Goal: Complete application form: Complete application form

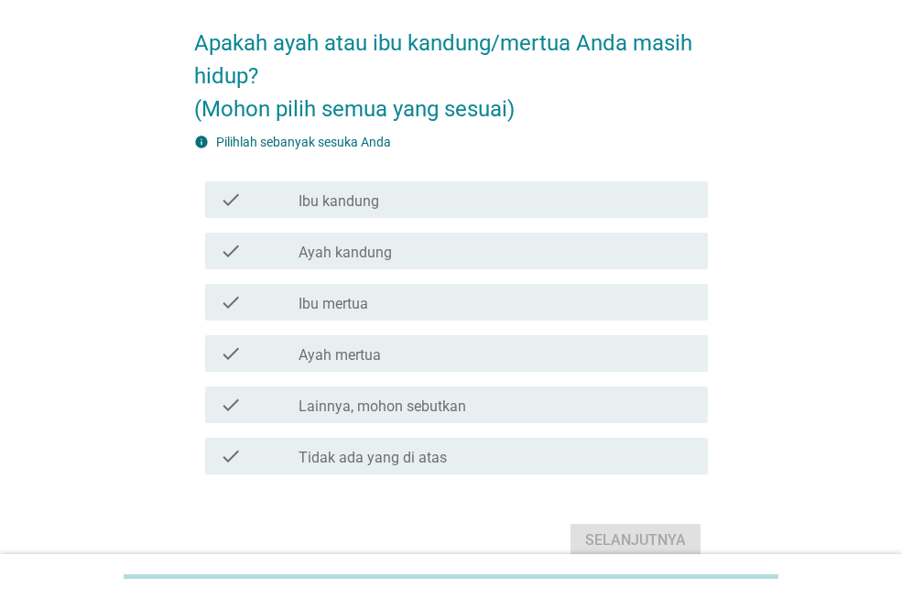
scroll to position [110, 0]
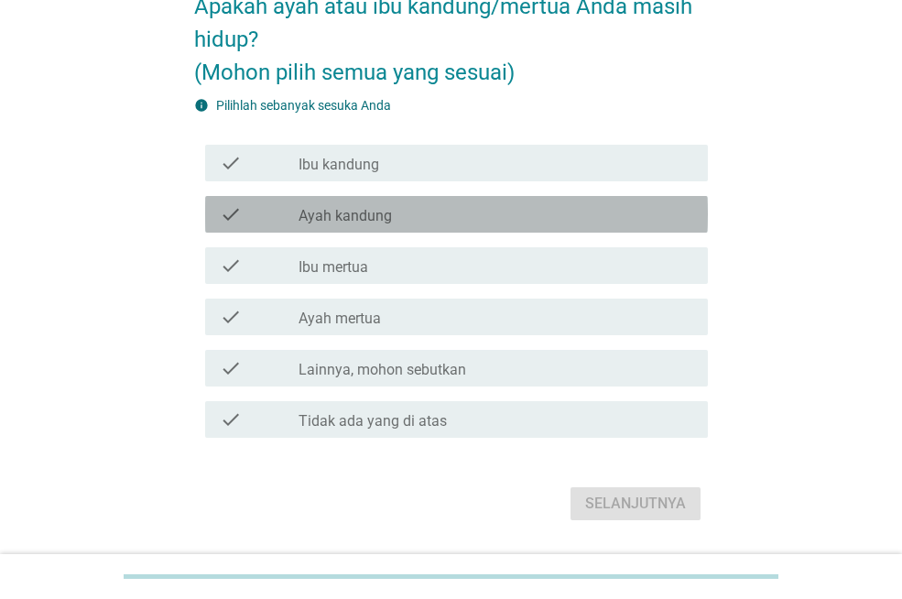
click at [388, 212] on label "Ayah kandung" at bounding box center [344, 216] width 93 height 18
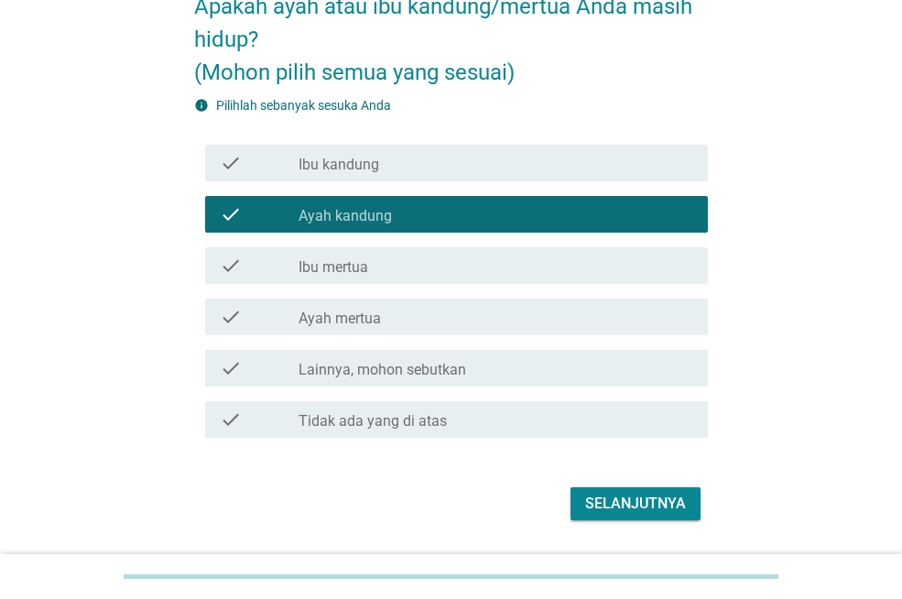
click at [390, 172] on div "check_box_outline_blank Ibu kandung" at bounding box center [495, 163] width 395 height 22
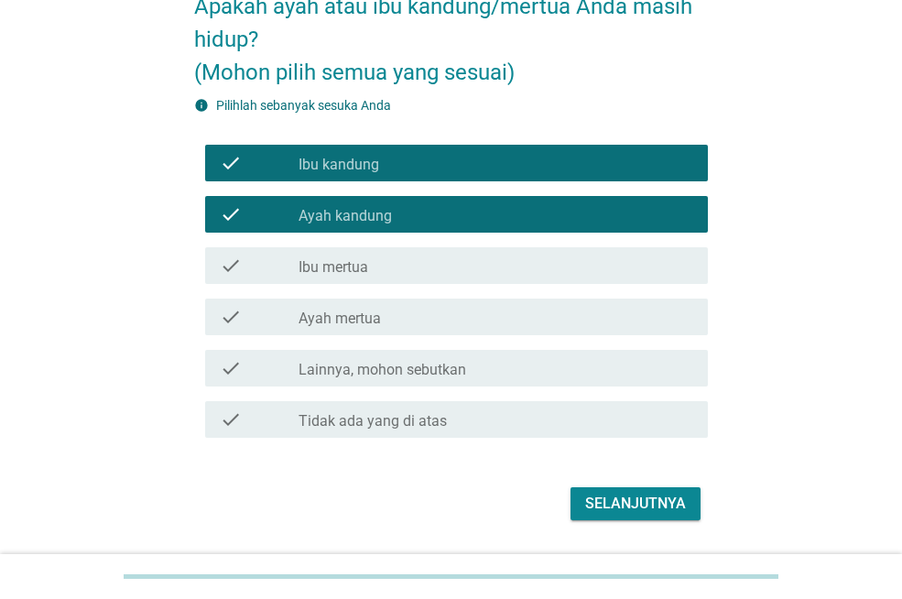
click at [614, 497] on div "Selanjutnya" at bounding box center [635, 504] width 101 height 22
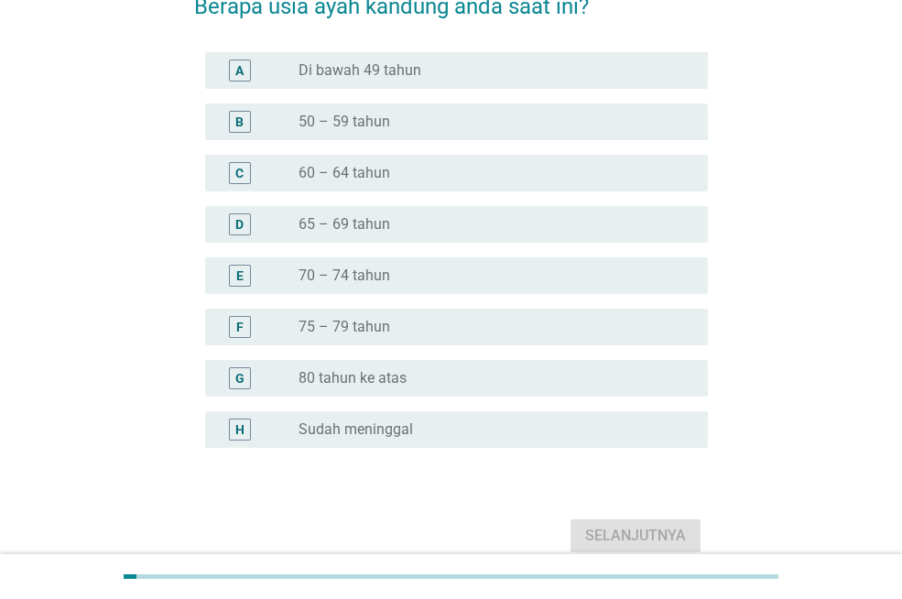
click at [362, 323] on label "75 – 79 tahun" at bounding box center [344, 327] width 92 height 18
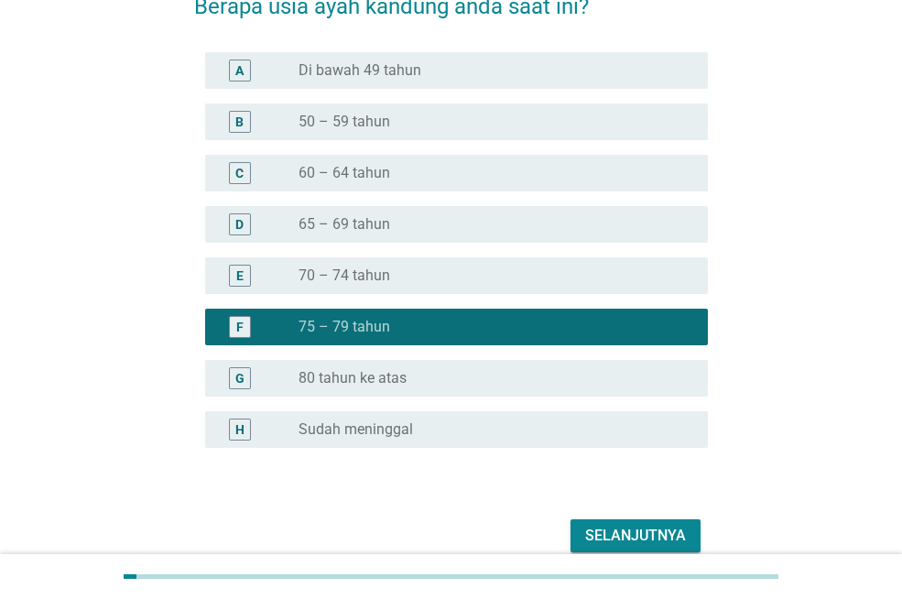
click at [607, 532] on div "Selanjutnya" at bounding box center [635, 536] width 101 height 22
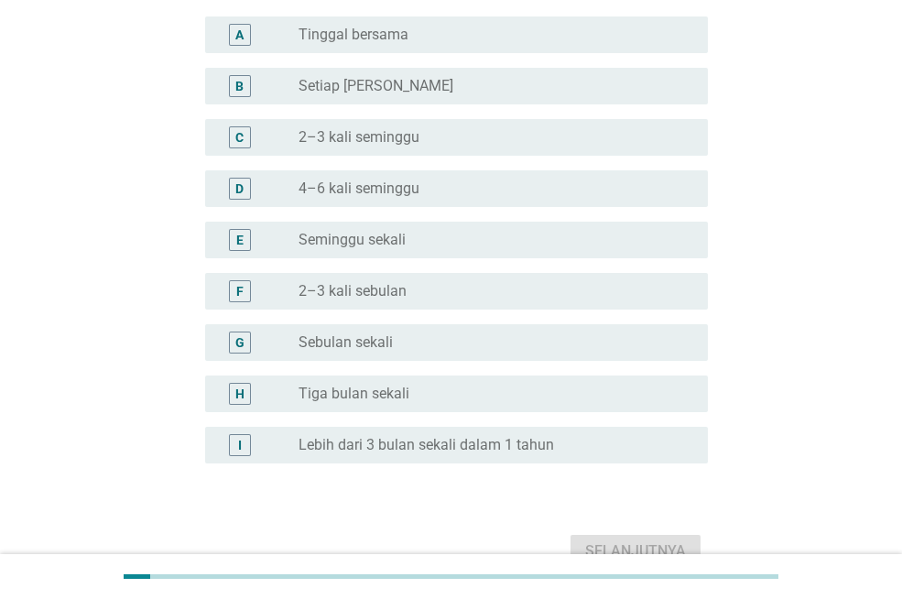
scroll to position [183, 0]
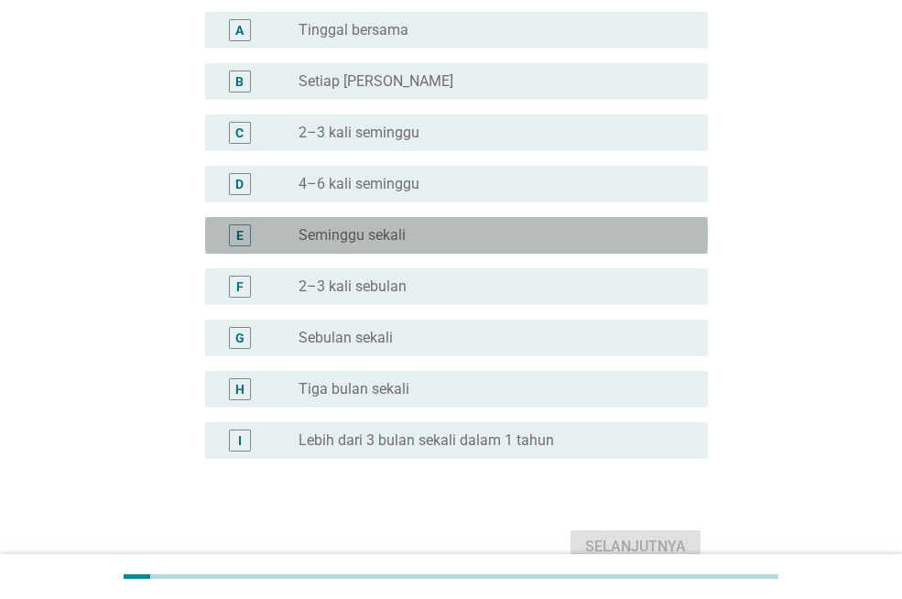
click at [390, 240] on label "Seminggu sekali" at bounding box center [351, 235] width 107 height 18
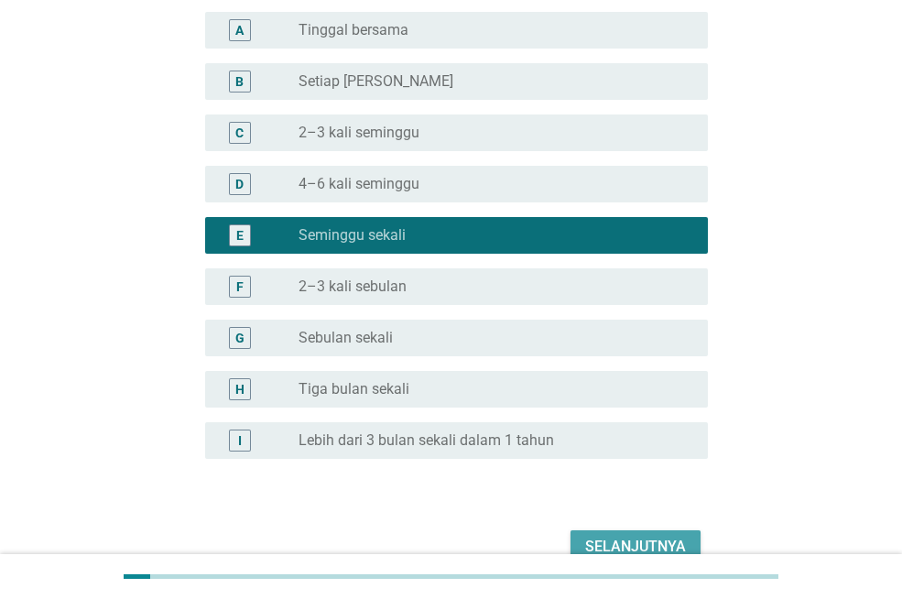
click at [616, 540] on div "Selanjutnya" at bounding box center [635, 547] width 101 height 22
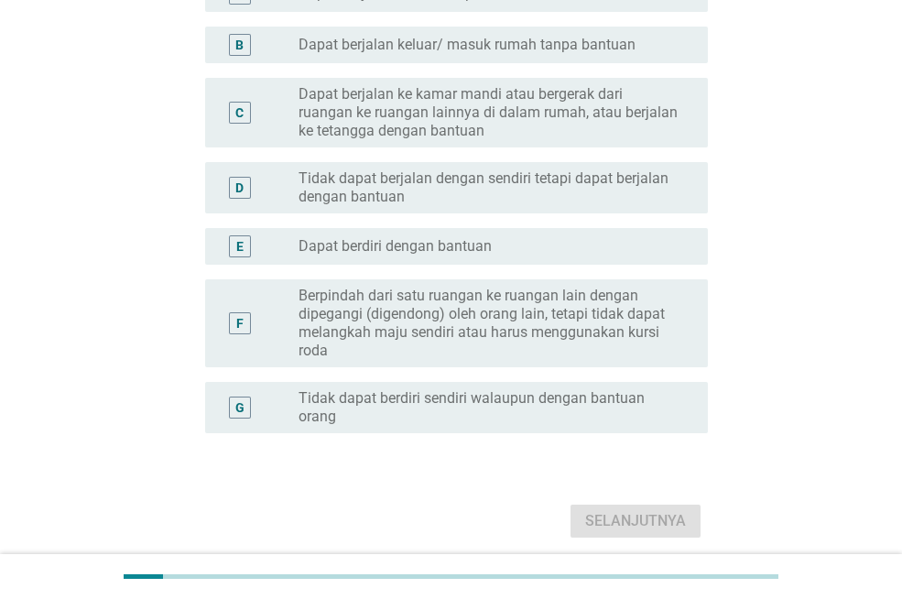
scroll to position [256, 0]
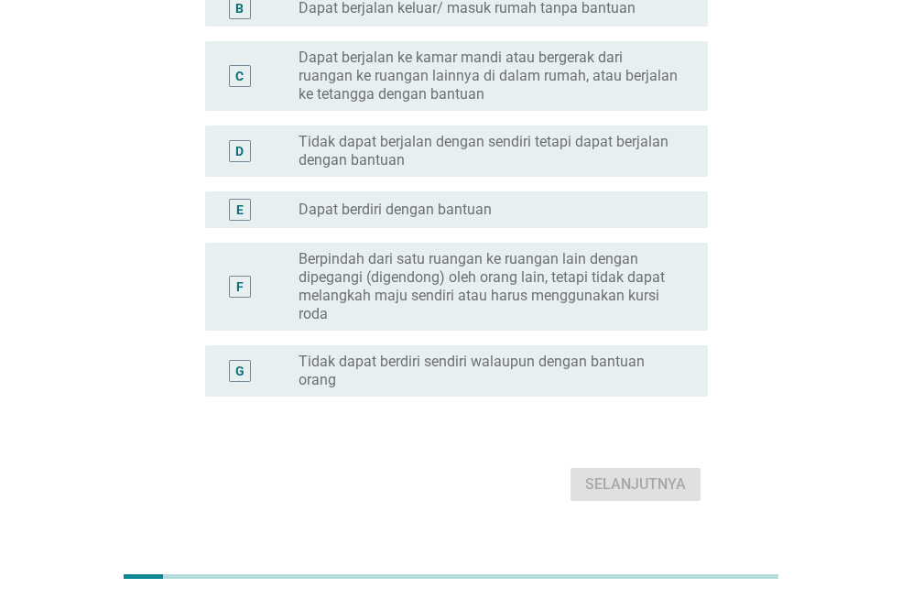
click at [483, 157] on label "Tidak dapat berjalan dengan sendiri tetapi dapat berjalan dengan bantuan" at bounding box center [488, 151] width 380 height 37
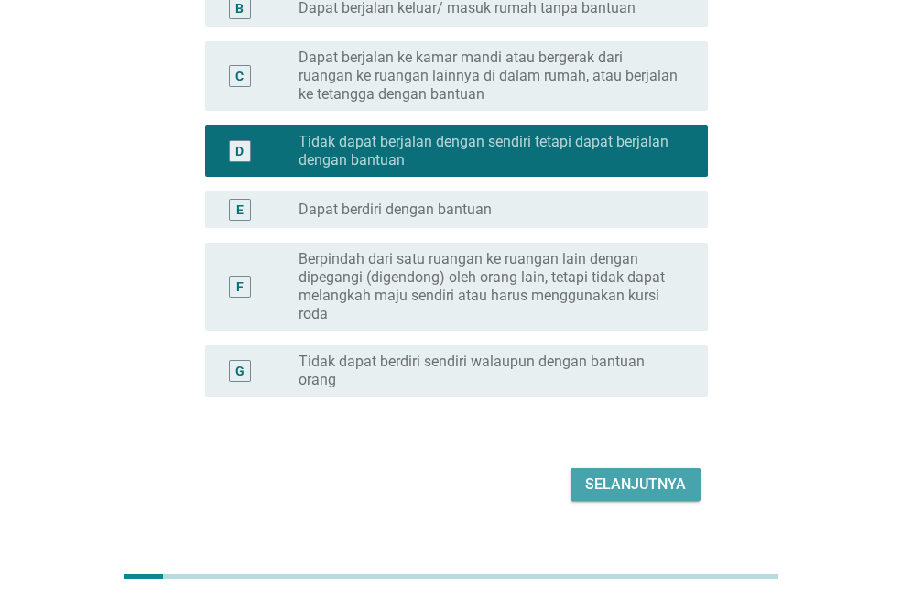
click at [647, 483] on div "Selanjutnya" at bounding box center [635, 484] width 101 height 22
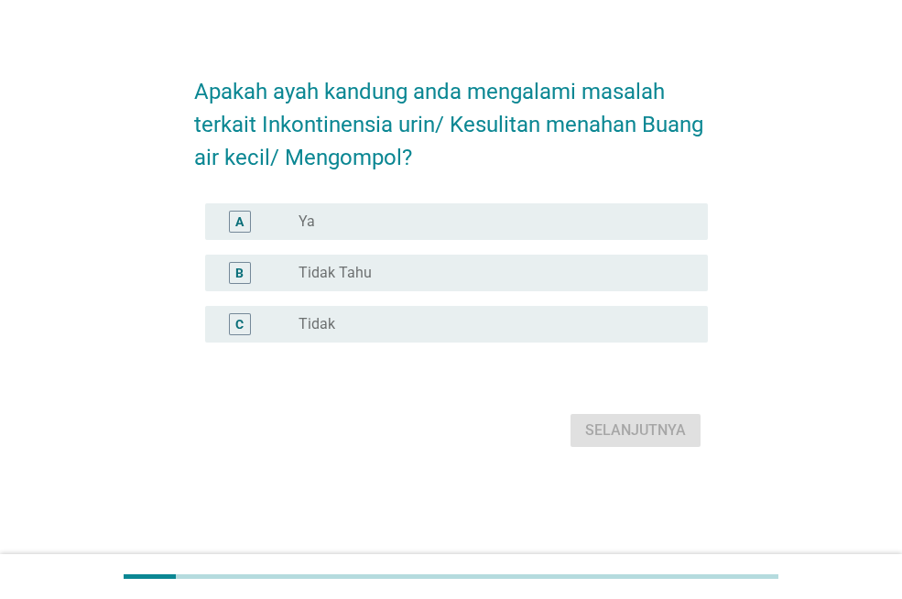
scroll to position [0, 0]
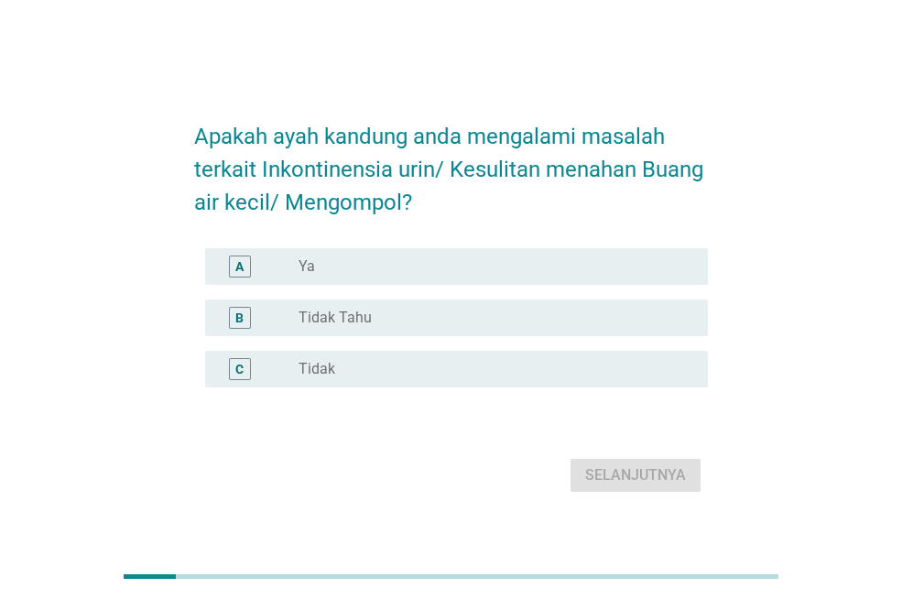
click at [491, 275] on div "radio_button_unchecked Ya" at bounding box center [488, 266] width 380 height 18
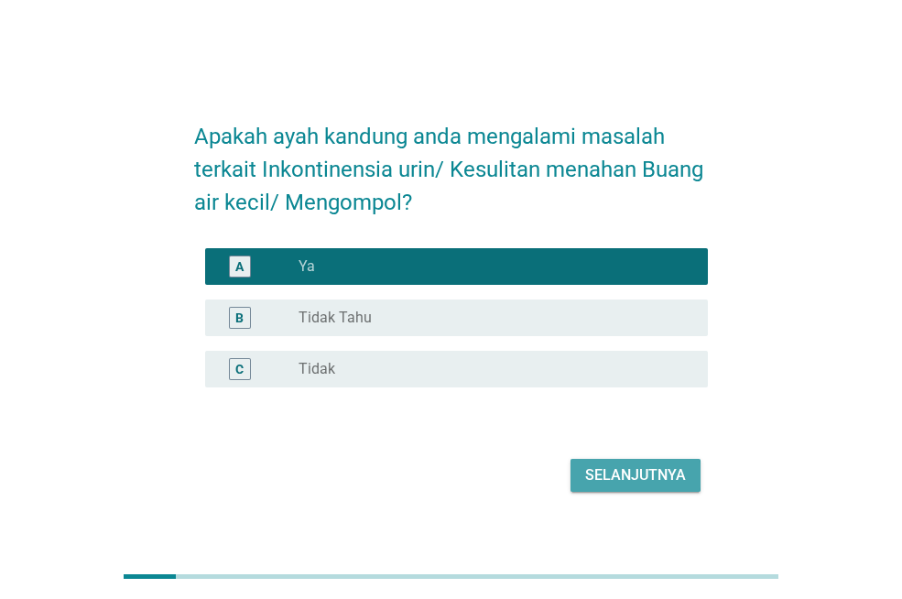
click at [631, 476] on div "Selanjutnya" at bounding box center [635, 475] width 101 height 22
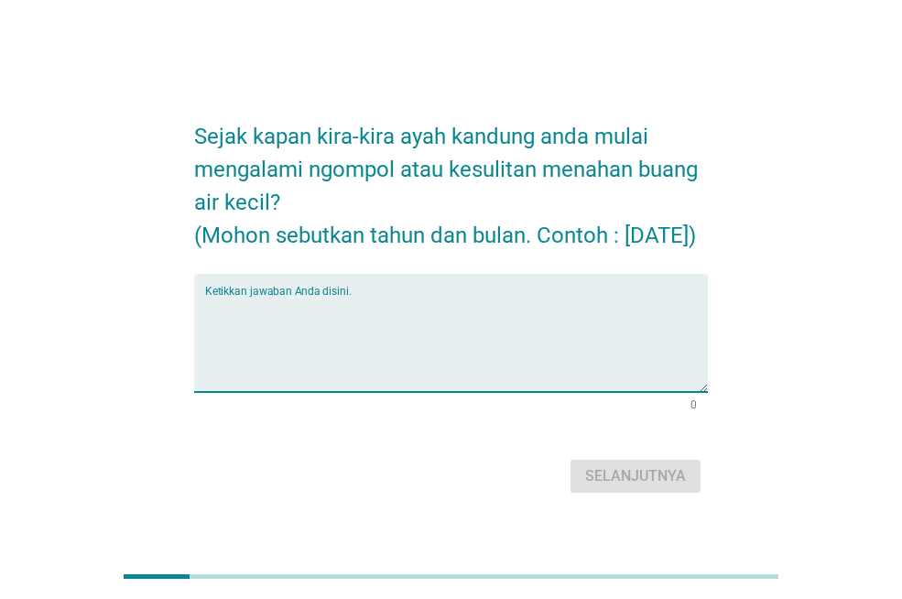
click at [459, 350] on textarea "Ketikkan jawaban Anda disini." at bounding box center [456, 344] width 503 height 96
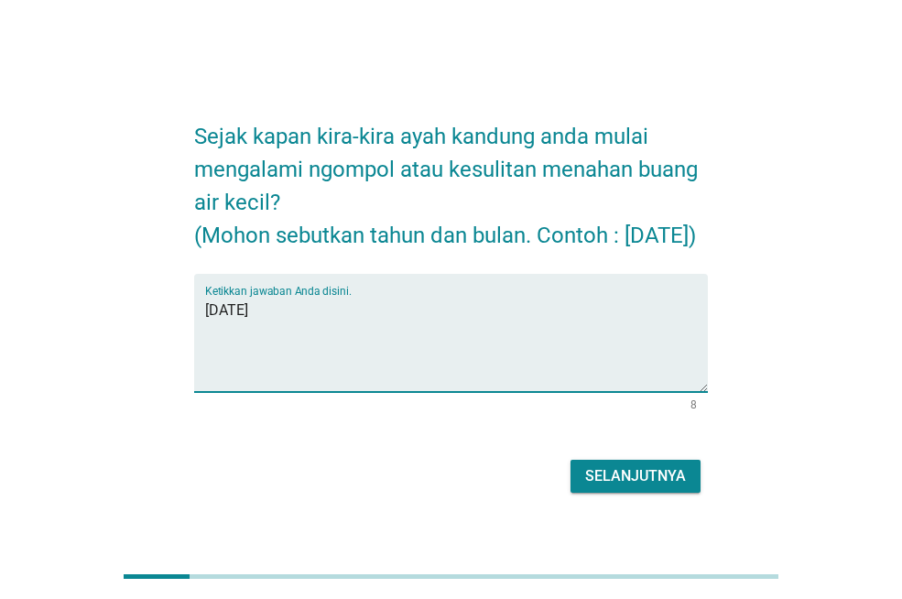
type textarea "[DATE]"
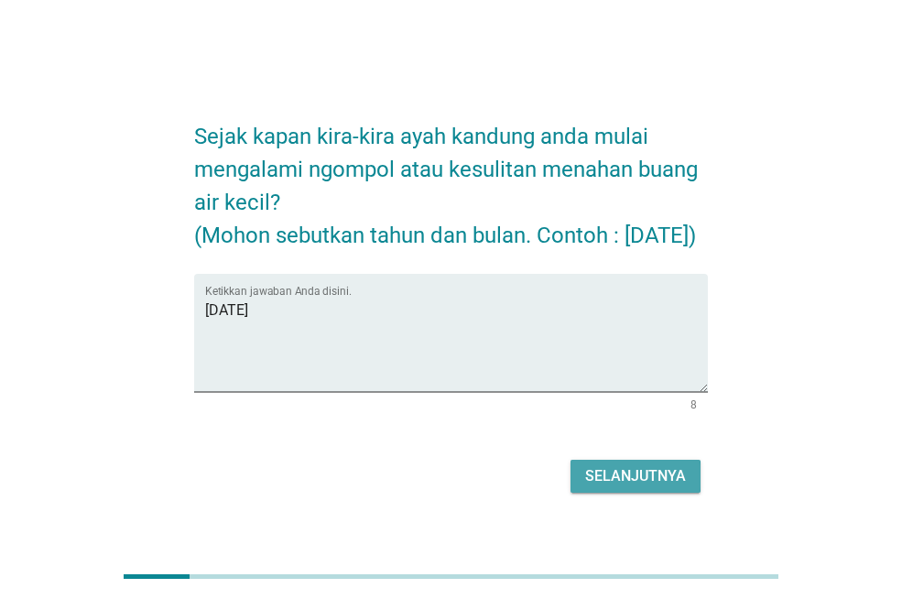
click at [653, 486] on div "Selanjutnya" at bounding box center [635, 476] width 101 height 22
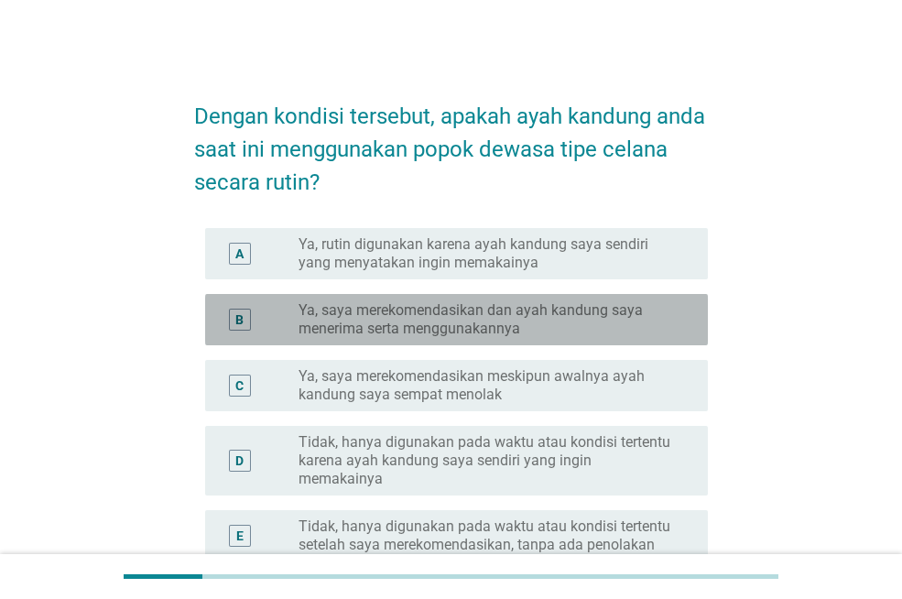
click at [471, 313] on label "Ya, saya merekomendasikan dan ayah kandung saya menerima serta menggunakannya" at bounding box center [488, 319] width 380 height 37
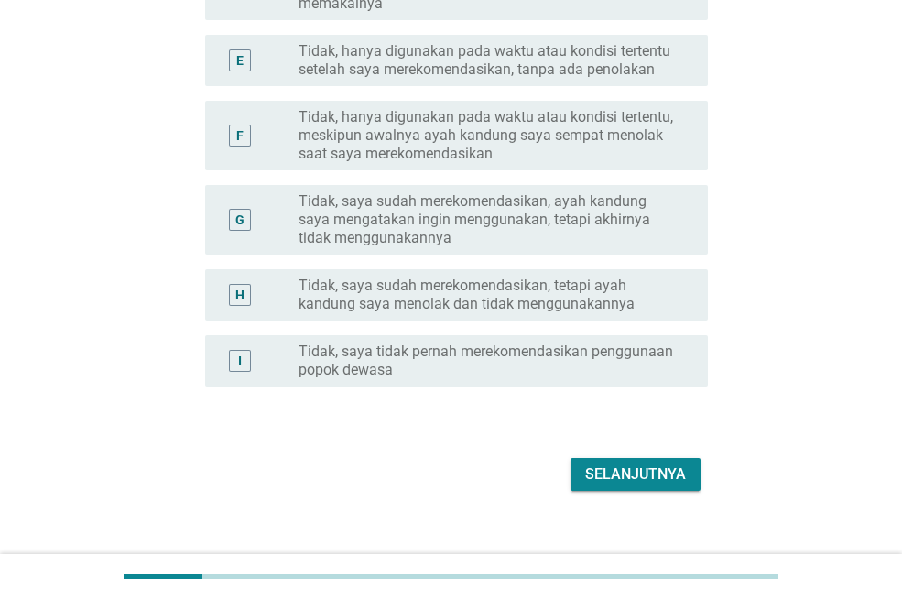
scroll to position [480, 0]
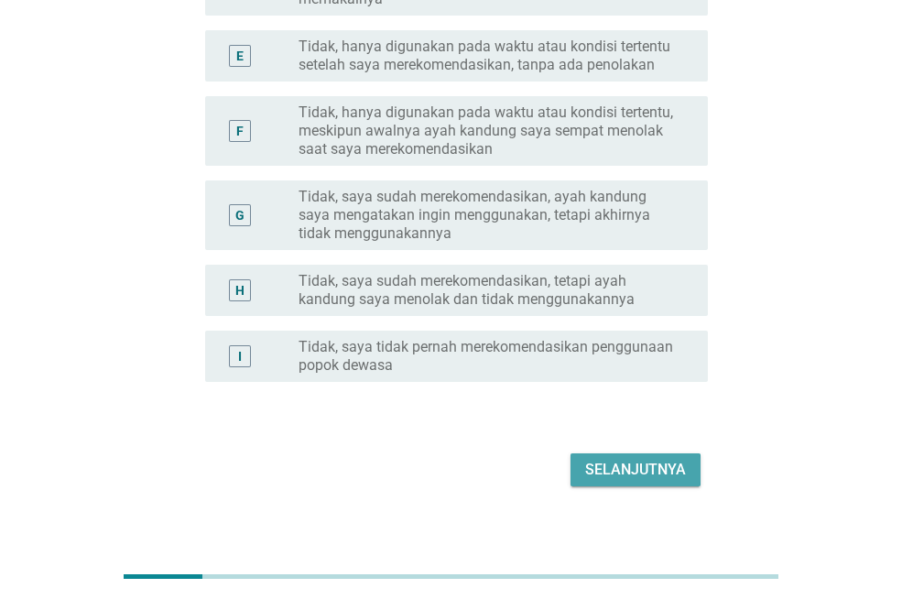
click at [608, 459] on div "Selanjutnya" at bounding box center [635, 470] width 101 height 22
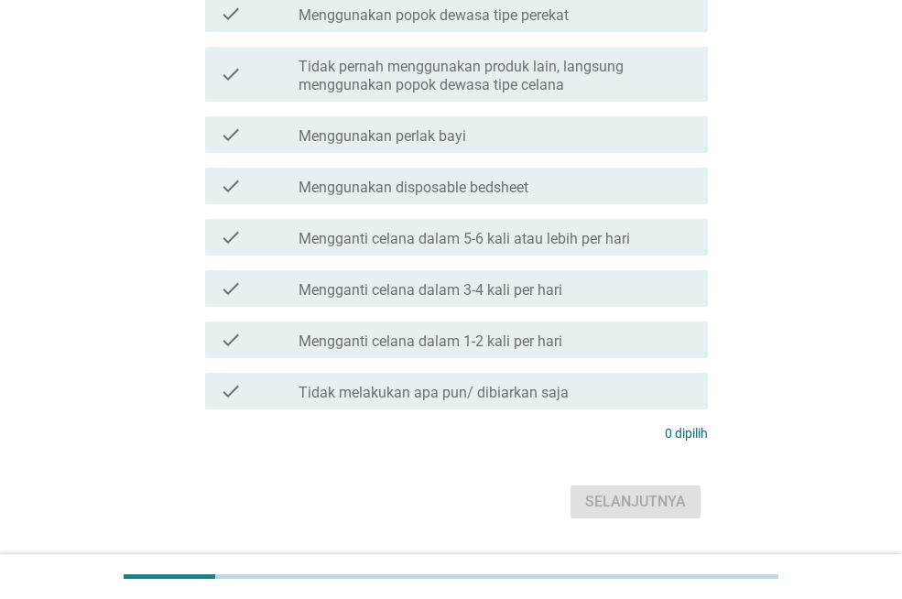
scroll to position [524, 0]
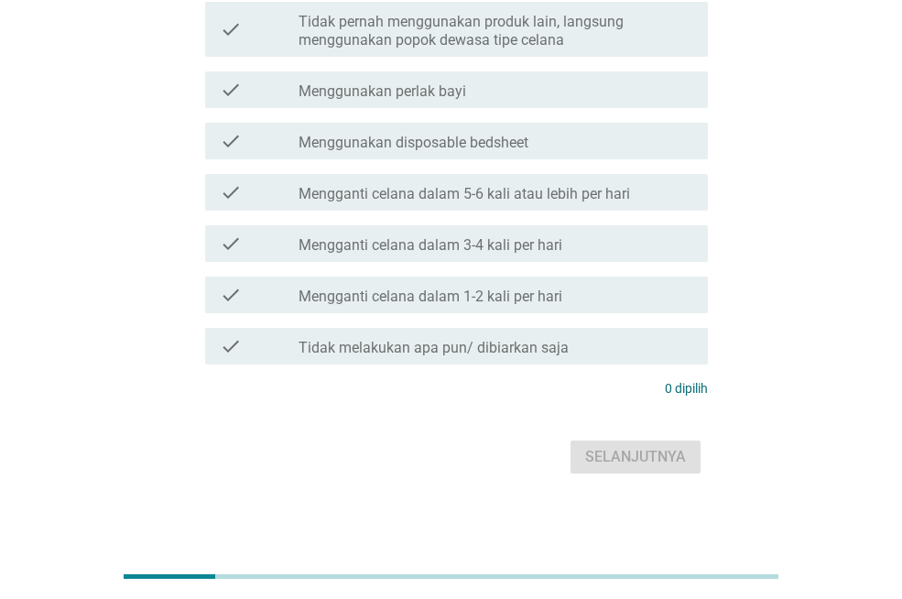
click at [443, 154] on div "check check_box_outline_blank Menggunakan disposable bedsheet" at bounding box center [456, 141] width 503 height 37
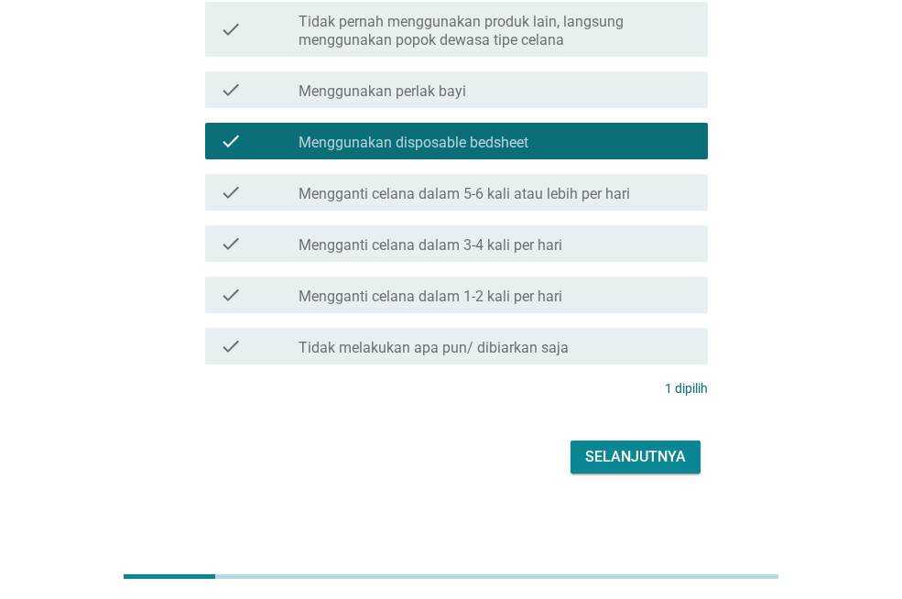
click at [475, 38] on label "Tidak pernah menggunakan produk lain, langsung menggunakan popok dewasa tipe ce…" at bounding box center [495, 31] width 395 height 37
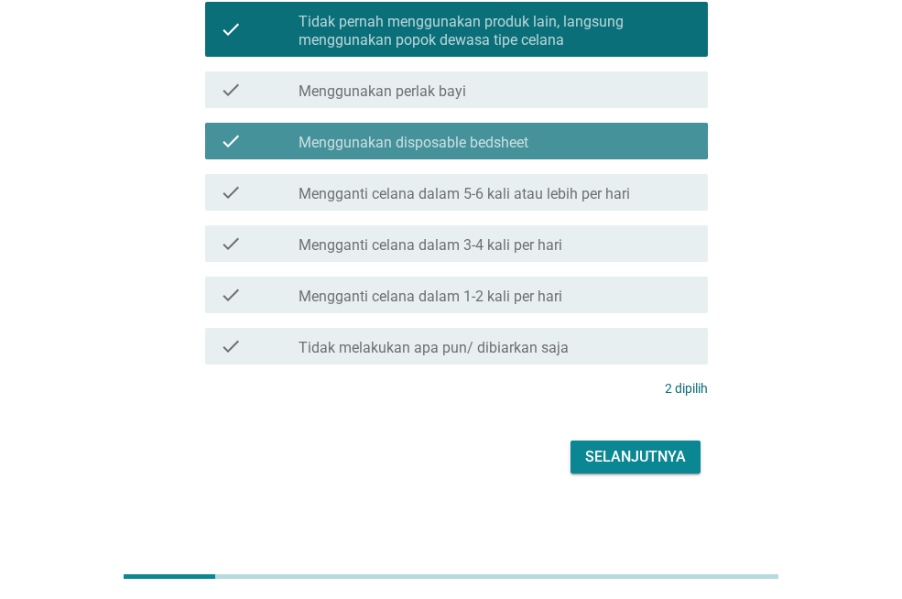
click at [495, 130] on div "check_box_outline_blank Menggunakan disposable bedsheet" at bounding box center [495, 141] width 395 height 22
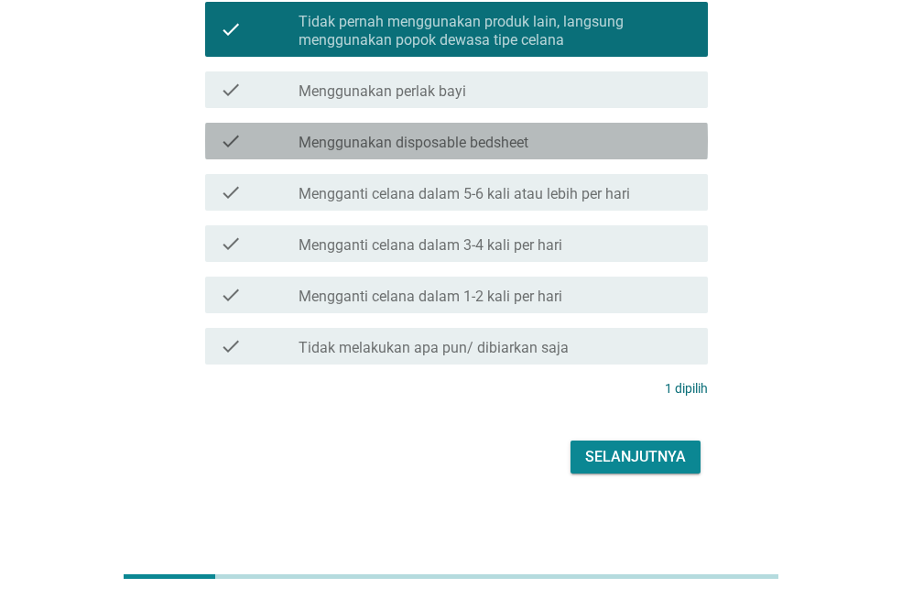
click at [533, 153] on div "check check_box_outline_blank Menggunakan disposable bedsheet" at bounding box center [456, 141] width 503 height 37
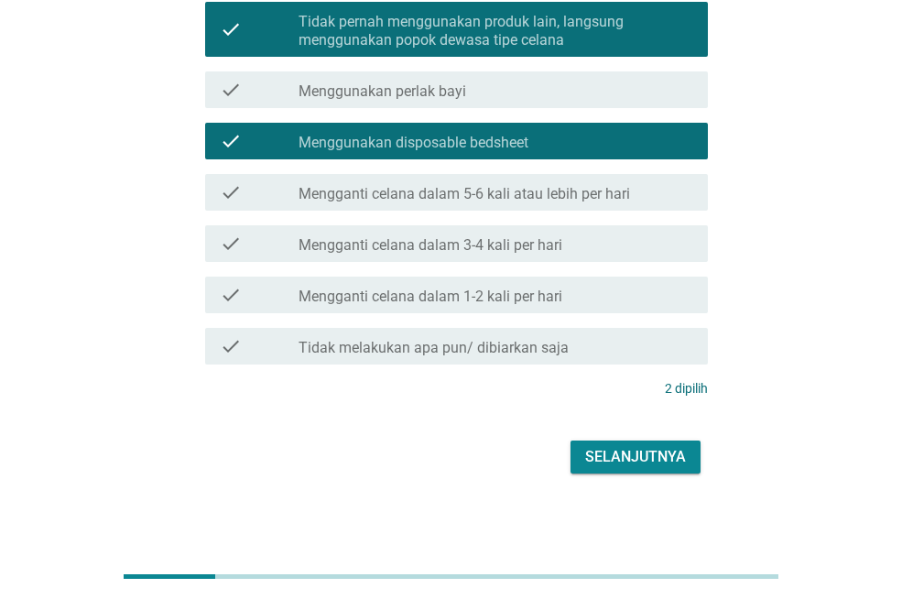
click at [609, 444] on button "Selanjutnya" at bounding box center [635, 456] width 130 height 33
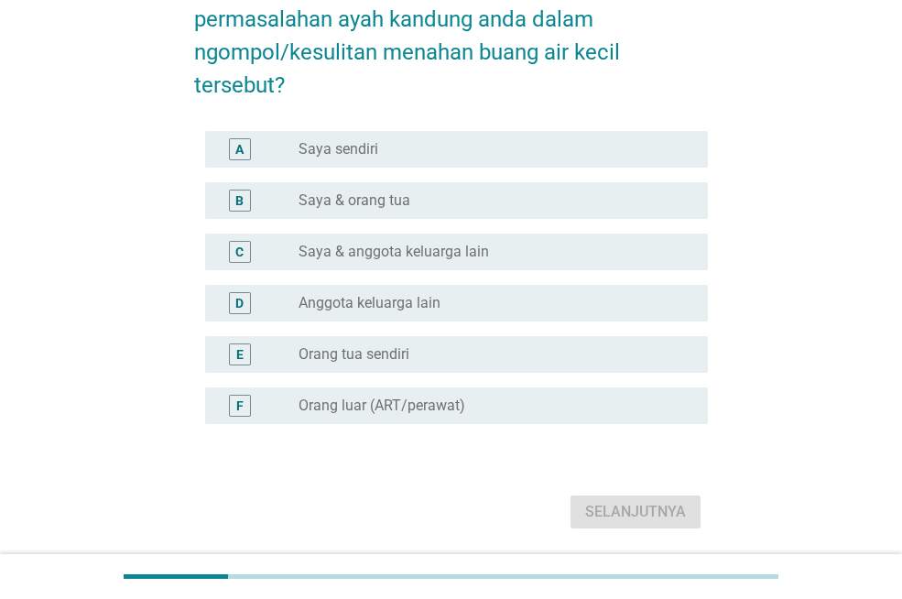
scroll to position [183, 0]
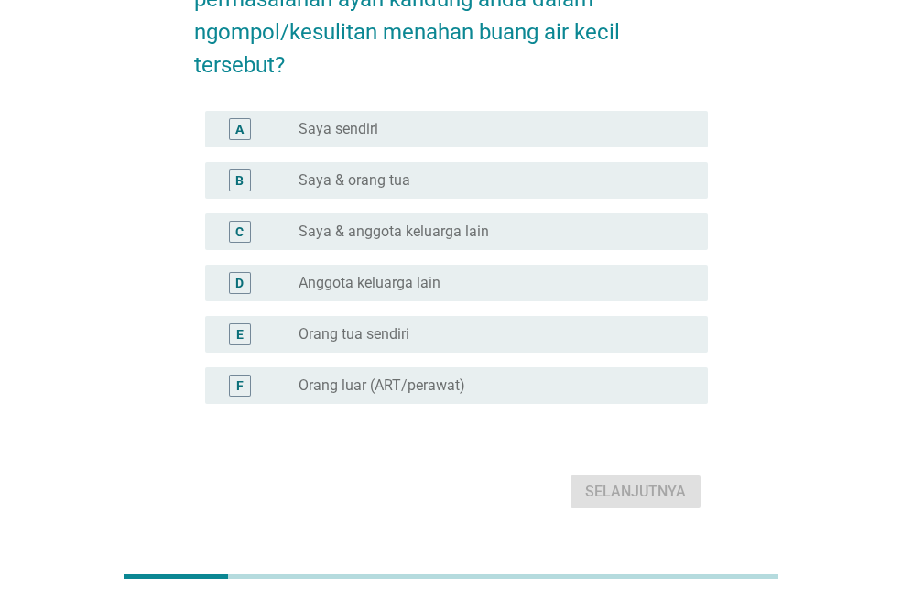
click at [430, 241] on div "radio_button_unchecked Saya & anggota keluarga lain" at bounding box center [495, 232] width 395 height 22
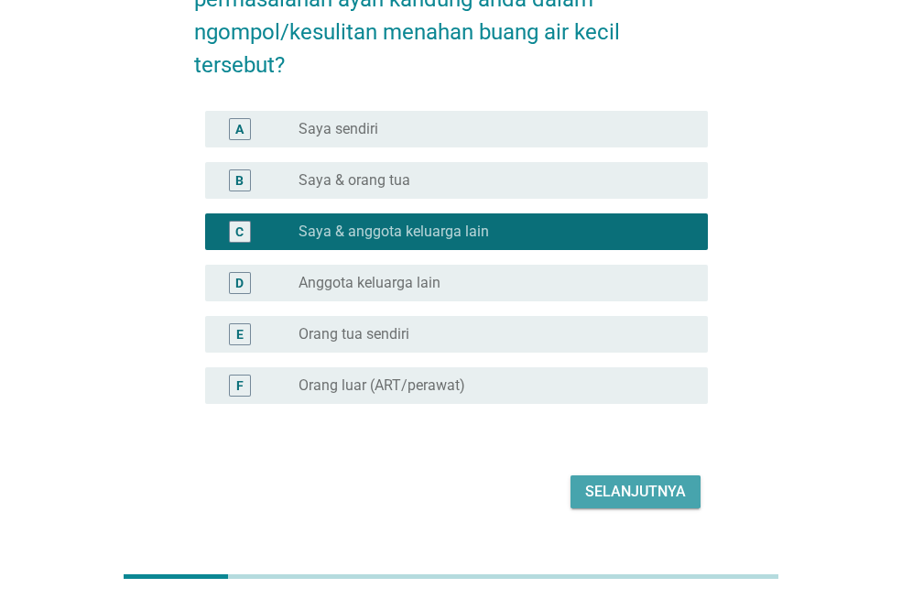
click at [585, 503] on button "Selanjutnya" at bounding box center [635, 491] width 130 height 33
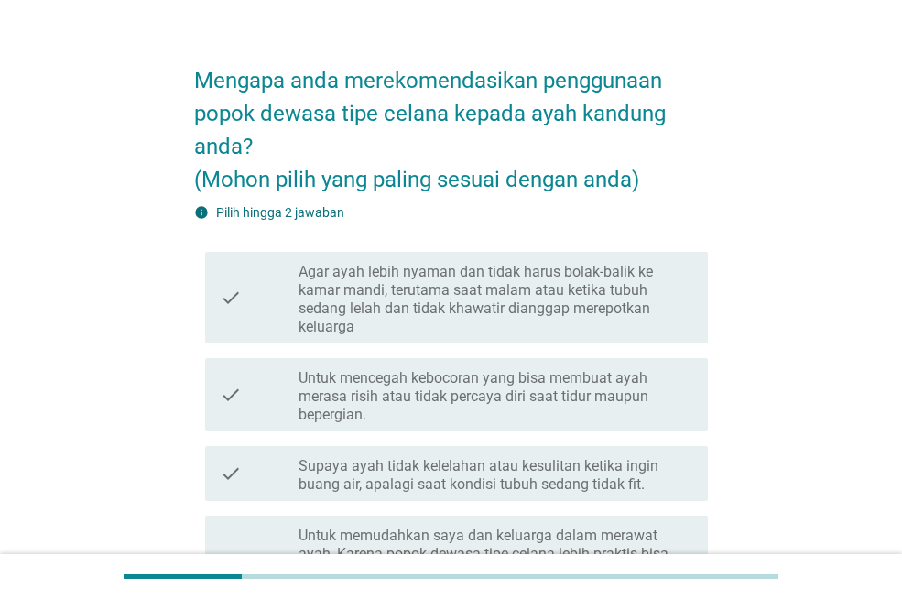
scroll to position [37, 0]
click at [410, 325] on label "Agar ayah lebih nyaman dan tidak harus bolak-balik ke kamar mandi, terutama saa…" at bounding box center [495, 298] width 395 height 73
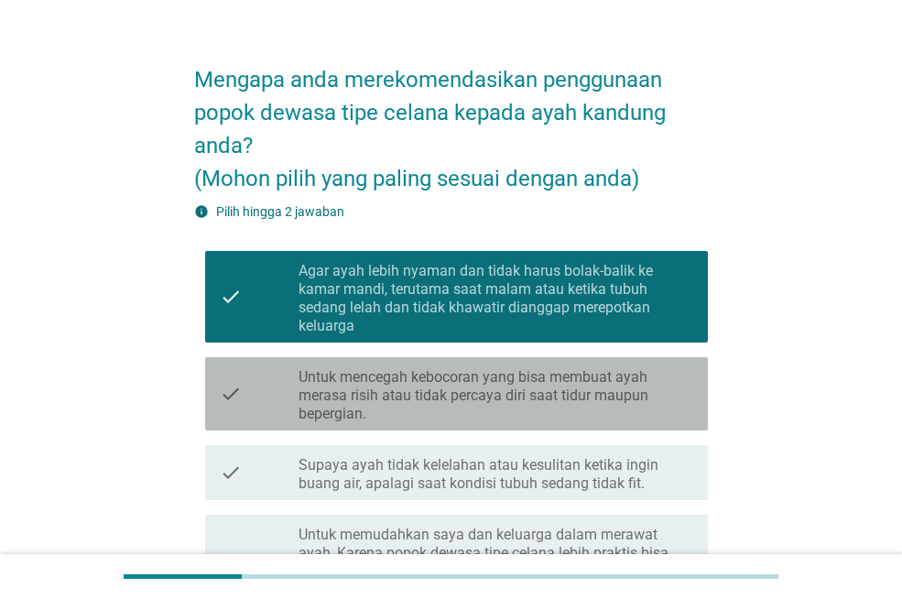
click at [414, 412] on label "Untuk mencegah kebocoran yang bisa membuat ayah merasa risih atau tidak percaya…" at bounding box center [495, 395] width 395 height 55
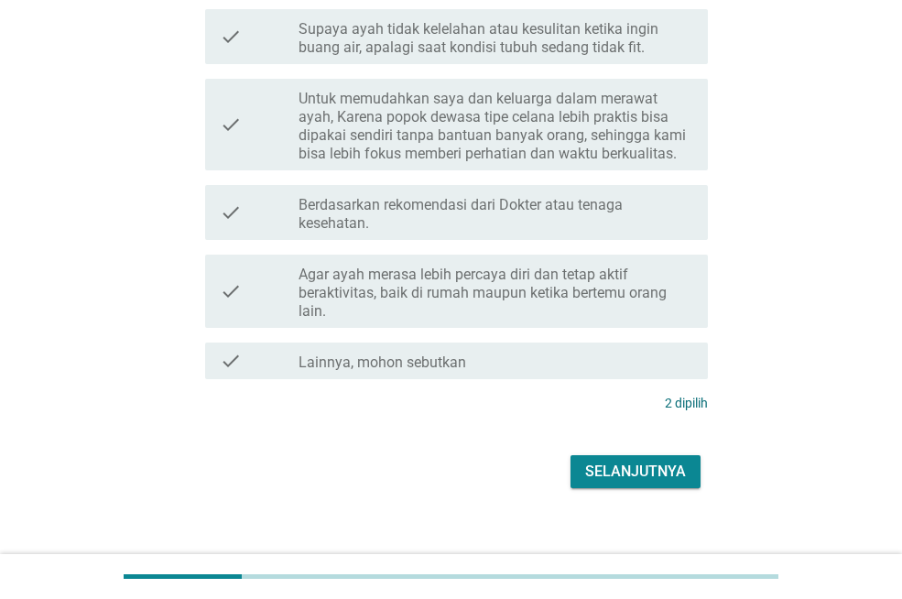
scroll to position [493, 0]
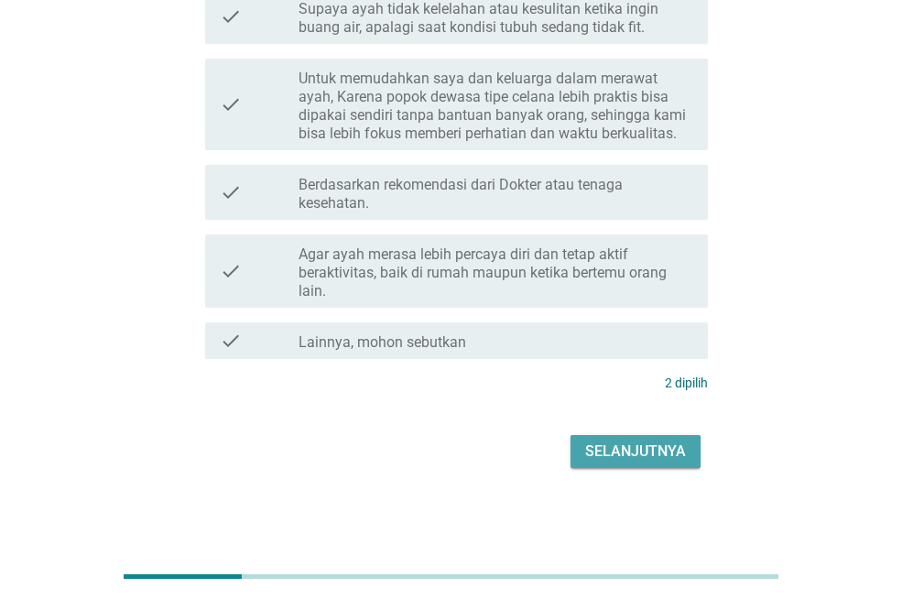
click at [619, 454] on div "Selanjutnya" at bounding box center [635, 451] width 101 height 22
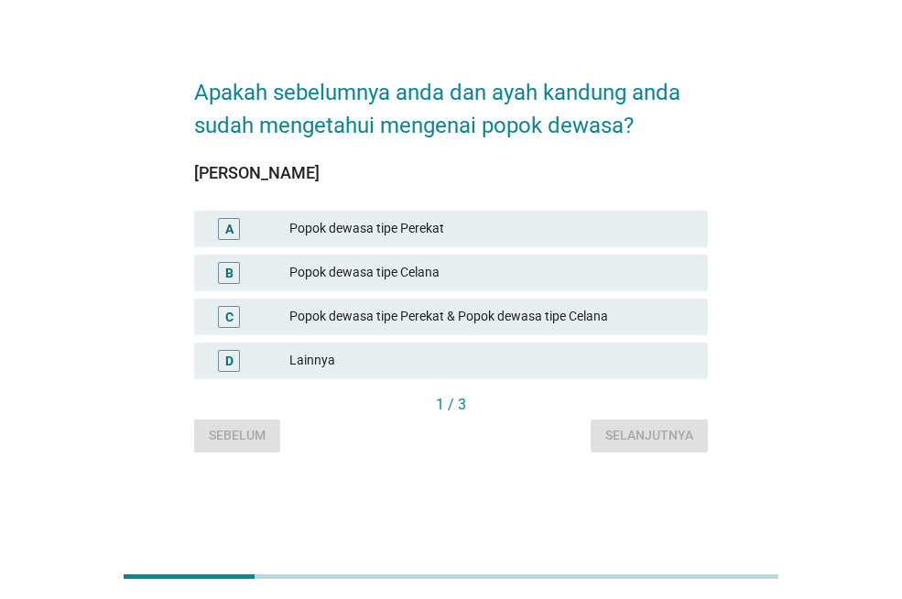
scroll to position [0, 0]
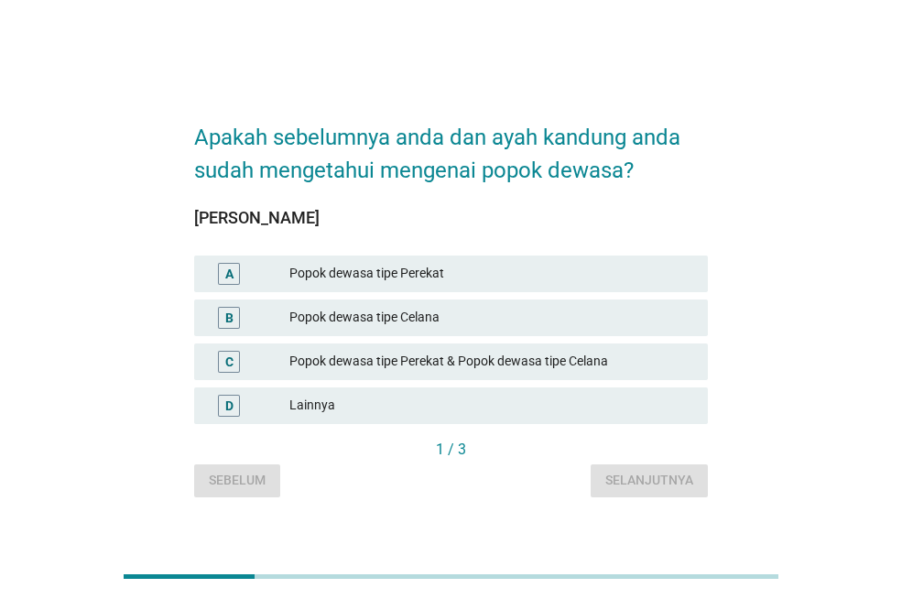
click at [413, 309] on div "Popok dewasa tipe Celana" at bounding box center [491, 318] width 404 height 22
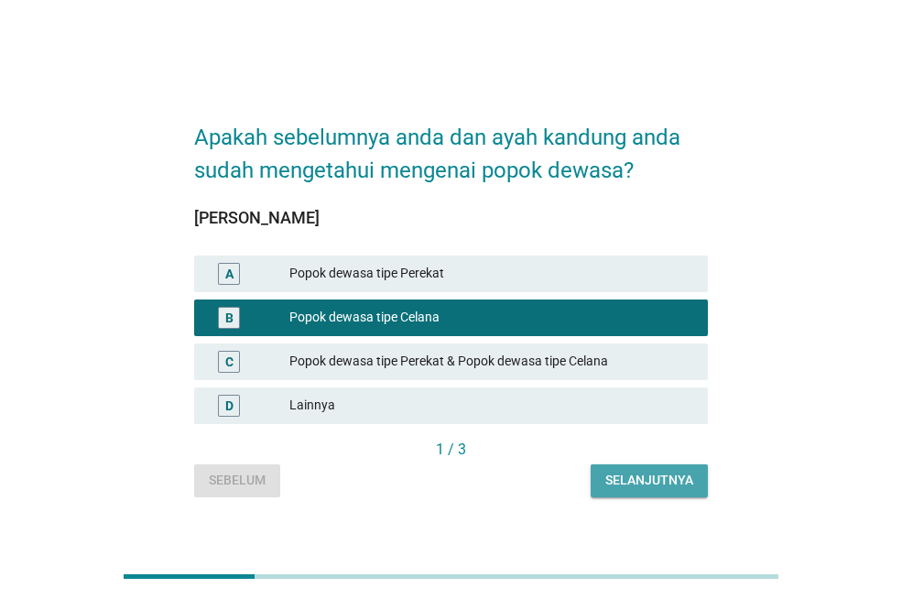
click at [647, 485] on div "Selanjutnya" at bounding box center [649, 480] width 88 height 19
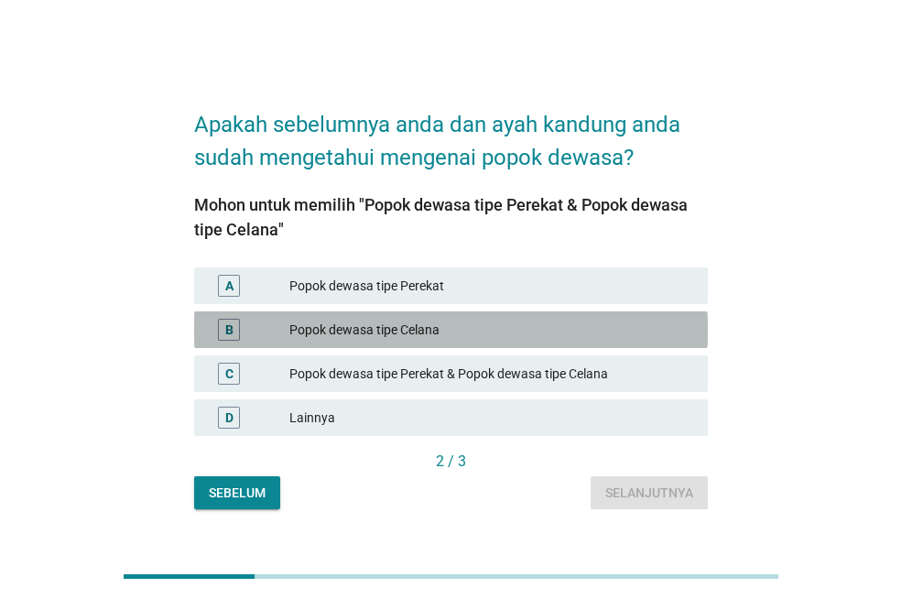
click at [492, 312] on div "B Popok dewasa tipe Celana" at bounding box center [451, 329] width 514 height 37
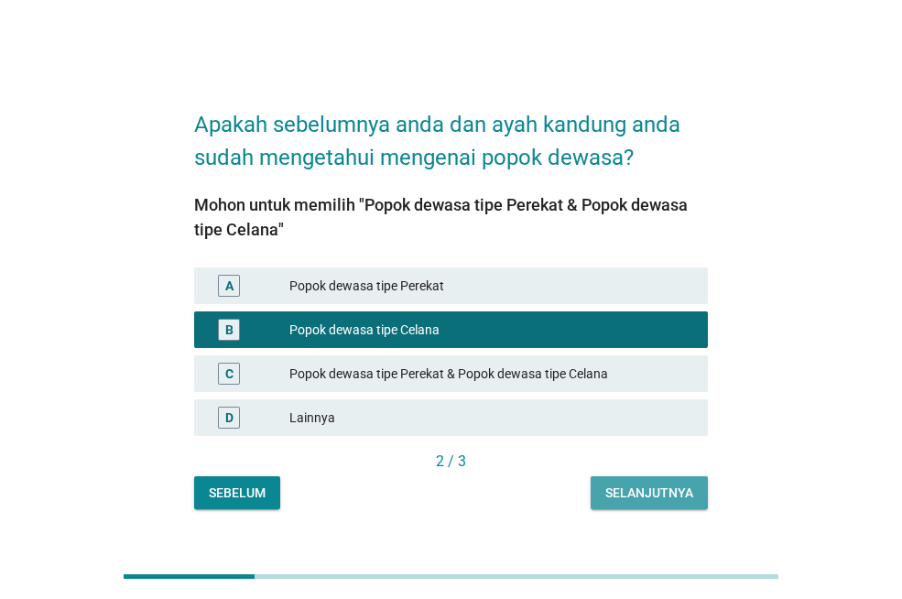
click at [638, 485] on div "Selanjutnya" at bounding box center [649, 492] width 88 height 19
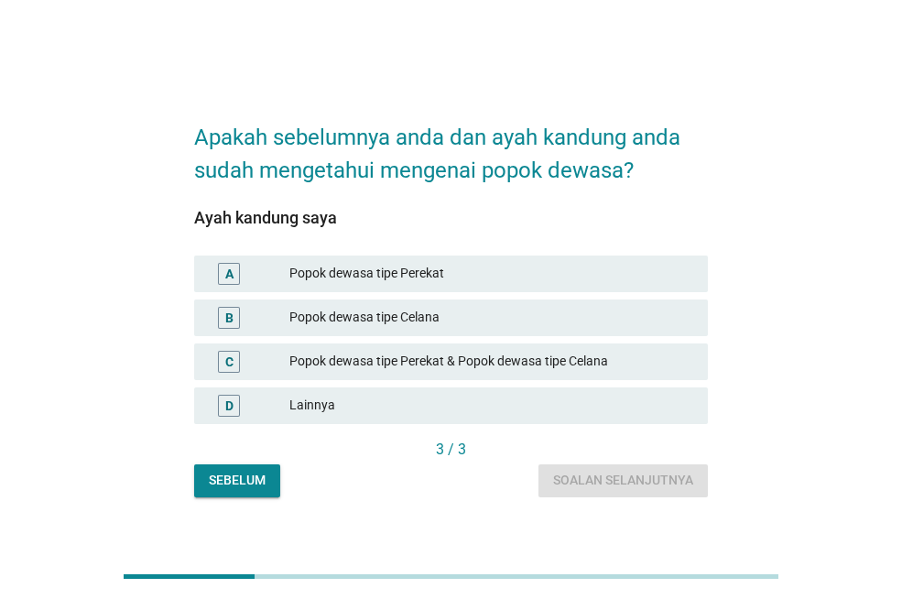
click at [493, 325] on div "Popok dewasa tipe Celana" at bounding box center [491, 318] width 404 height 22
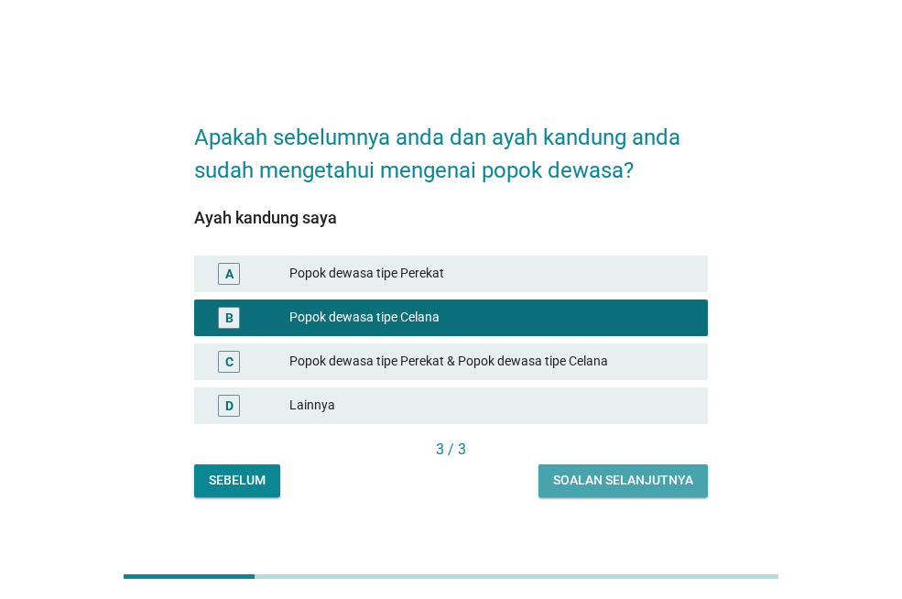
click at [621, 492] on button "Soalan selanjutnya" at bounding box center [622, 480] width 169 height 33
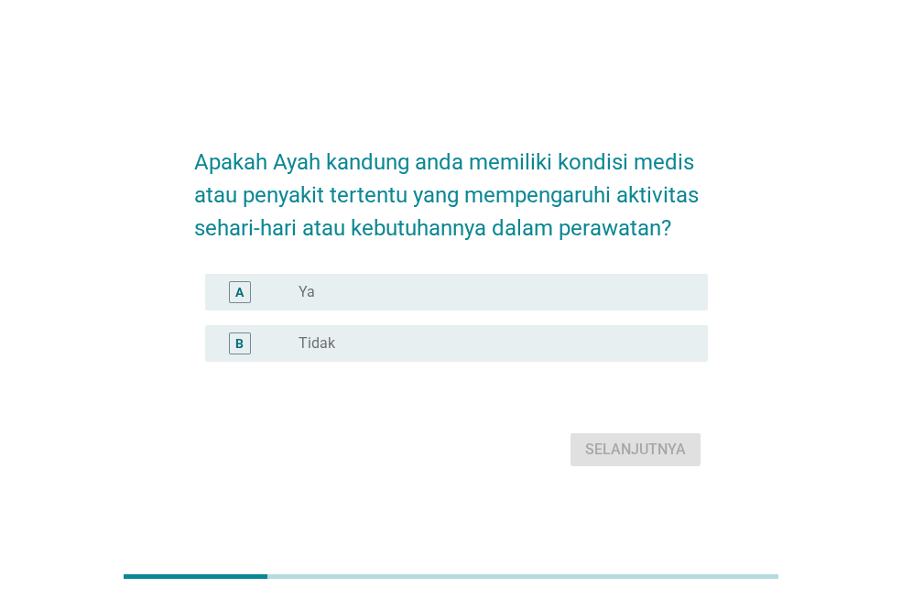
click at [460, 294] on div "radio_button_unchecked Ya" at bounding box center [488, 292] width 380 height 18
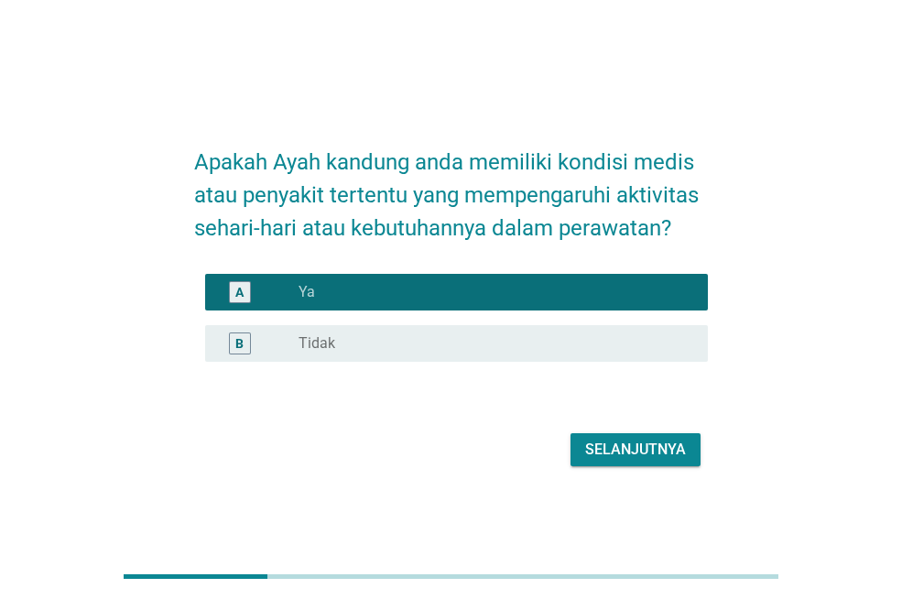
click at [619, 454] on div "Selanjutnya" at bounding box center [635, 450] width 101 height 22
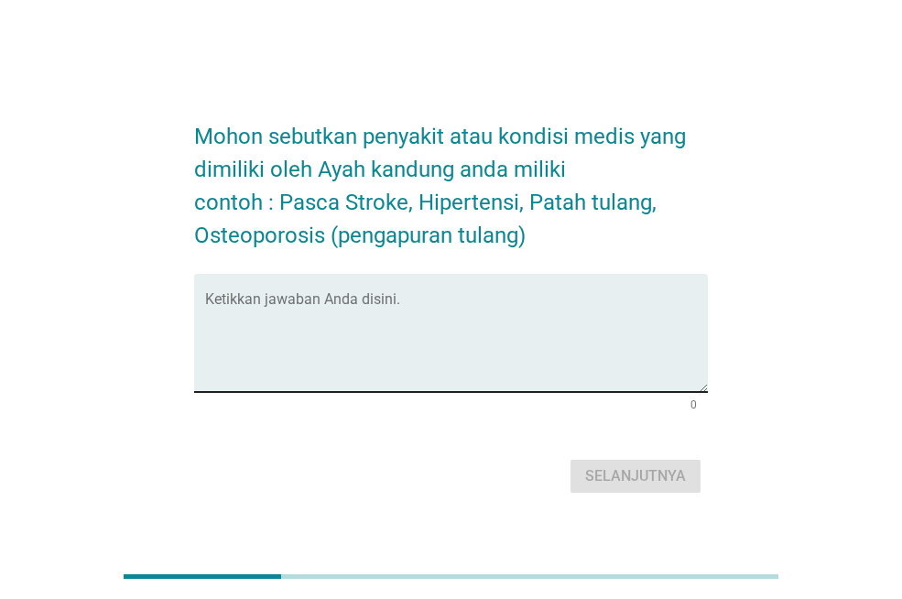
click at [478, 359] on textarea "Ketikkan jawaban Anda disini." at bounding box center [456, 344] width 503 height 96
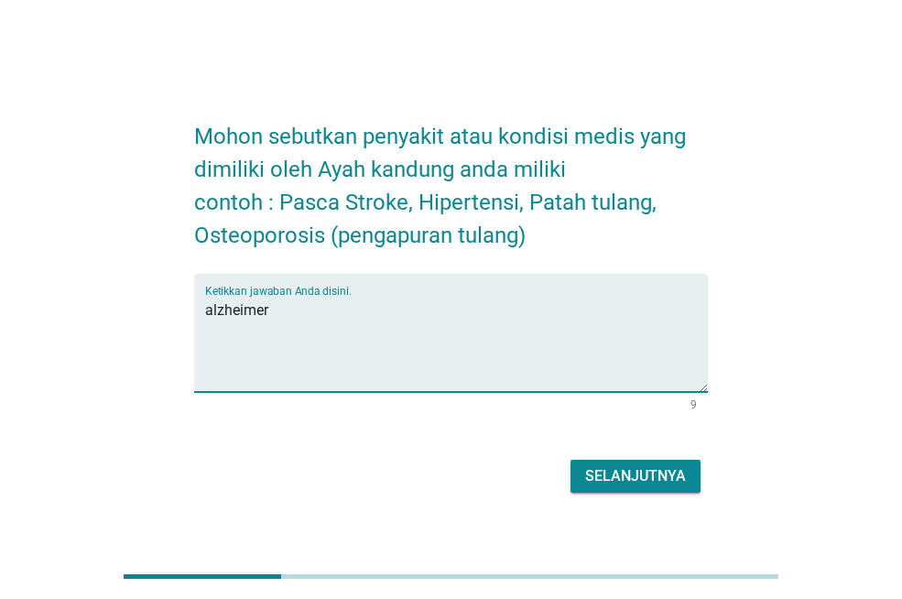
type textarea "alzheimer"
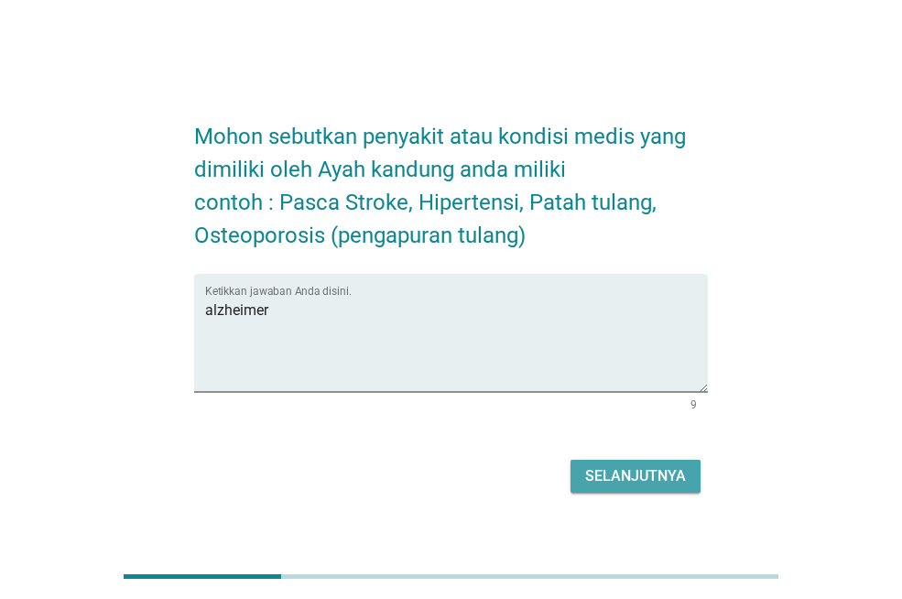
click at [604, 472] on div "Selanjutnya" at bounding box center [635, 476] width 101 height 22
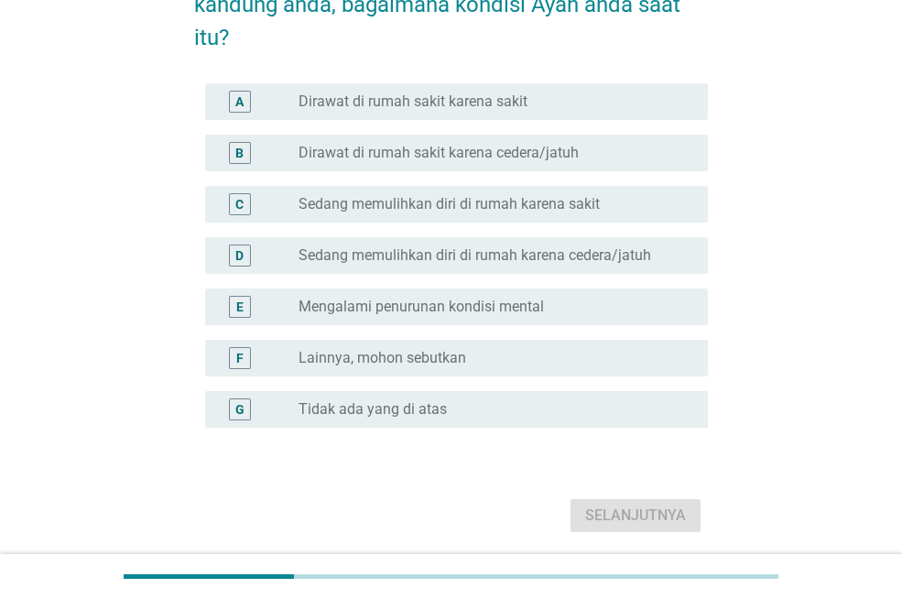
scroll to position [183, 0]
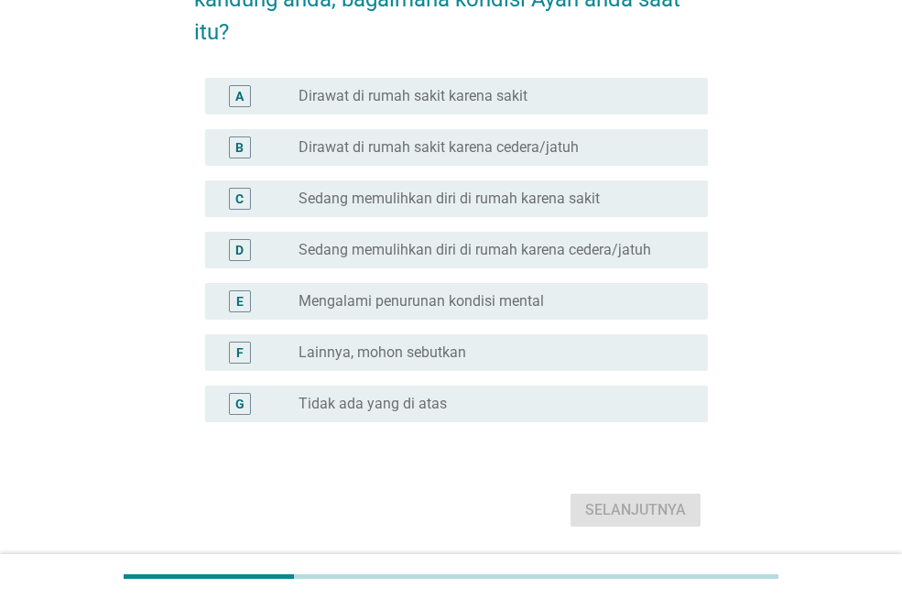
click at [521, 298] on label "Mengalami penurunan kondisi mental" at bounding box center [420, 301] width 245 height 18
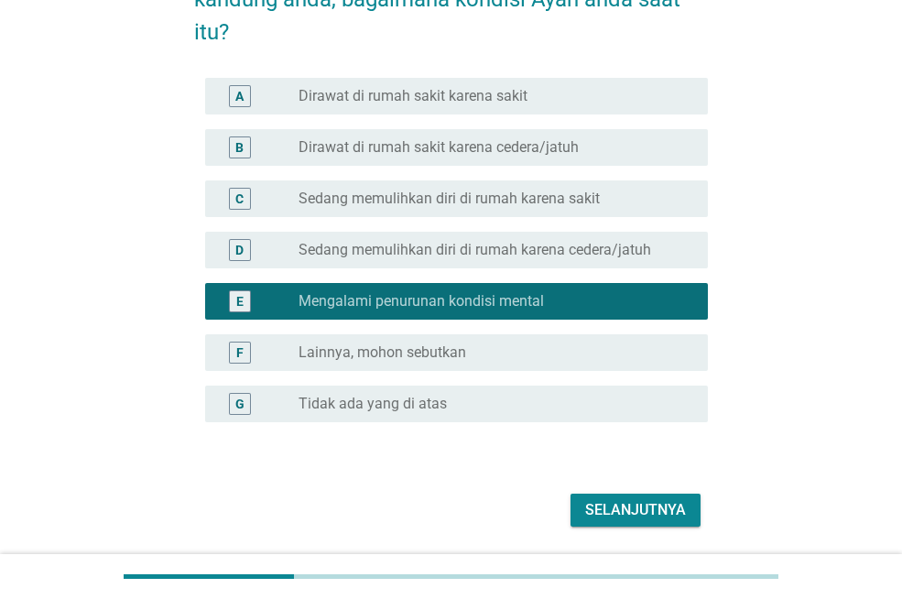
click at [612, 504] on div "Selanjutnya" at bounding box center [635, 510] width 101 height 22
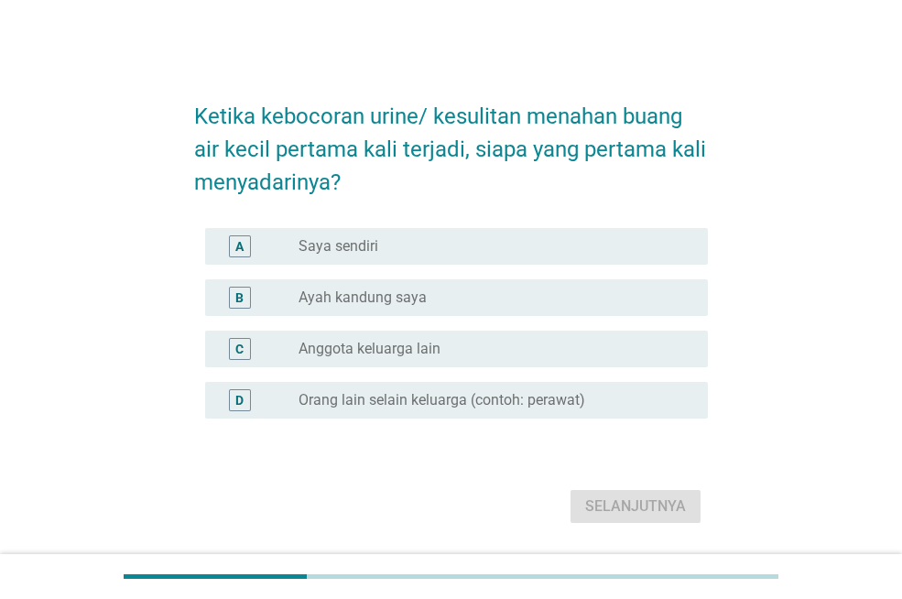
scroll to position [37, 0]
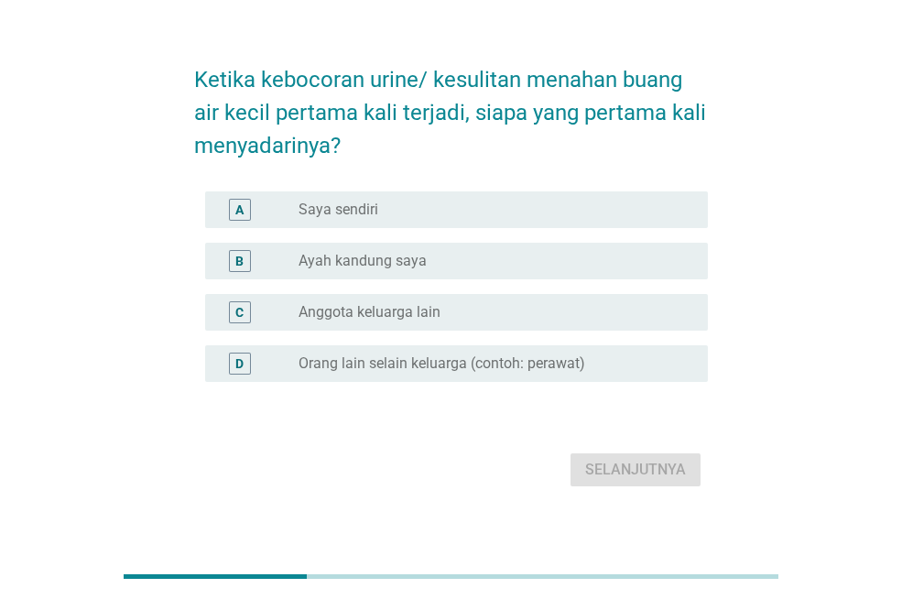
click at [448, 266] on div "radio_button_unchecked Ayah kandung saya" at bounding box center [488, 261] width 380 height 18
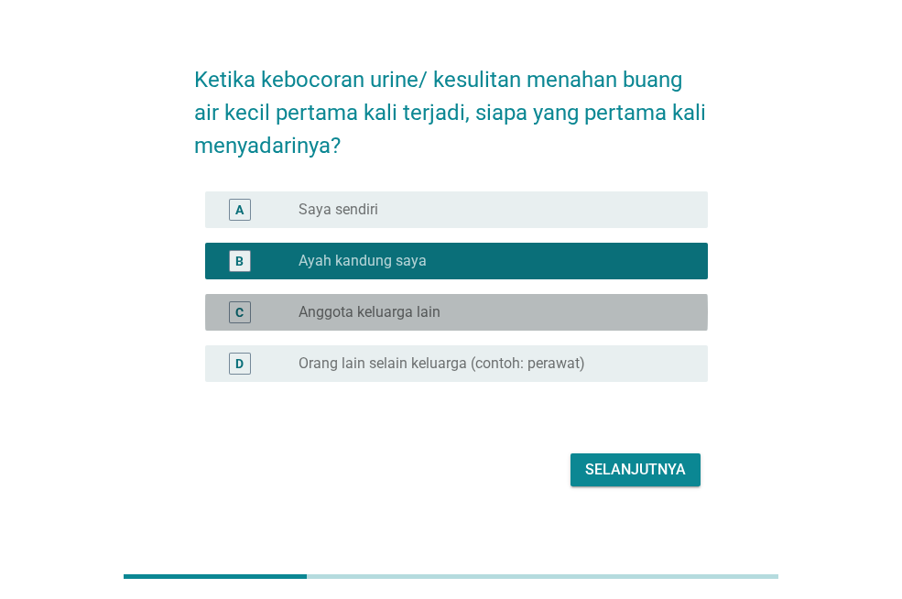
click at [534, 320] on div "radio_button_unchecked Anggota keluarga lain" at bounding box center [488, 312] width 380 height 18
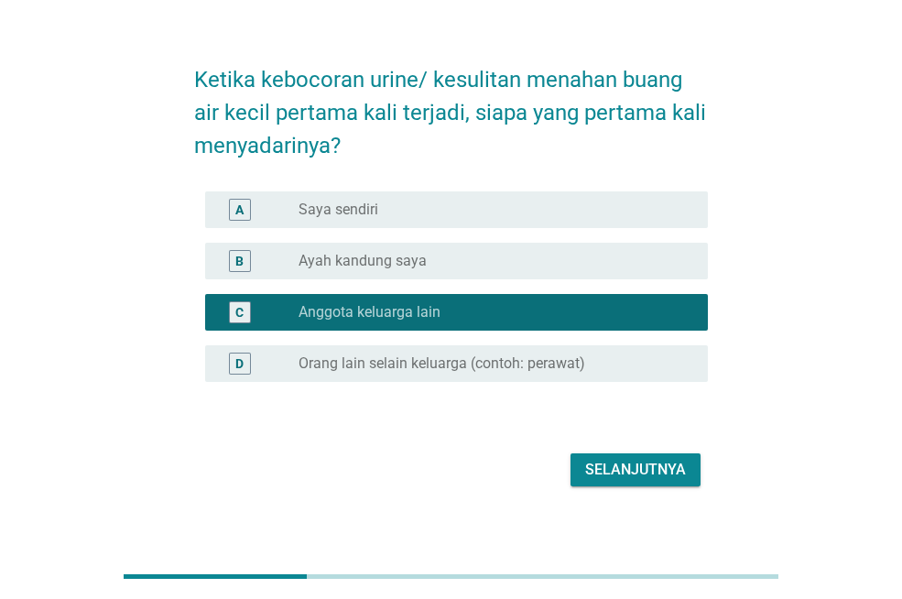
click at [624, 478] on div "Selanjutnya" at bounding box center [635, 470] width 101 height 22
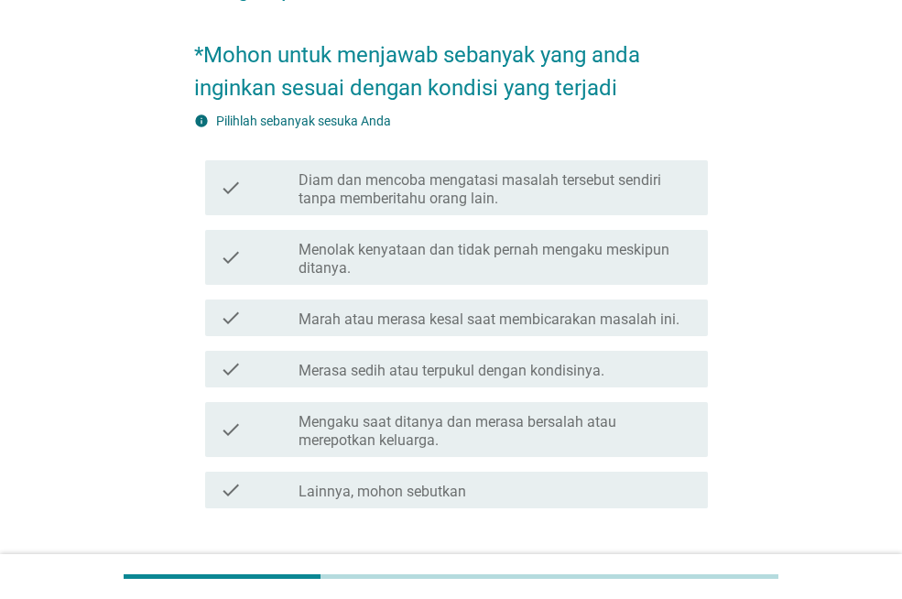
scroll to position [220, 0]
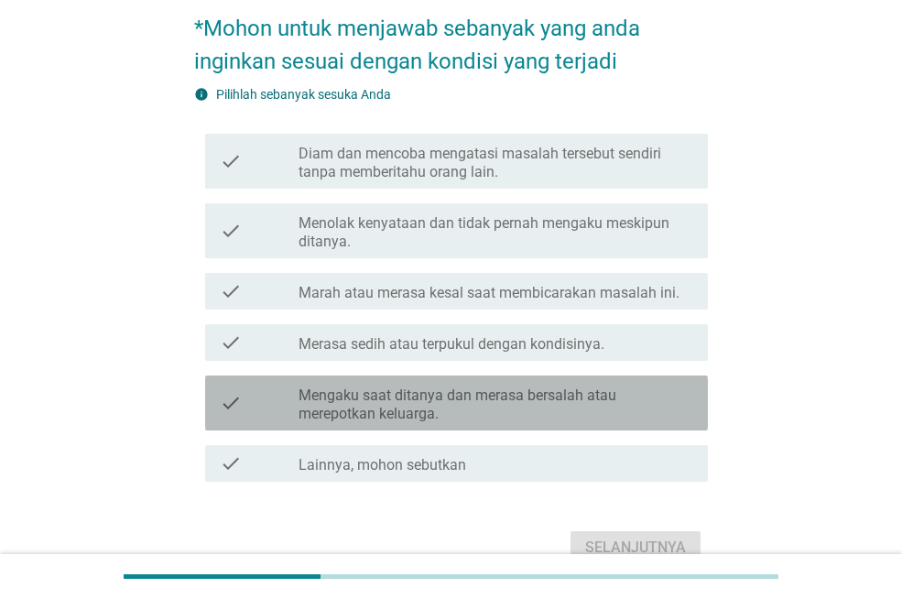
click at [518, 390] on label "Mengaku saat ditanya dan merasa bersalah atau merepotkan keluarga." at bounding box center [495, 404] width 395 height 37
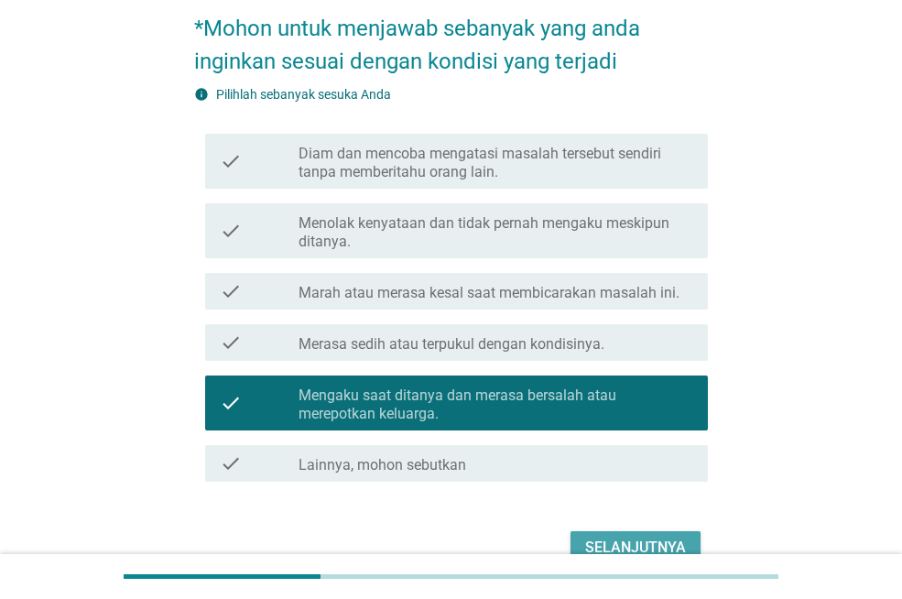
click at [603, 533] on button "Selanjutnya" at bounding box center [635, 547] width 130 height 33
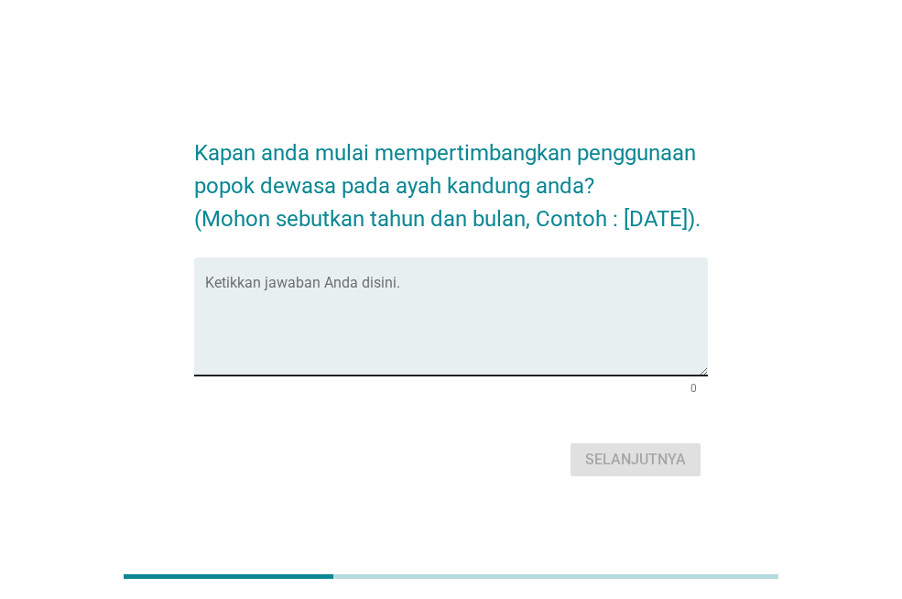
click at [515, 362] on textarea "Ketikkan jawaban Anda disini." at bounding box center [456, 327] width 503 height 96
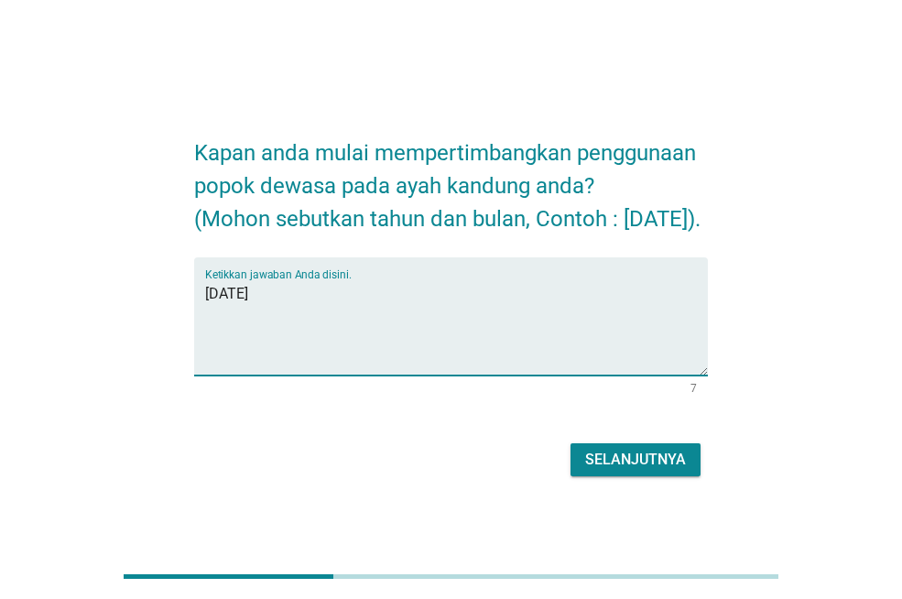
type textarea "[DATE]"
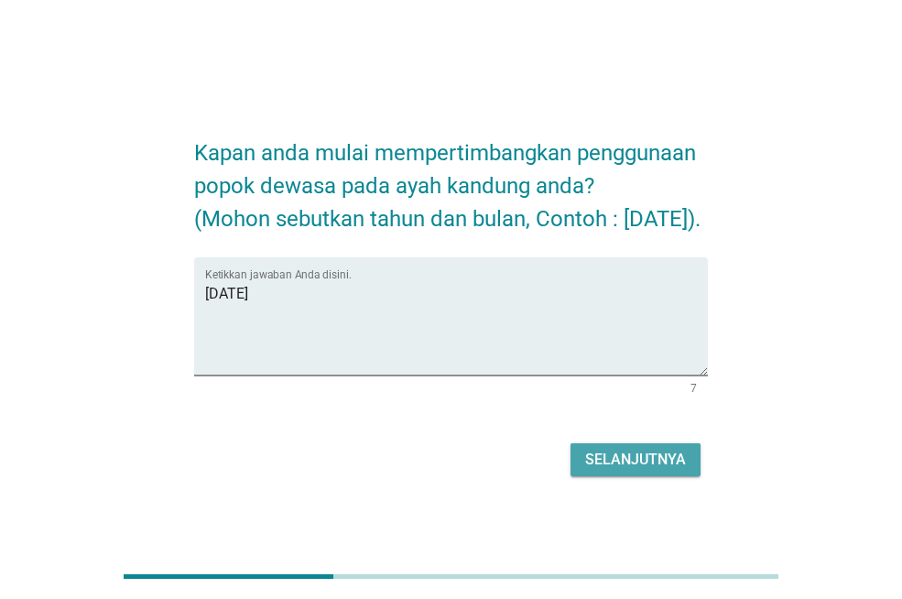
click at [622, 471] on div "Selanjutnya" at bounding box center [635, 460] width 101 height 22
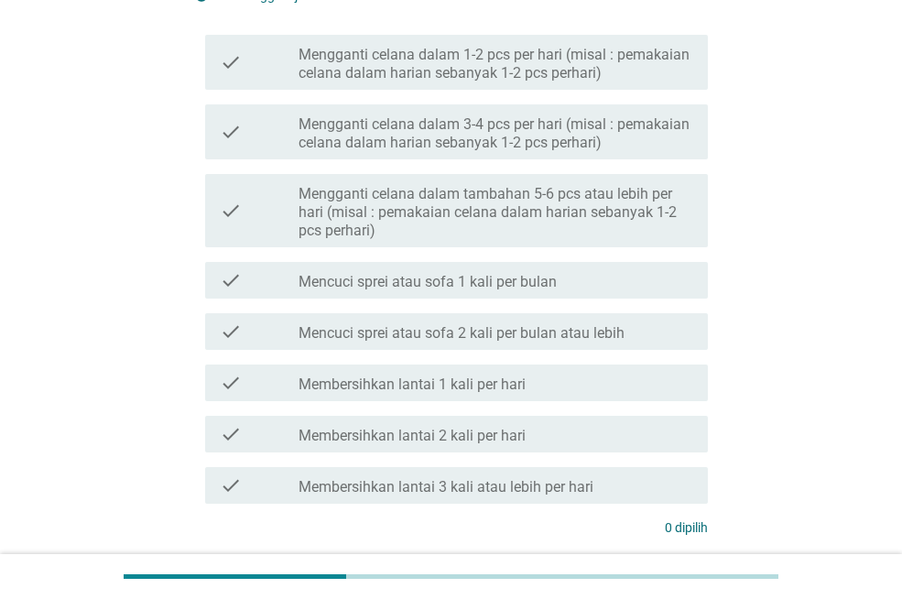
scroll to position [183, 0]
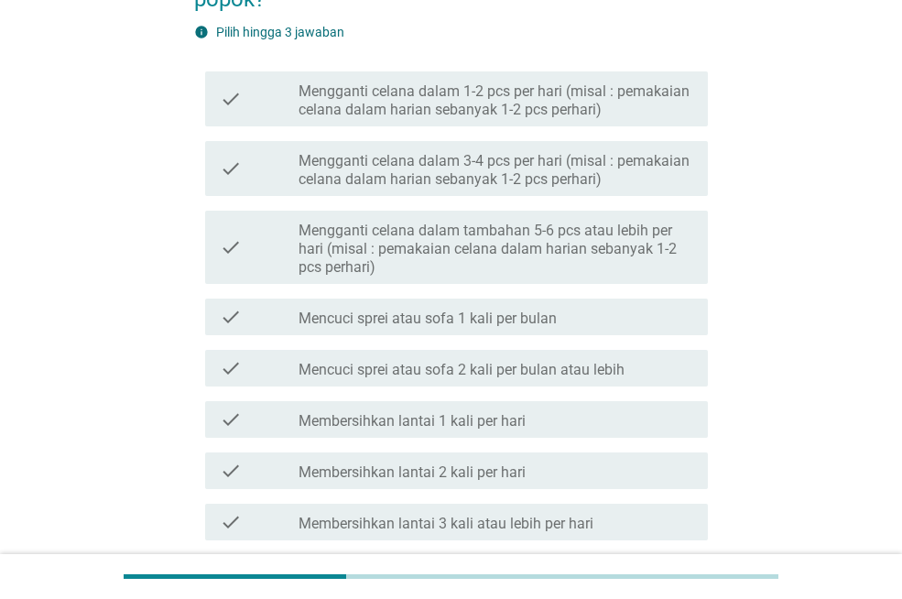
click at [484, 173] on label "Mengganti celana dalam 3-4 pcs per hari (misal : pemakaian celana dalam harian …" at bounding box center [495, 170] width 395 height 37
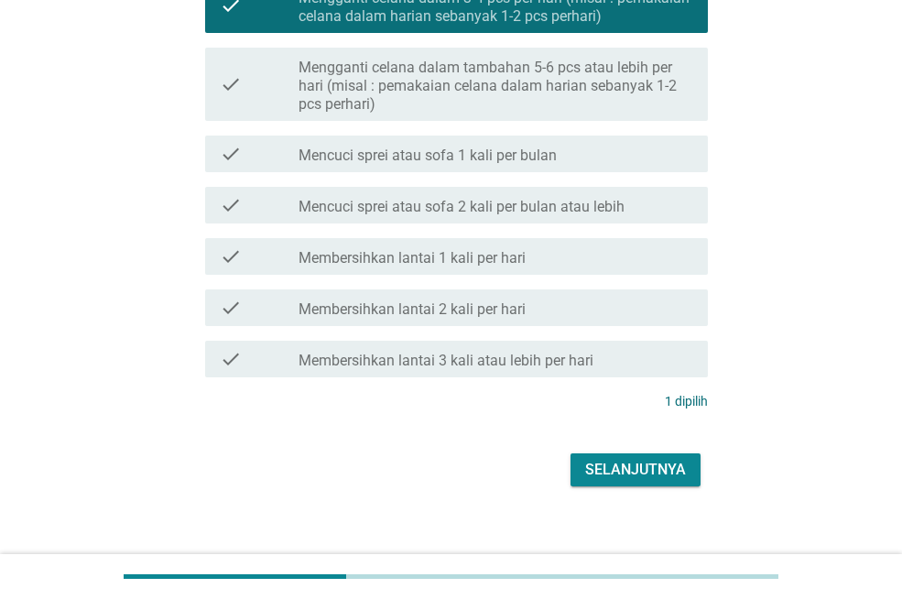
scroll to position [364, 0]
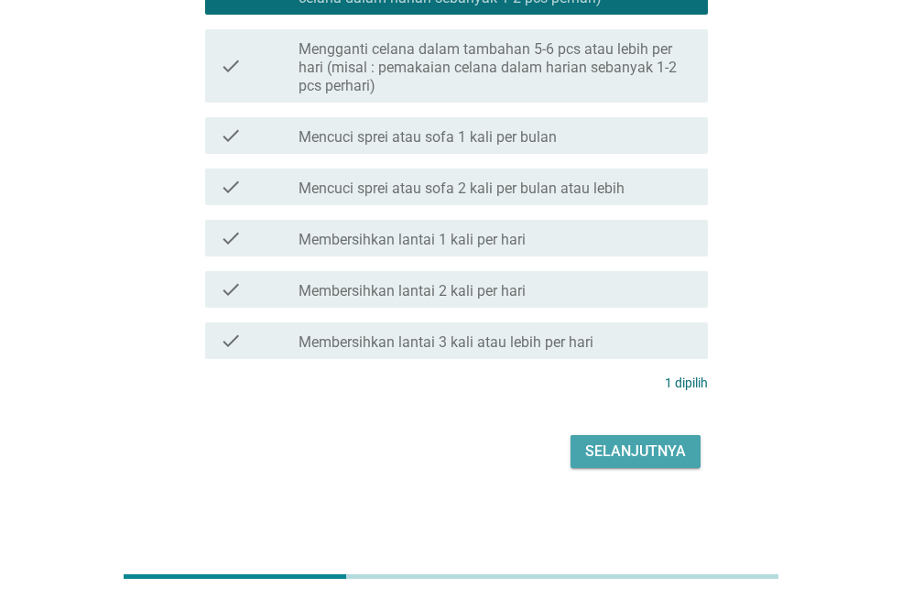
click at [630, 450] on div "Selanjutnya" at bounding box center [635, 451] width 101 height 22
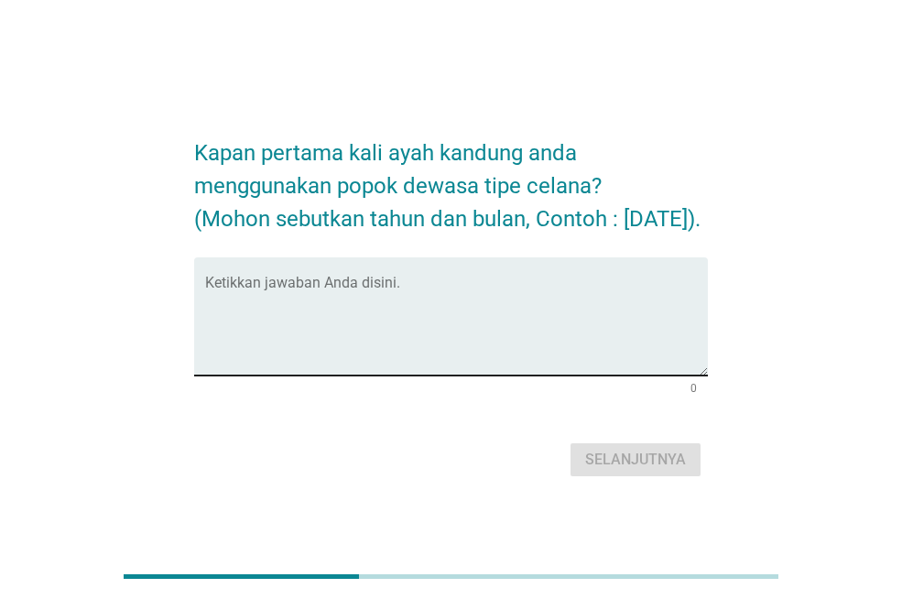
click at [530, 368] on textarea "Ketikkan jawaban Anda disini." at bounding box center [456, 327] width 503 height 96
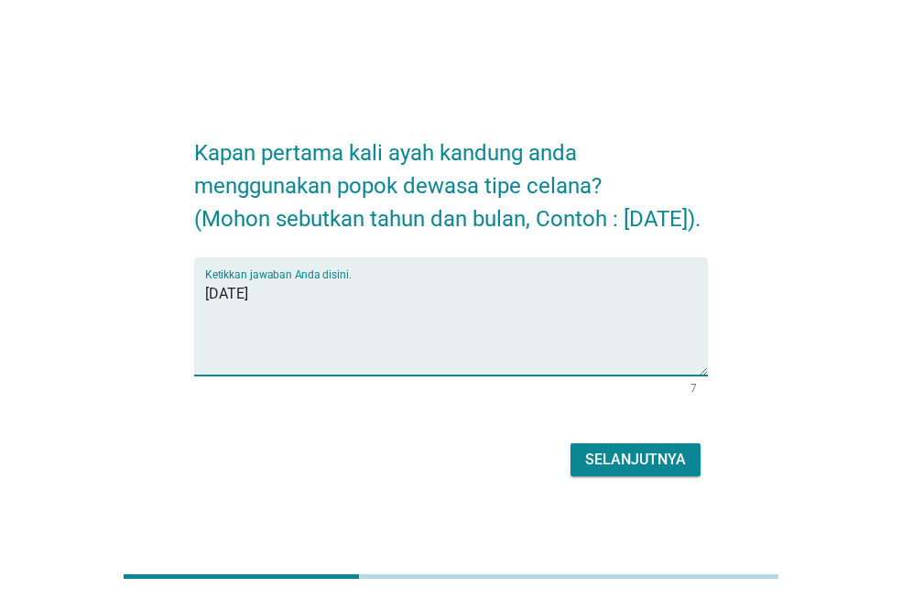
type textarea "[DATE]"
click at [633, 471] on div "Selanjutnya" at bounding box center [635, 460] width 101 height 22
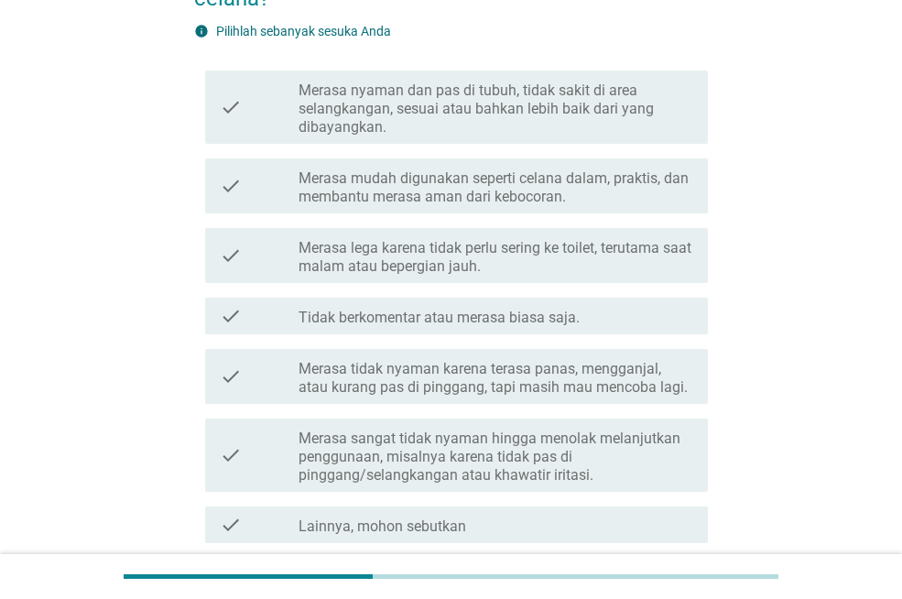
scroll to position [220, 0]
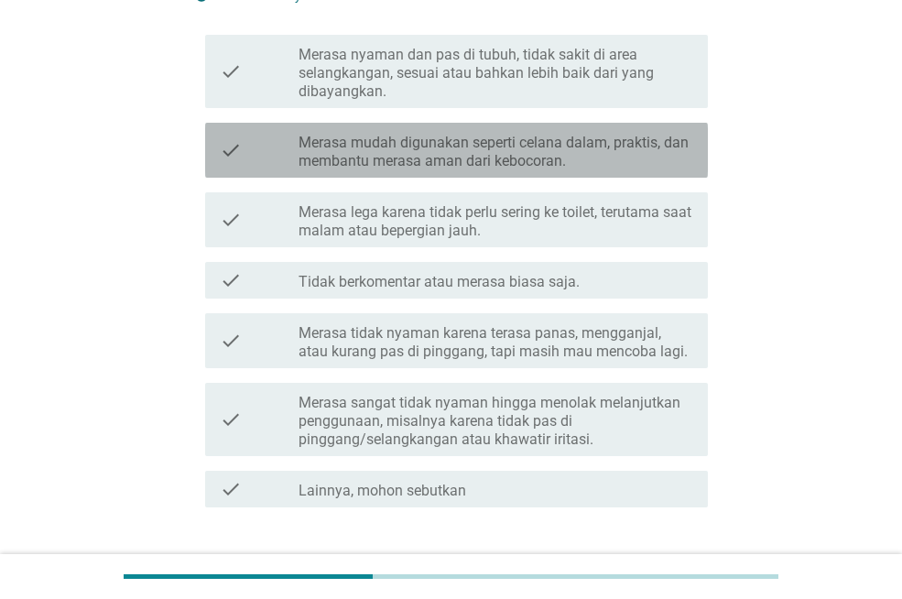
click at [560, 166] on label "Merasa mudah digunakan seperti celana dalam, praktis, dan membantu merasa aman …" at bounding box center [495, 152] width 395 height 37
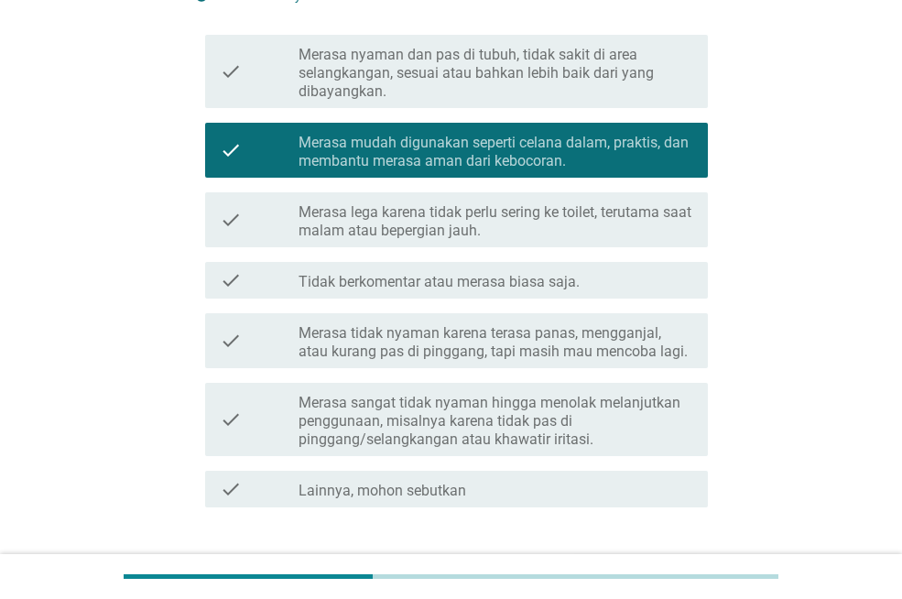
scroll to position [342, 0]
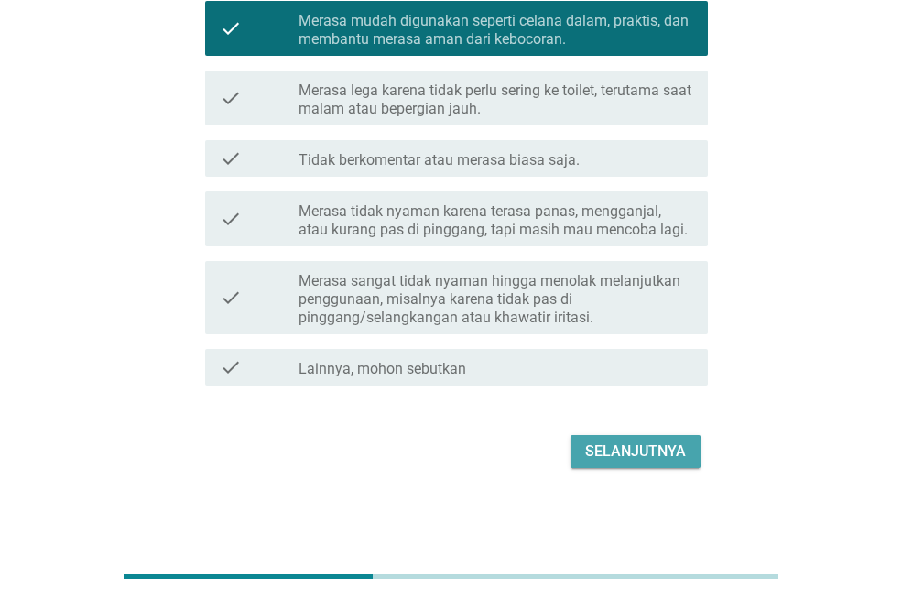
click at [595, 447] on div "Selanjutnya" at bounding box center [635, 451] width 101 height 22
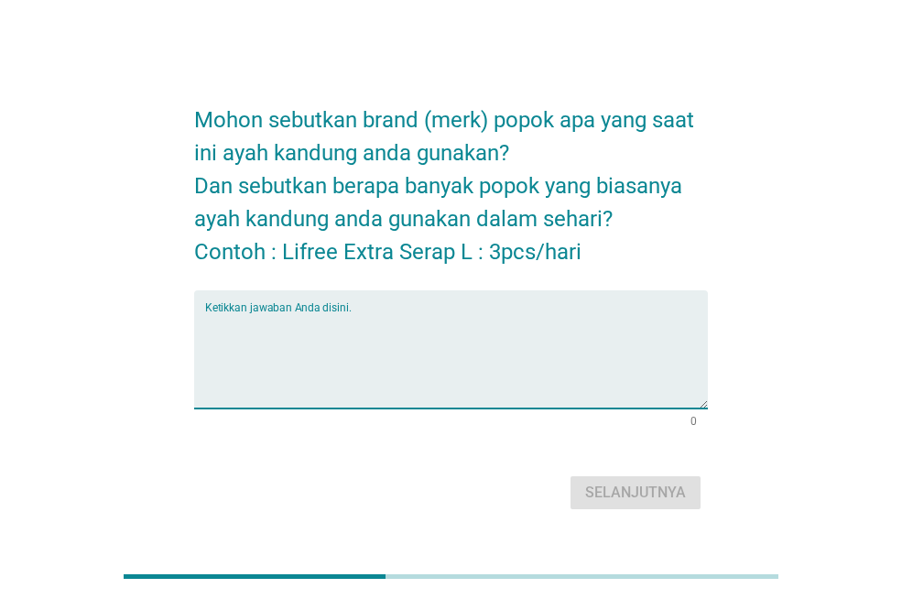
click at [536, 376] on textarea "Ketikkan jawaban Anda disini." at bounding box center [456, 360] width 503 height 96
type textarea "free"
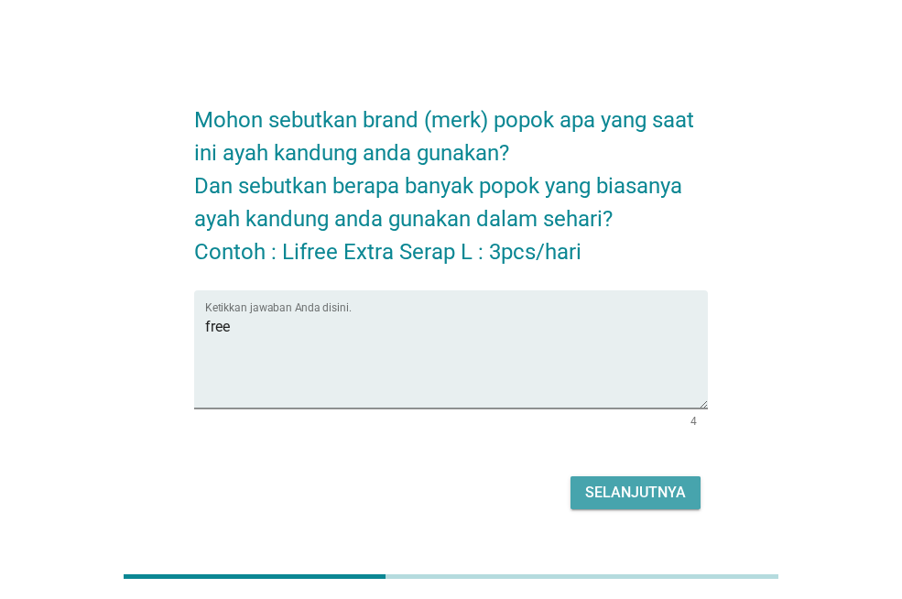
click at [626, 504] on button "Selanjutnya" at bounding box center [635, 492] width 130 height 33
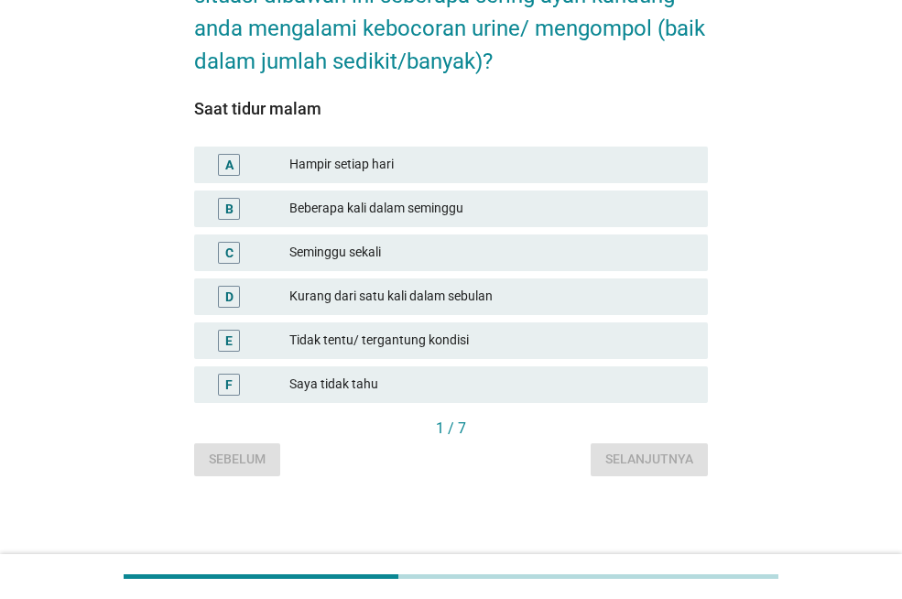
scroll to position [157, 0]
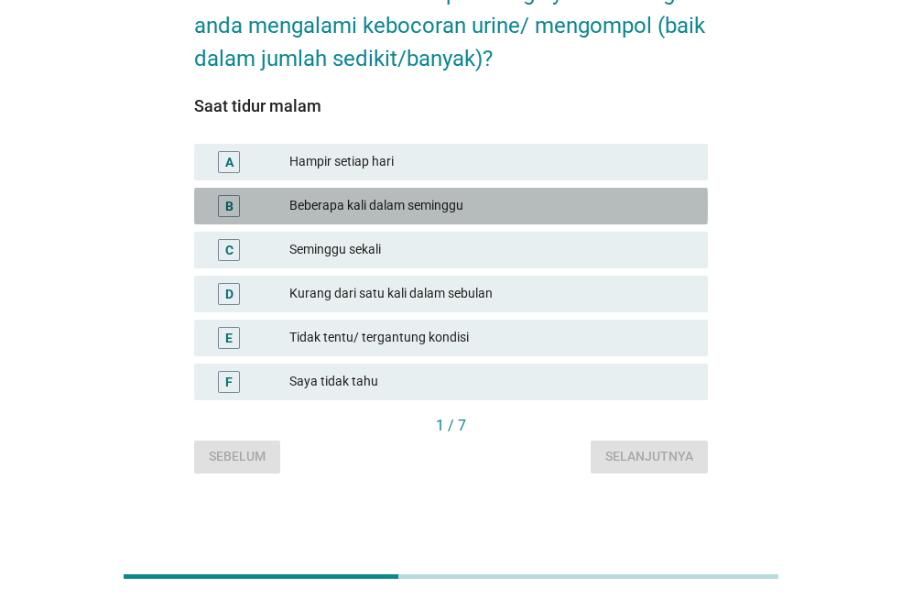
click at [504, 221] on div "B Beberapa kali dalam seminggu" at bounding box center [451, 206] width 514 height 37
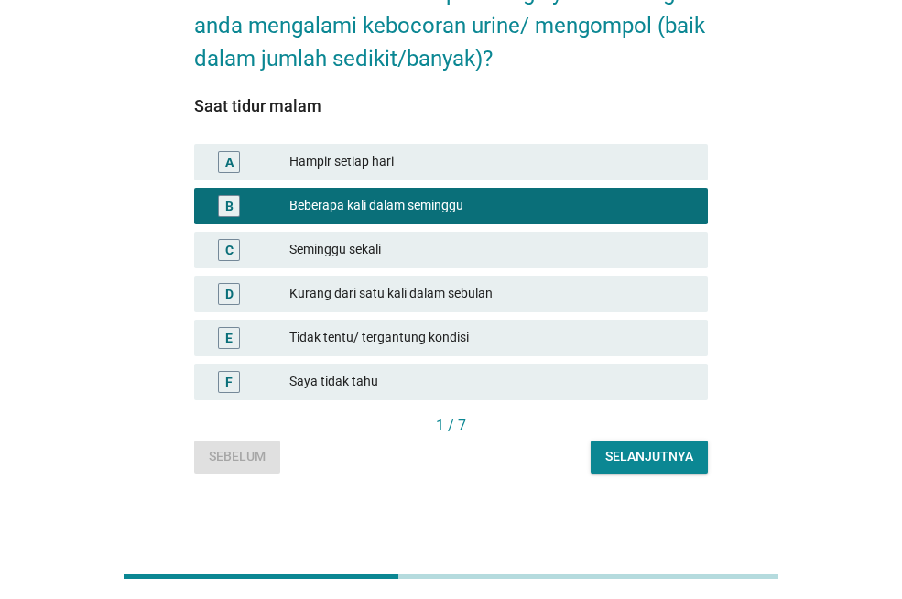
click at [646, 456] on div "Selanjutnya" at bounding box center [649, 456] width 88 height 19
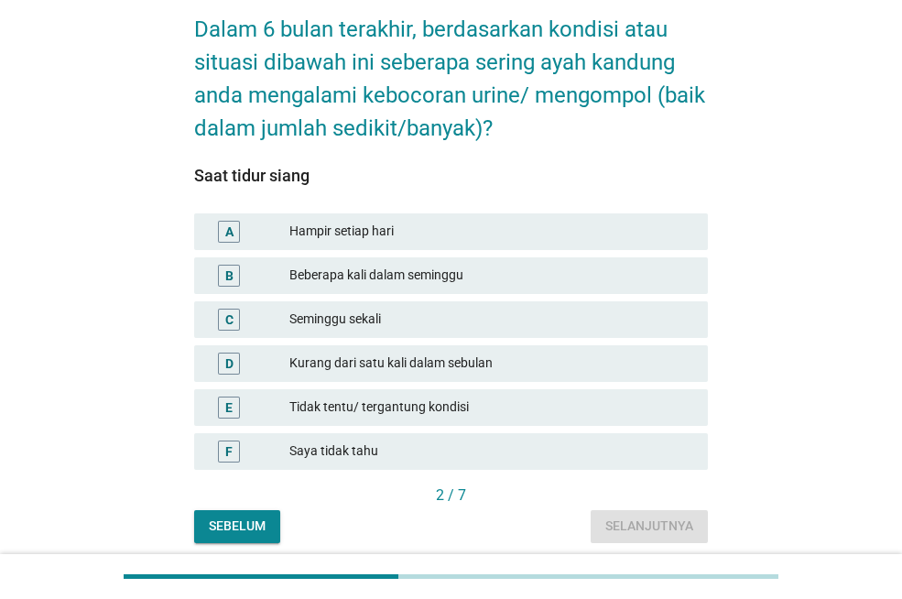
scroll to position [110, 0]
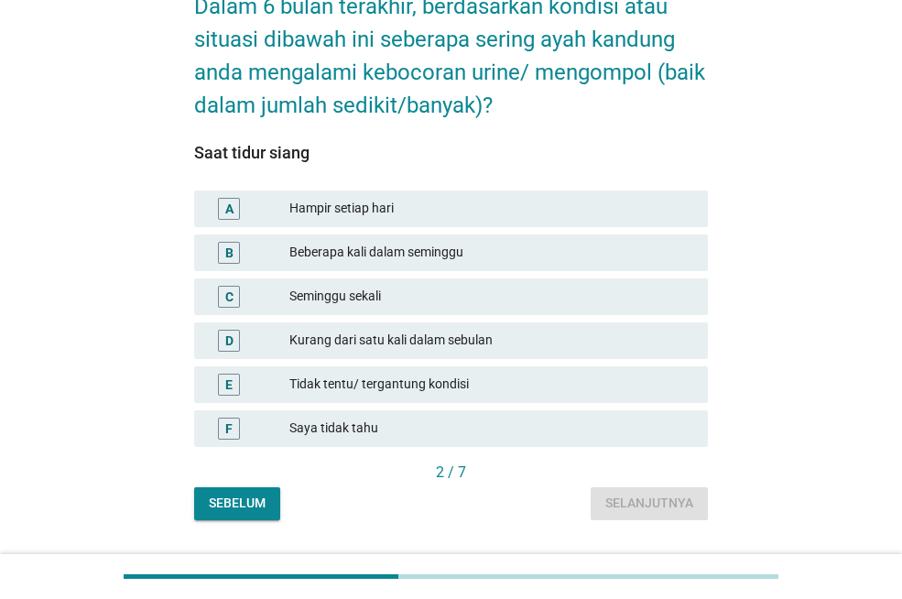
click at [474, 333] on div "Kurang dari satu kali dalam sebulan" at bounding box center [491, 341] width 404 height 22
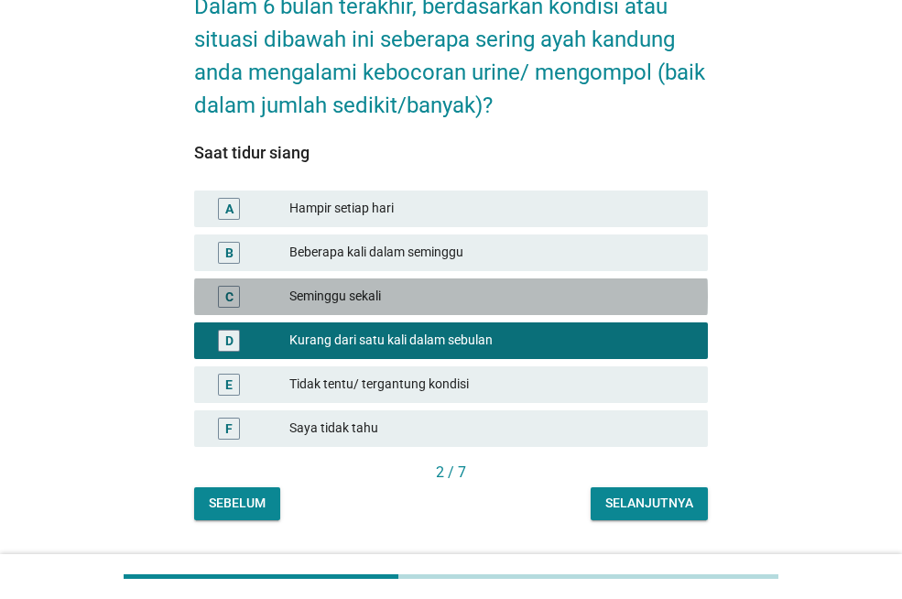
click at [508, 312] on div "C Seminggu sekali" at bounding box center [451, 296] width 514 height 37
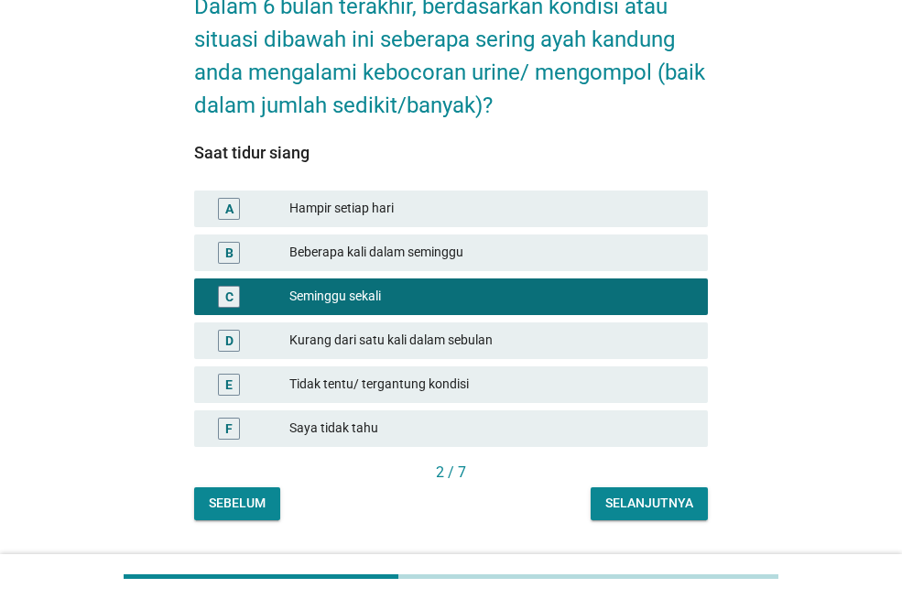
click at [631, 494] on div "Selanjutnya" at bounding box center [649, 503] width 88 height 19
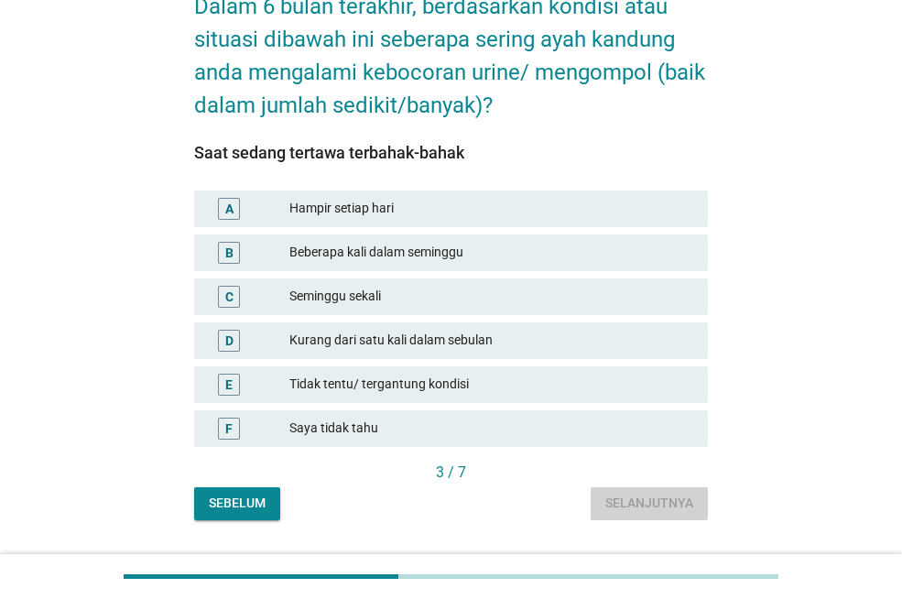
scroll to position [0, 0]
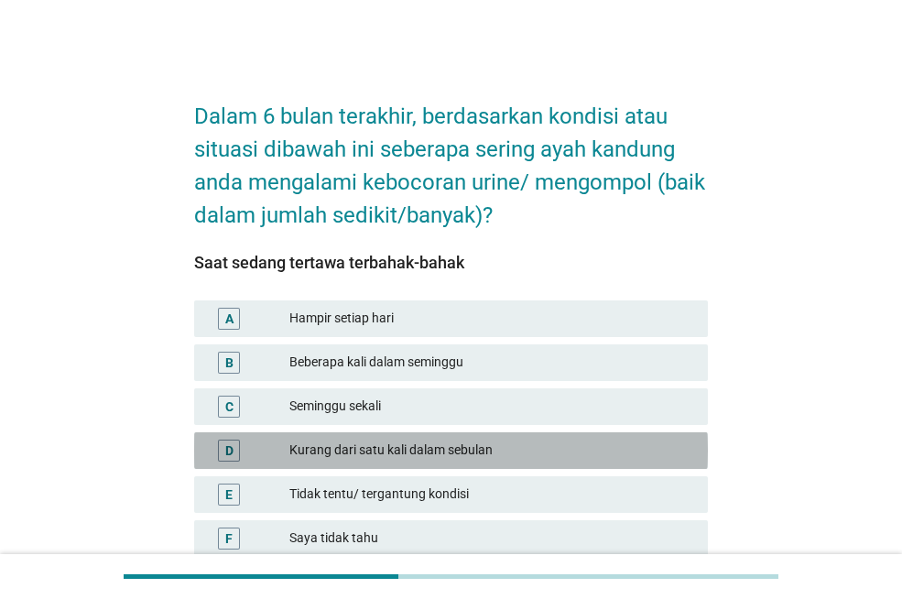
click at [523, 439] on div "Kurang dari satu kali dalam sebulan" at bounding box center [491, 450] width 404 height 22
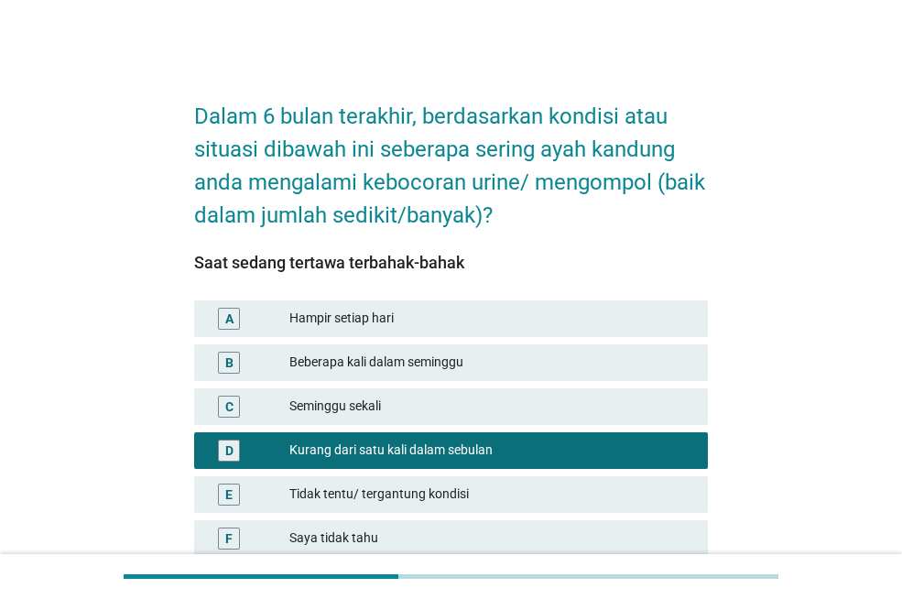
scroll to position [157, 0]
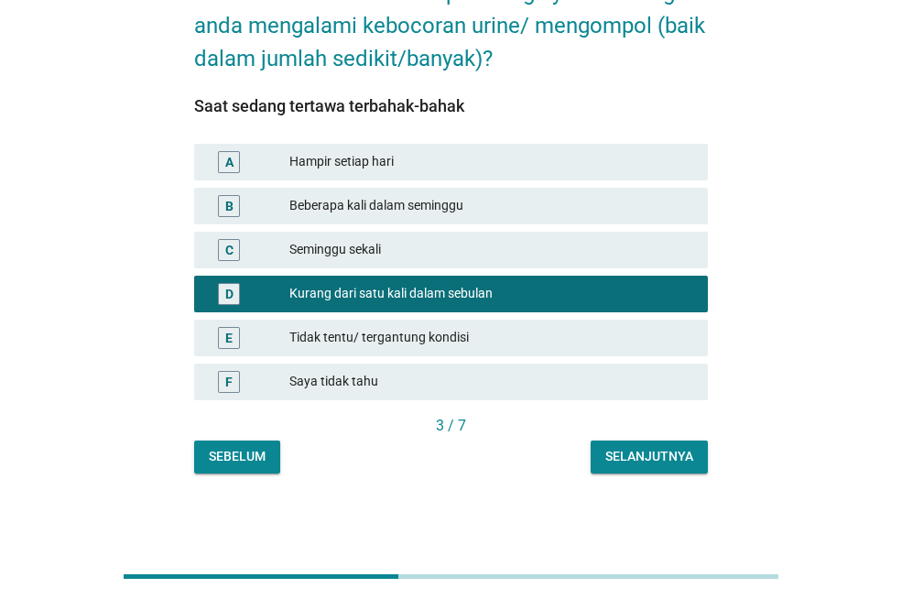
click at [637, 456] on div "Selanjutnya" at bounding box center [649, 456] width 88 height 19
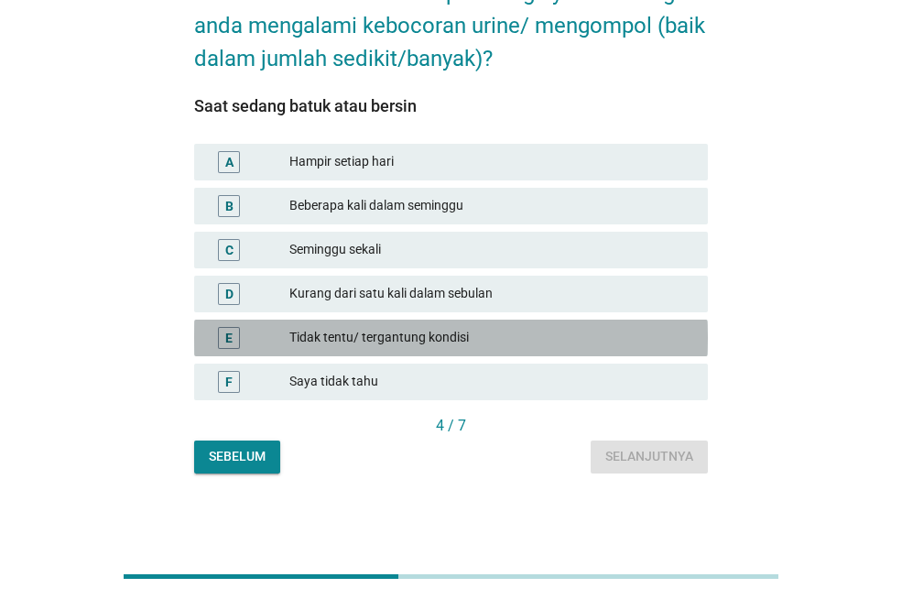
click at [556, 320] on div "E Tidak tentu/ tergantung kondisi" at bounding box center [451, 338] width 514 height 37
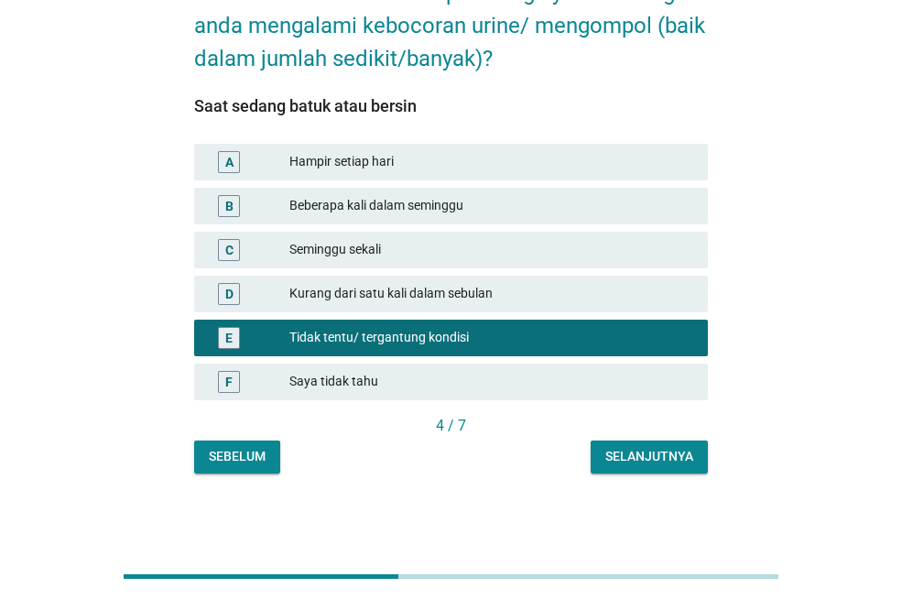
click at [640, 457] on div "Selanjutnya" at bounding box center [649, 456] width 88 height 19
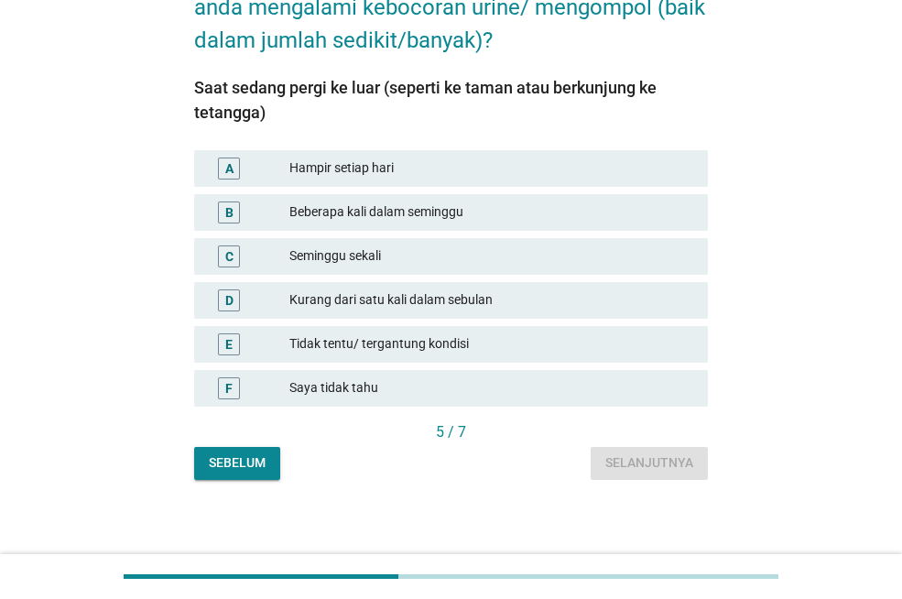
scroll to position [181, 0]
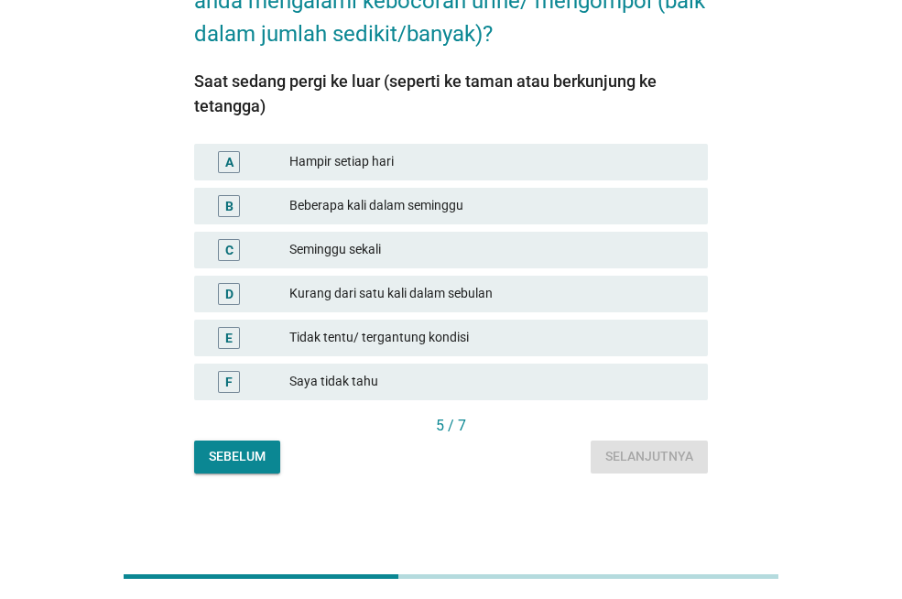
click at [476, 337] on div "Tidak tentu/ tergantung kondisi" at bounding box center [491, 338] width 404 height 22
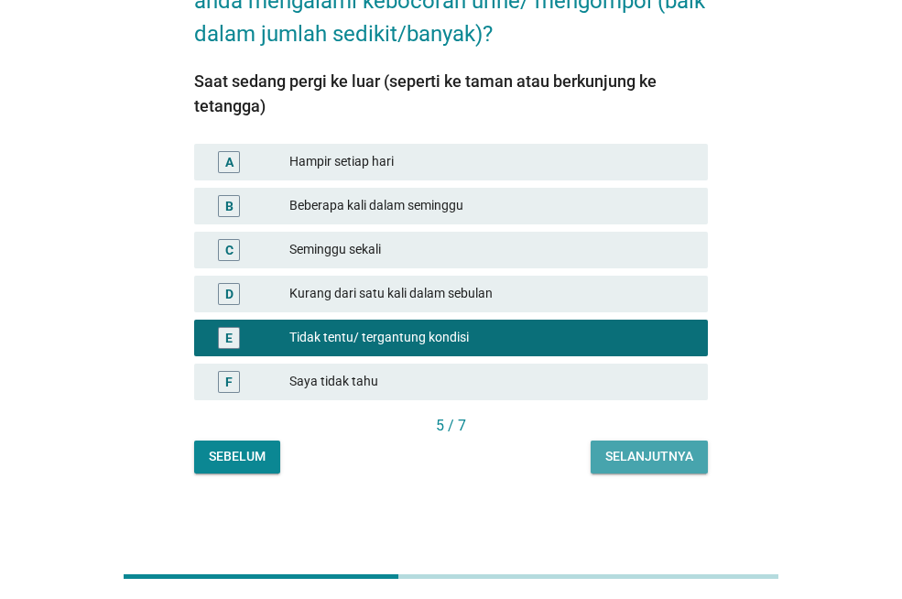
click at [647, 461] on div "Selanjutnya" at bounding box center [649, 456] width 88 height 19
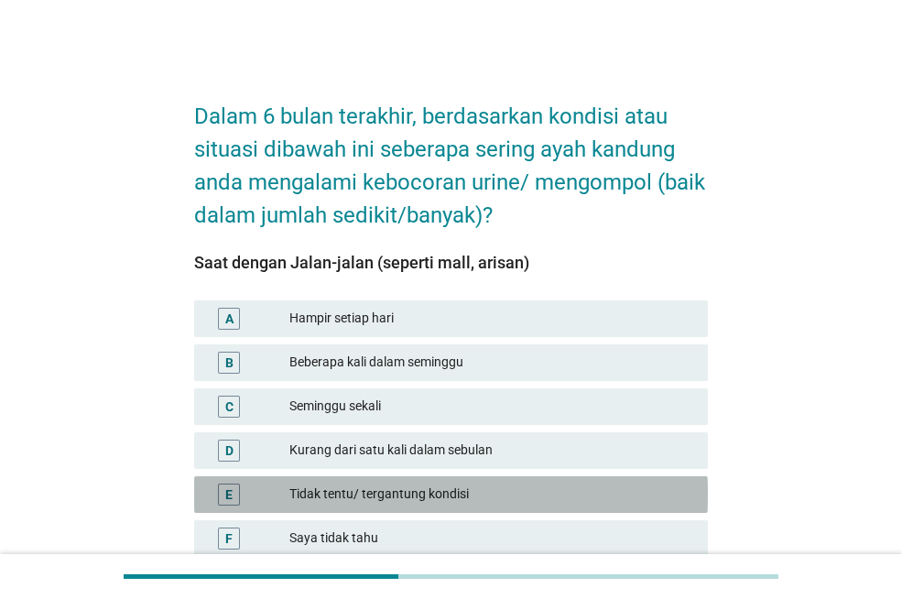
click at [465, 476] on div "E Tidak tentu/ tergantung kondisi" at bounding box center [451, 494] width 514 height 37
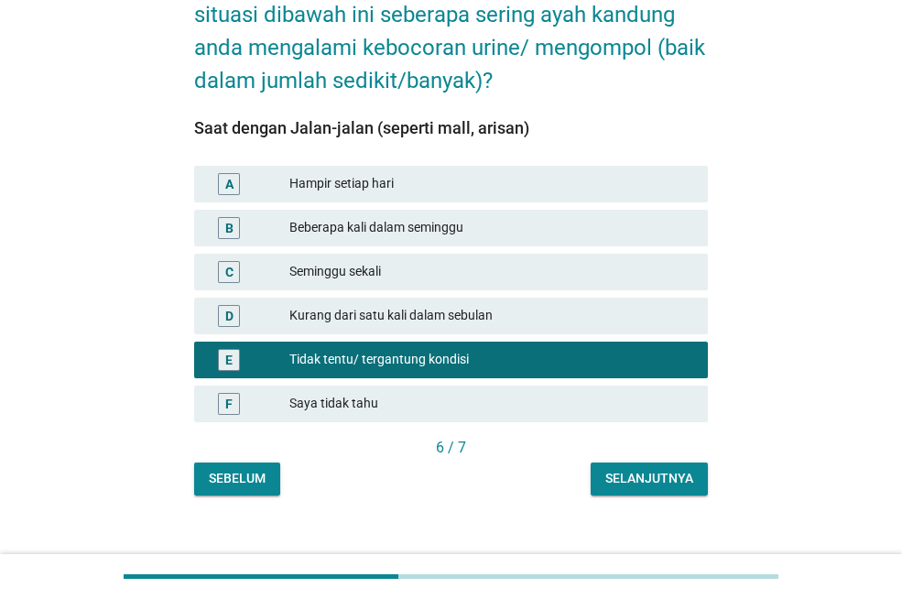
scroll to position [157, 0]
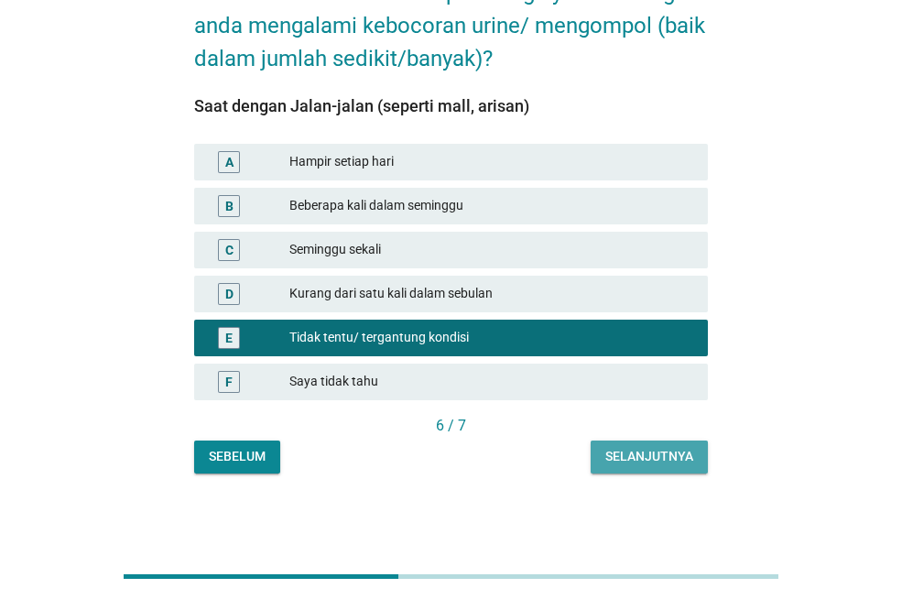
click at [620, 448] on div "Selanjutnya" at bounding box center [649, 456] width 88 height 19
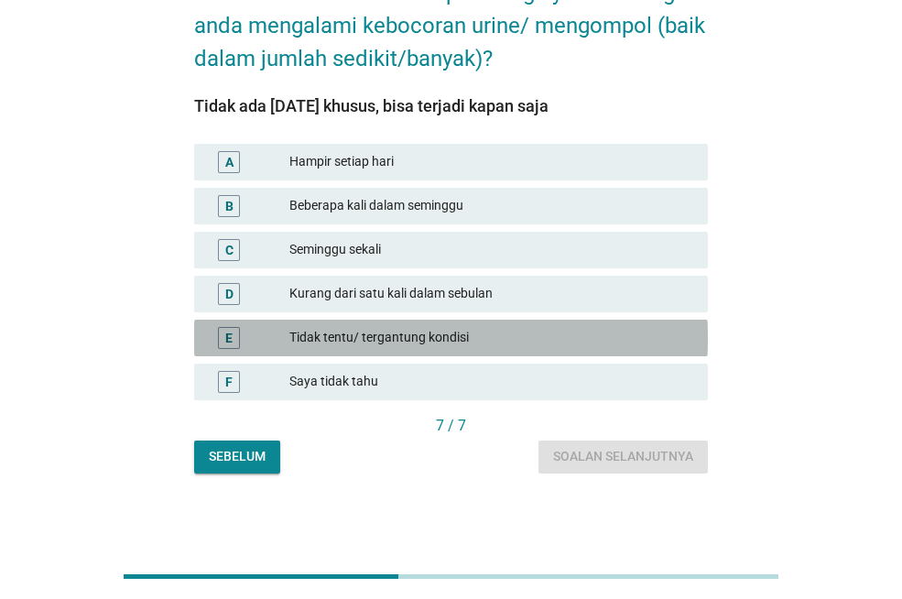
click at [500, 327] on div "Tidak tentu/ tergantung kondisi" at bounding box center [491, 338] width 404 height 22
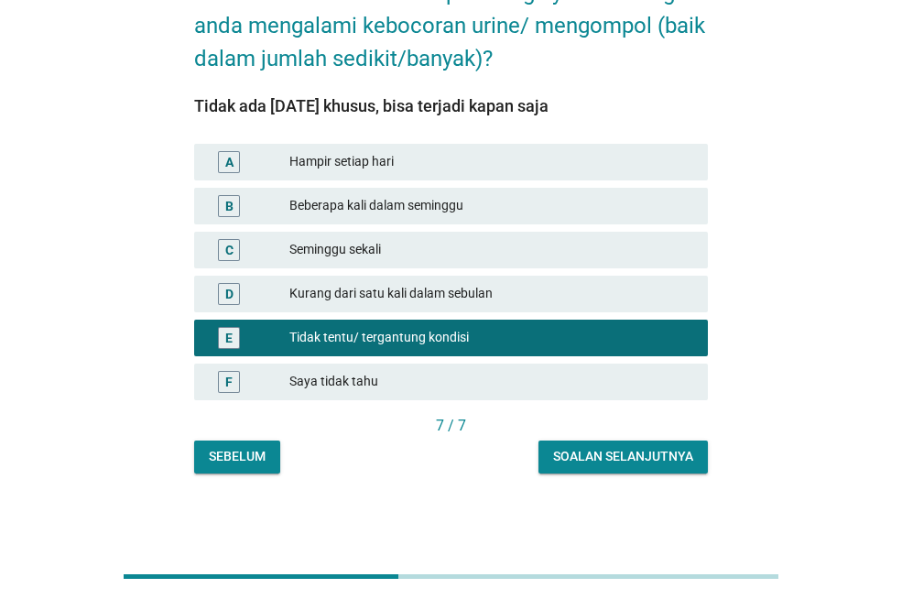
click at [599, 452] on div "Soalan selanjutnya" at bounding box center [623, 456] width 140 height 19
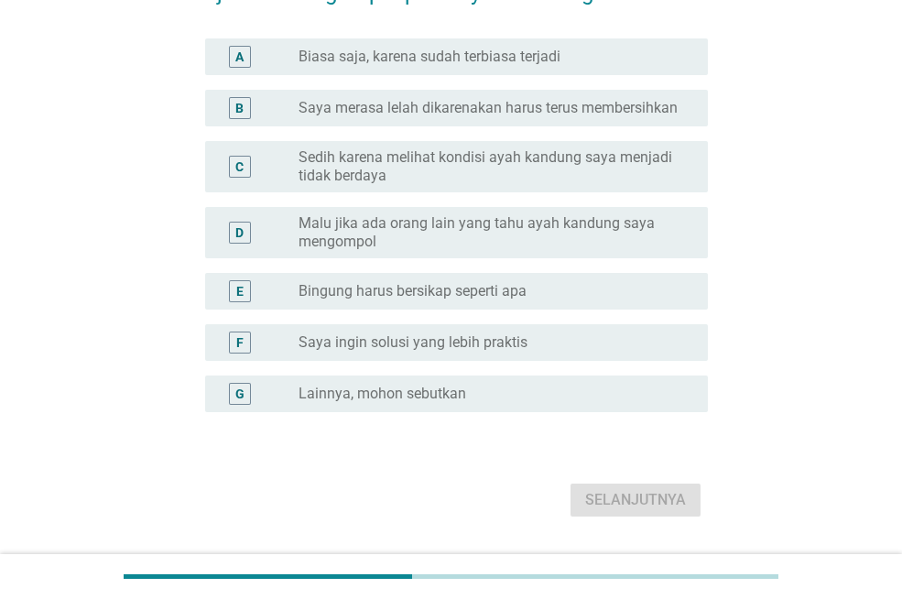
scroll to position [0, 0]
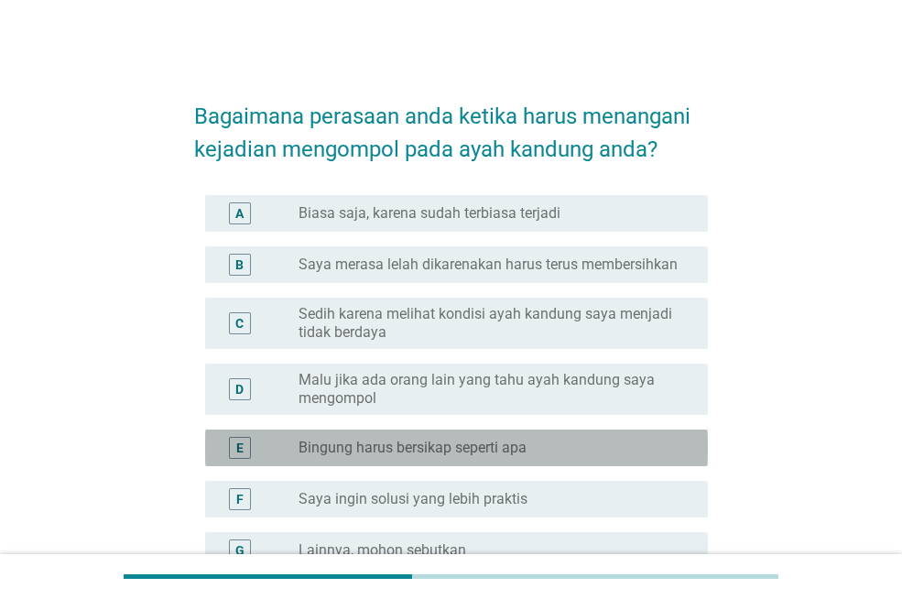
click at [494, 456] on label "Bingung harus bersikap seperti apa" at bounding box center [412, 448] width 228 height 18
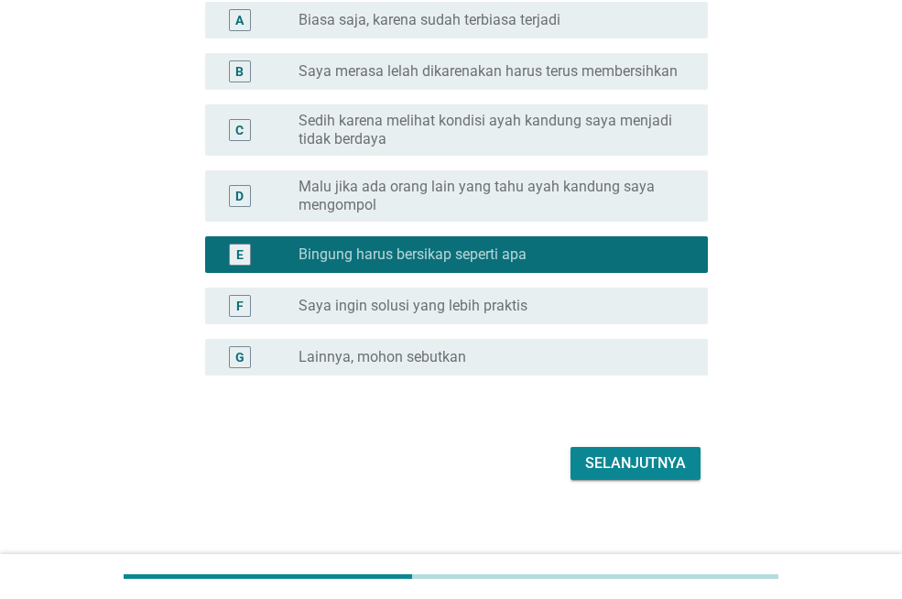
scroll to position [205, 0]
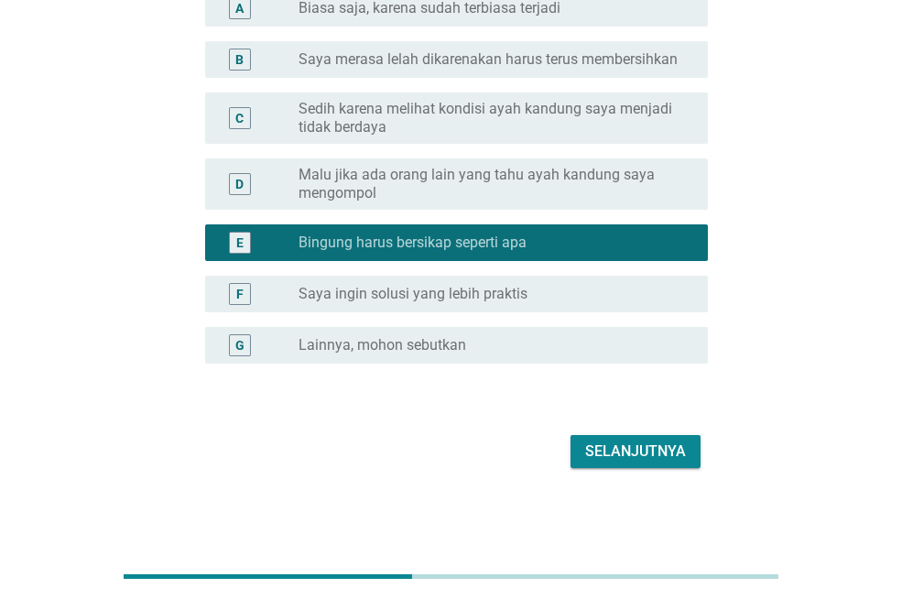
click at [620, 447] on div "Selanjutnya" at bounding box center [635, 451] width 101 height 22
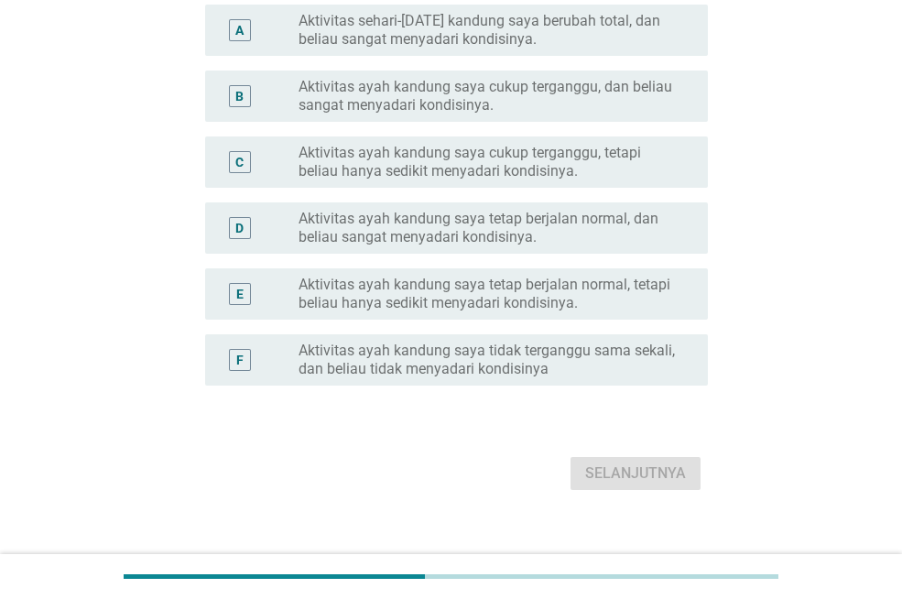
scroll to position [245, 0]
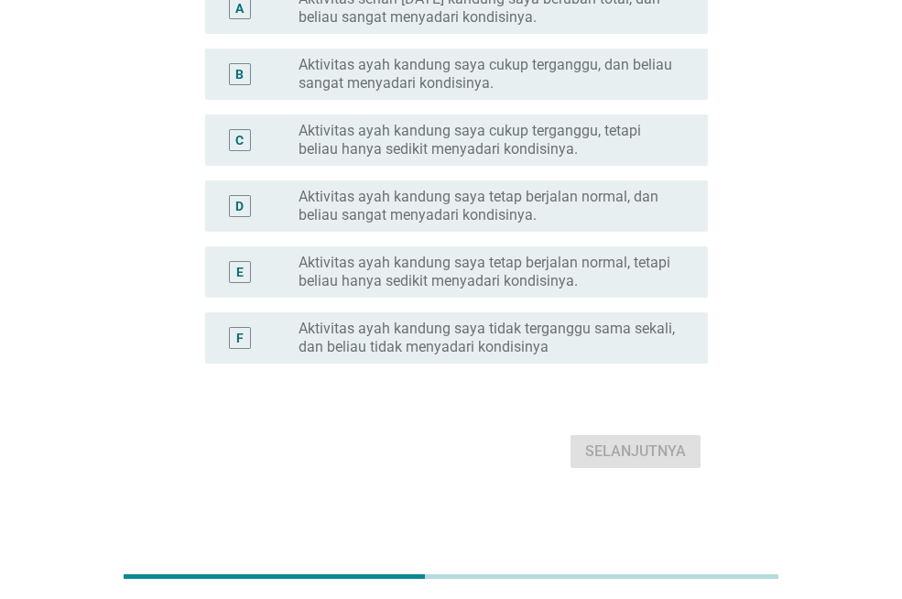
click at [532, 201] on label "Aktivitas ayah kandung saya tetap berjalan normal, dan beliau sangat menyadari …" at bounding box center [488, 206] width 380 height 37
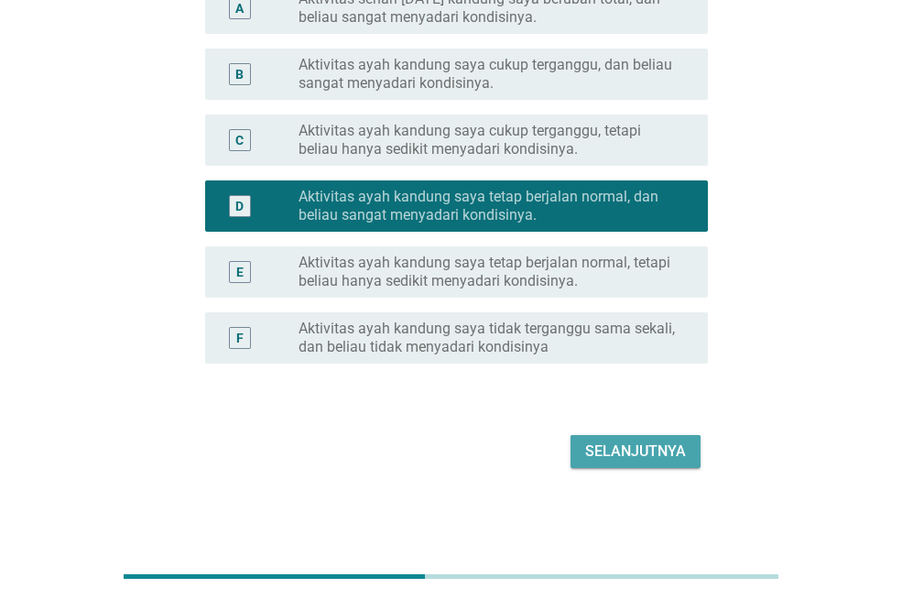
click at [618, 447] on div "Selanjutnya" at bounding box center [635, 451] width 101 height 22
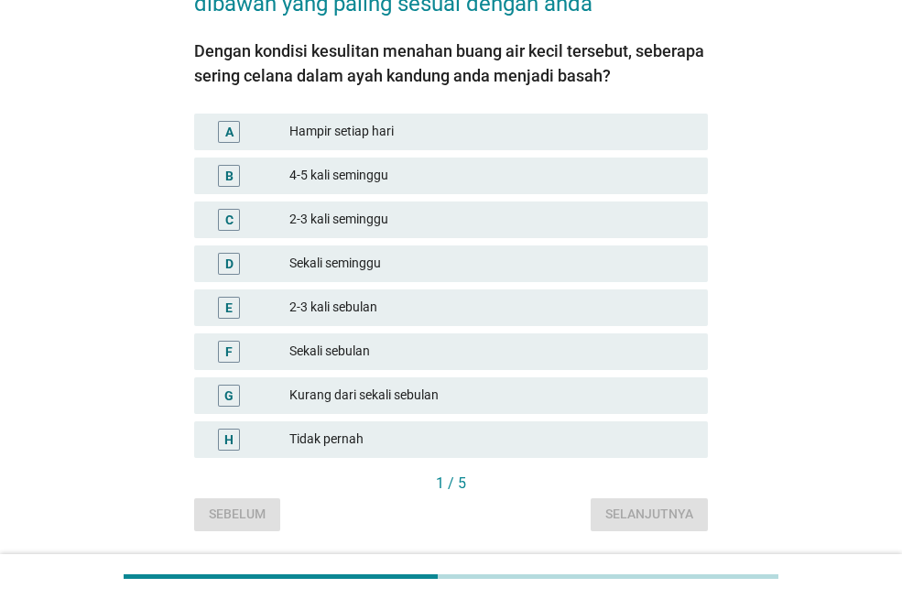
scroll to position [183, 0]
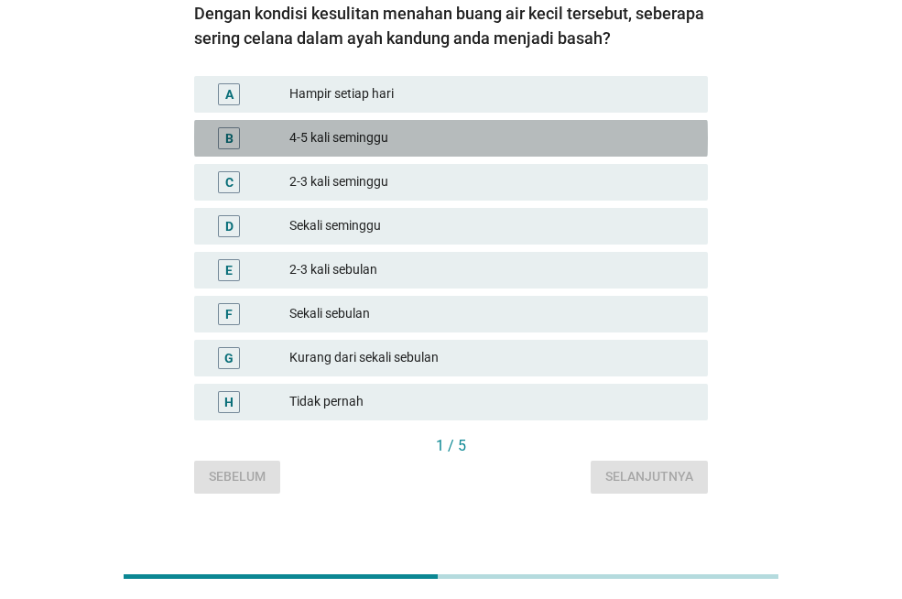
click at [413, 125] on div "B 4-5 kali seminggu" at bounding box center [451, 138] width 514 height 37
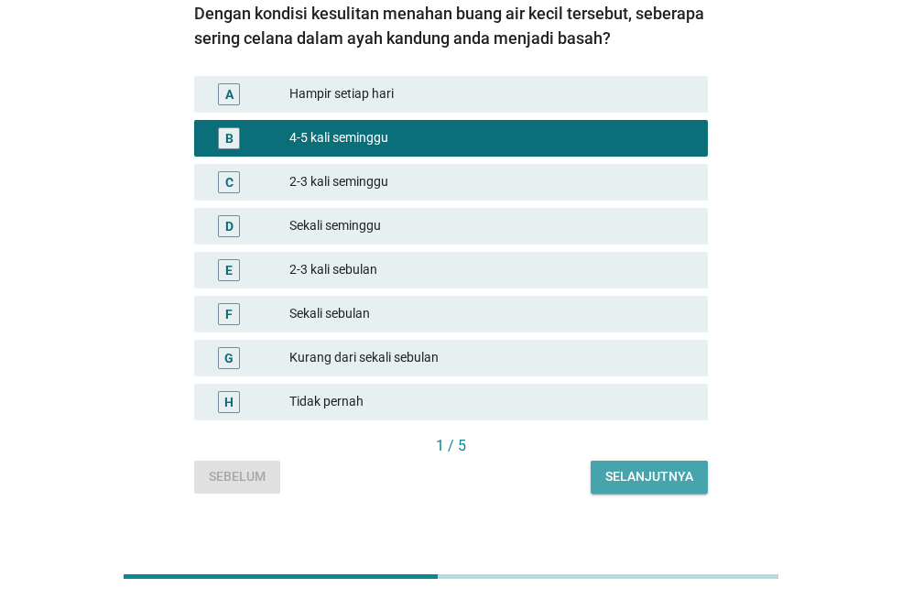
click at [618, 476] on div "Selanjutnya" at bounding box center [649, 476] width 88 height 19
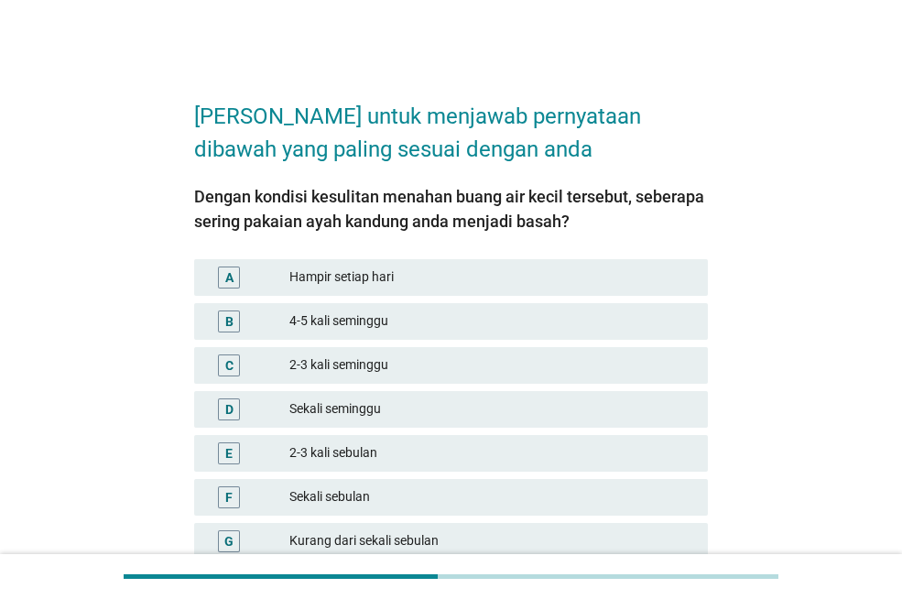
click at [402, 360] on div "2-3 kali seminggu" at bounding box center [491, 365] width 404 height 22
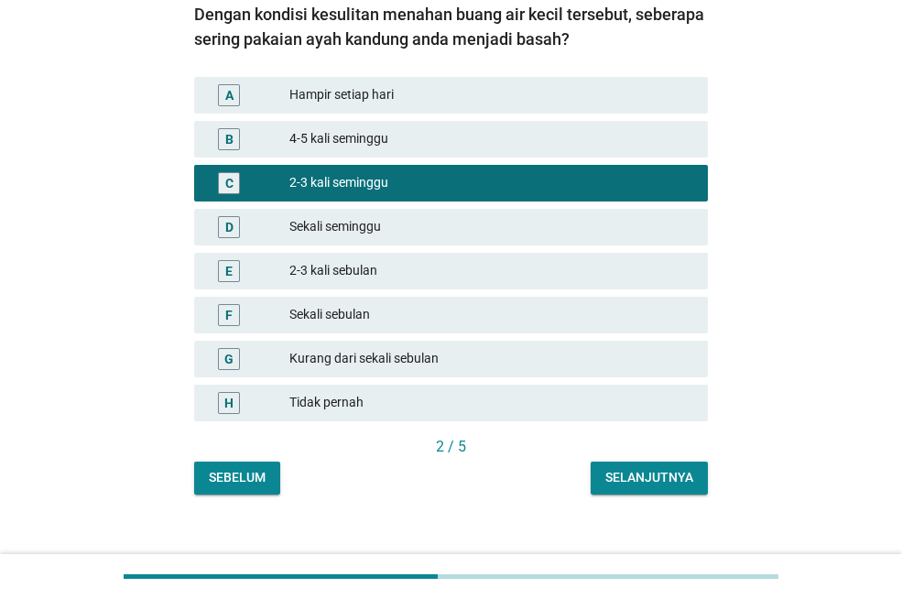
scroll to position [203, 0]
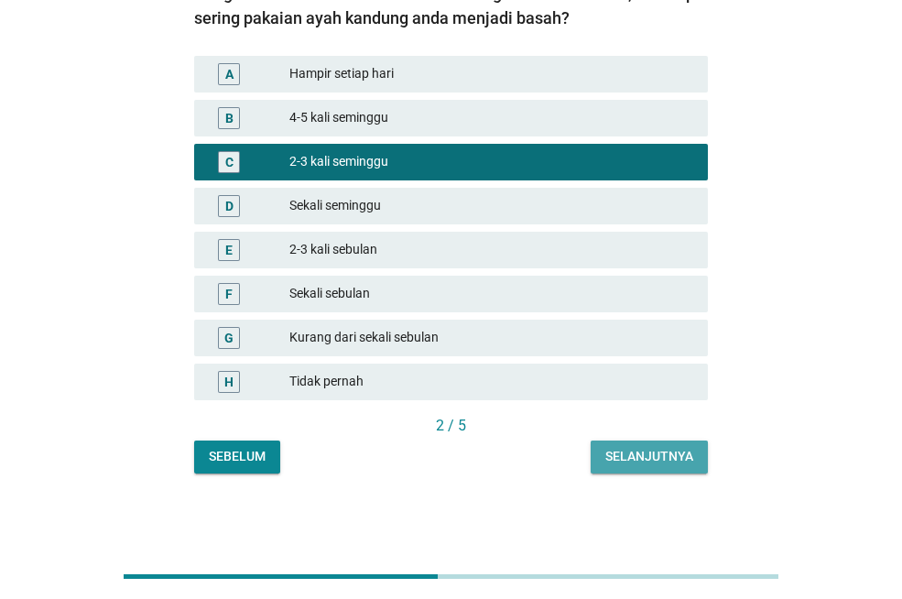
click at [603, 450] on button "Selanjutnya" at bounding box center [649, 456] width 117 height 33
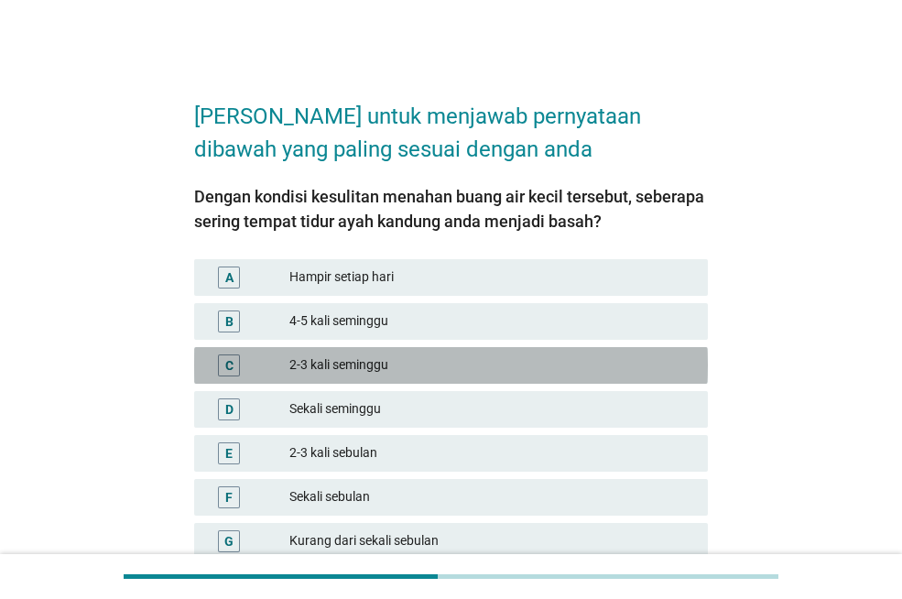
click at [519, 364] on div "2-3 kali seminggu" at bounding box center [491, 365] width 404 height 22
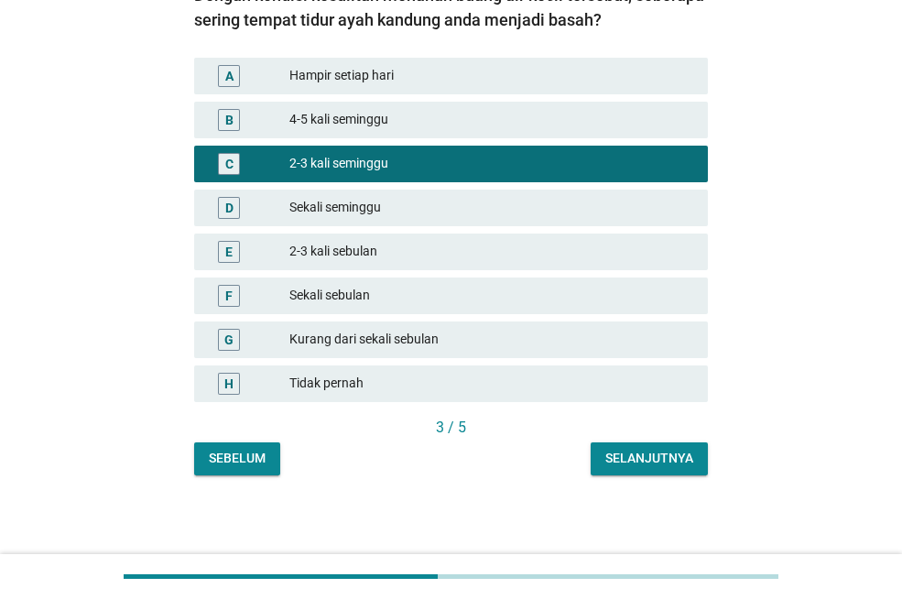
scroll to position [203, 0]
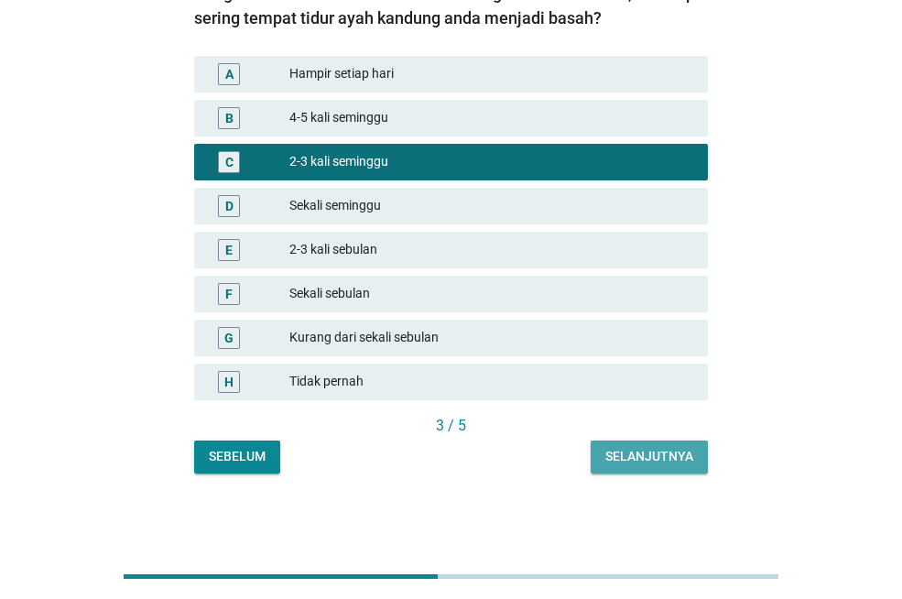
click at [632, 454] on div "Selanjutnya" at bounding box center [649, 456] width 88 height 19
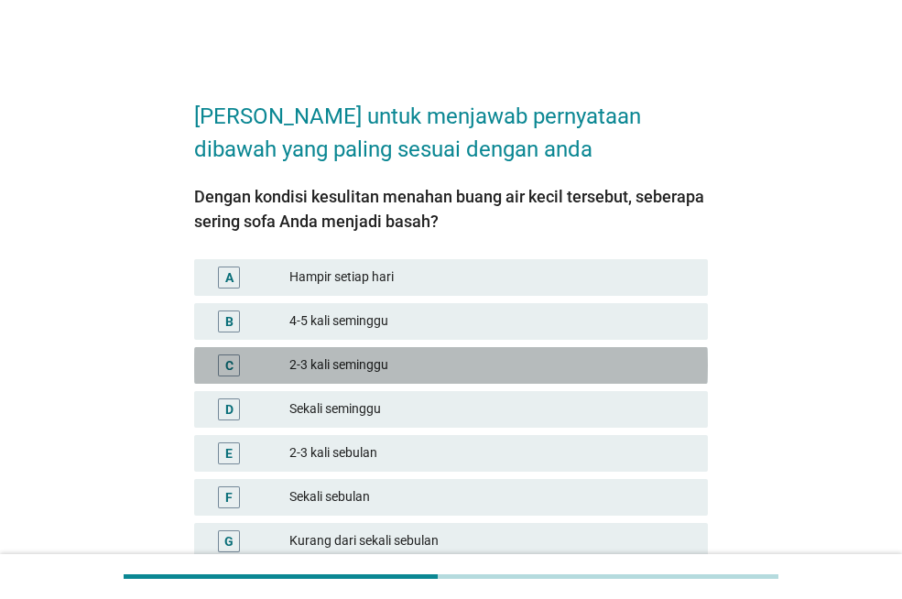
click at [544, 378] on div "C 2-3 kali seminggu" at bounding box center [451, 365] width 514 height 37
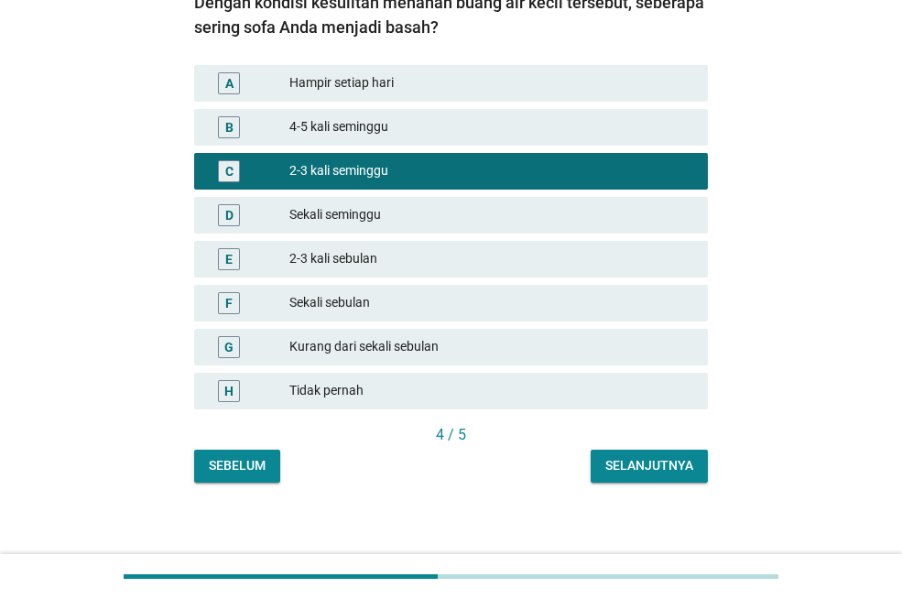
scroll to position [203, 0]
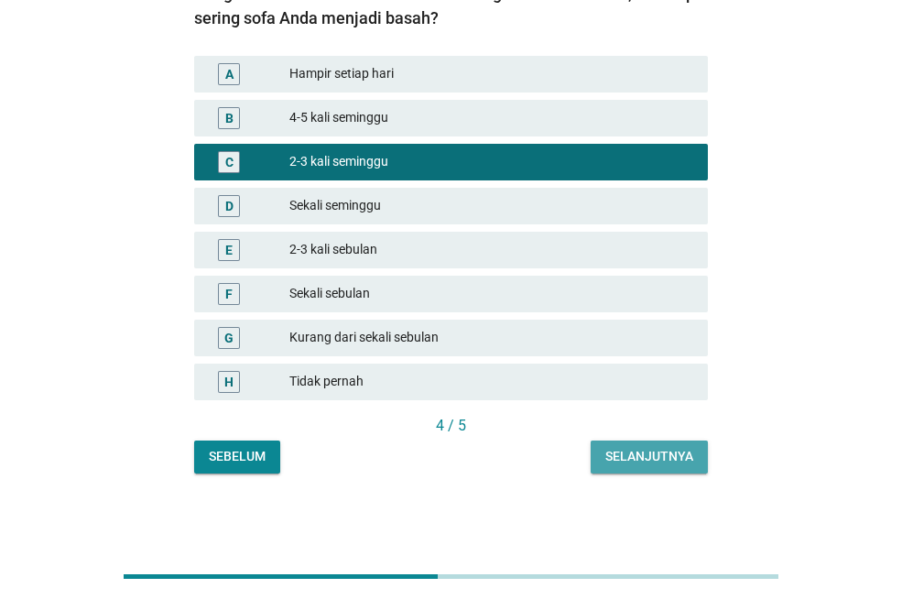
click at [624, 454] on div "Selanjutnya" at bounding box center [649, 456] width 88 height 19
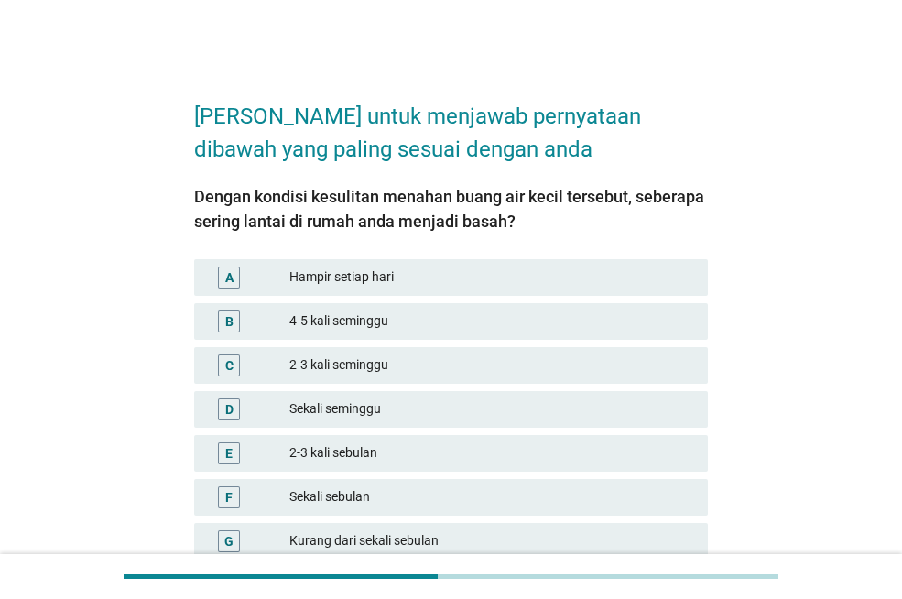
click at [537, 378] on div "C 2-3 kali seminggu" at bounding box center [451, 365] width 514 height 37
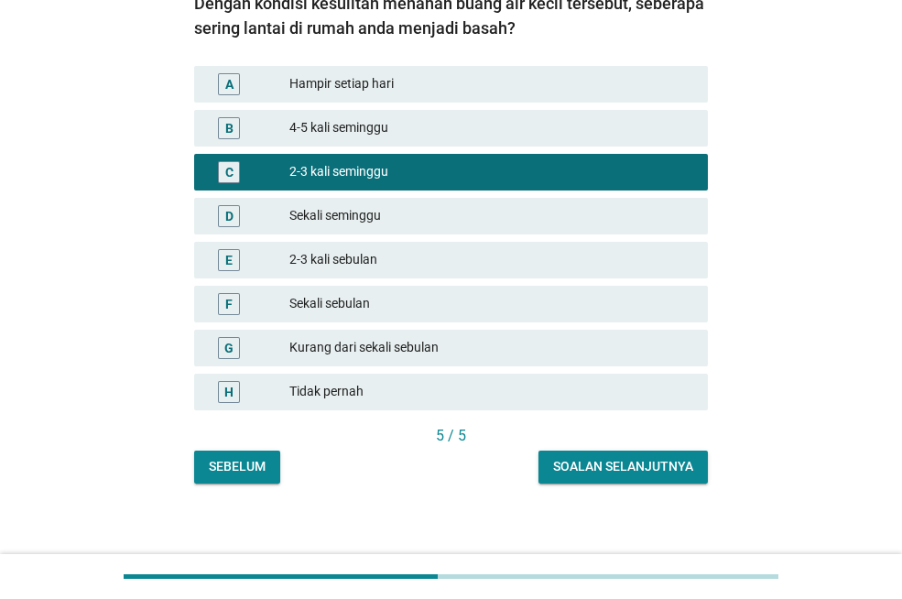
scroll to position [203, 0]
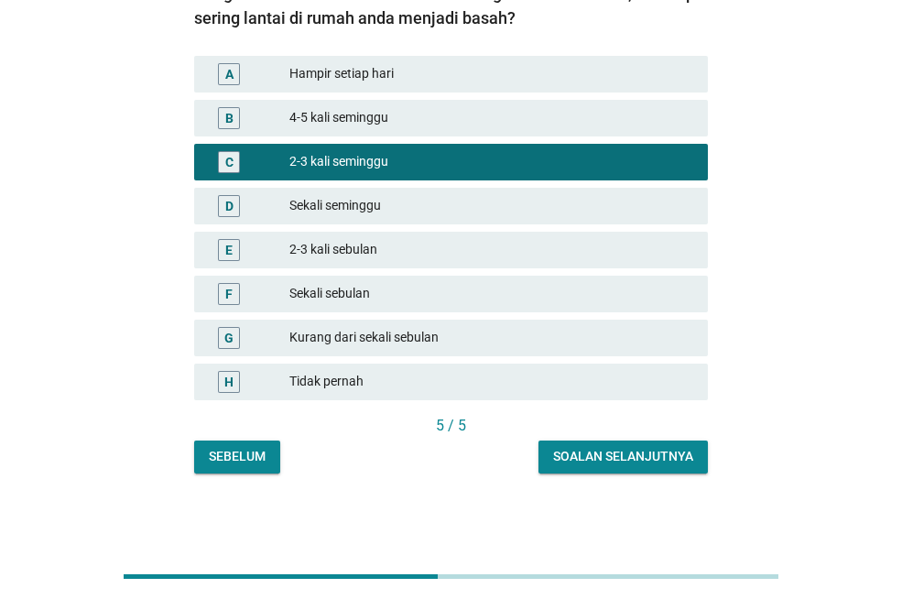
click at [592, 454] on div "Soalan selanjutnya" at bounding box center [623, 456] width 140 height 19
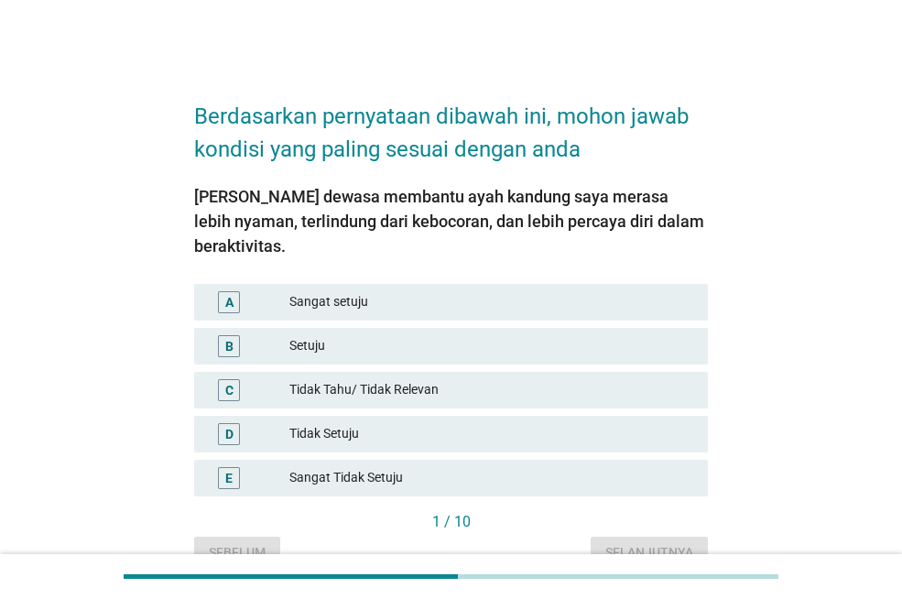
click at [471, 335] on div "Setuju" at bounding box center [491, 346] width 404 height 22
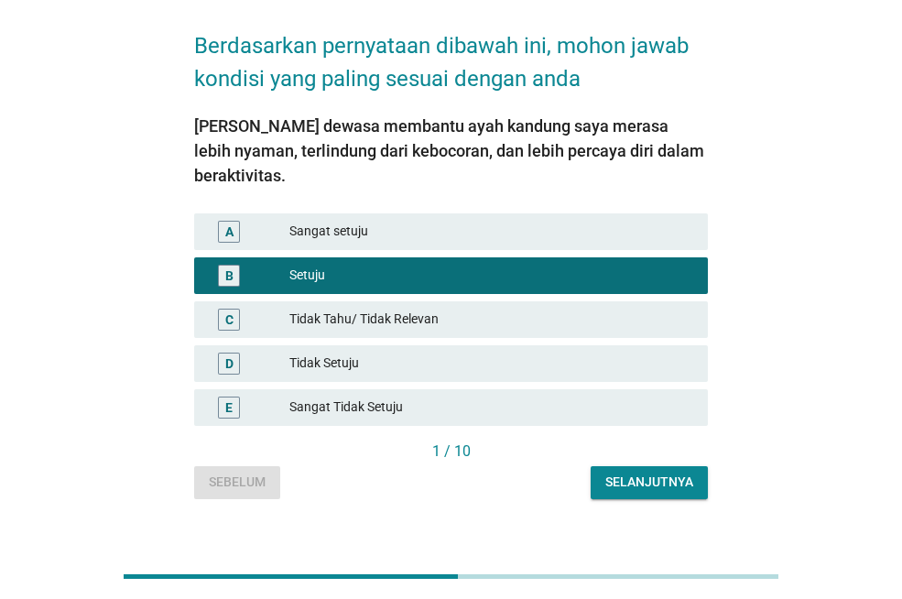
scroll to position [71, 0]
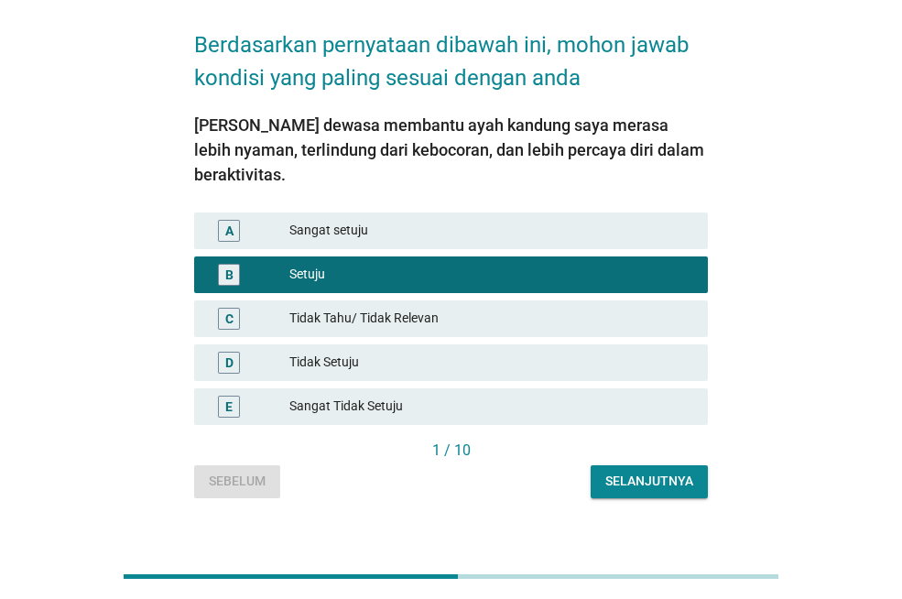
click at [618, 472] on div "Selanjutnya" at bounding box center [649, 481] width 88 height 19
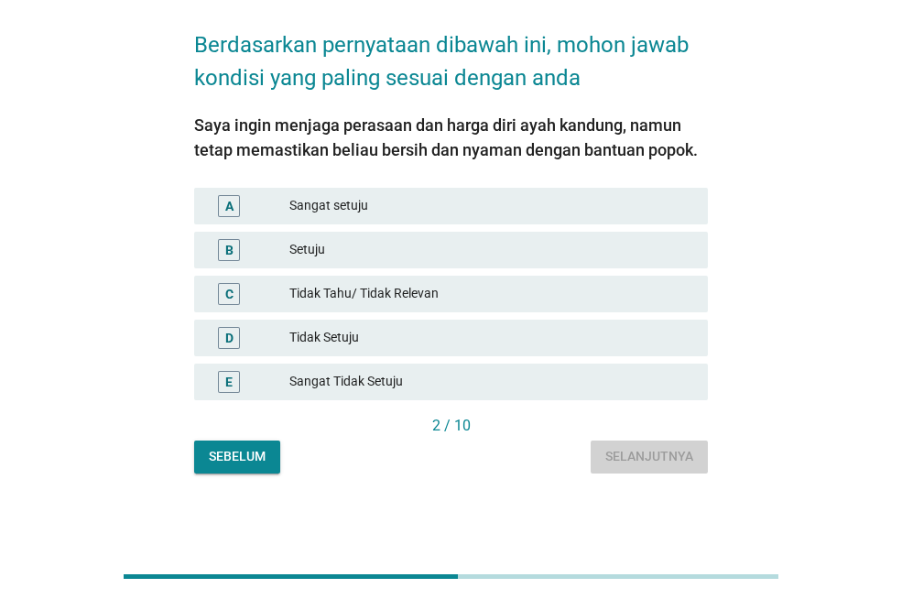
scroll to position [0, 0]
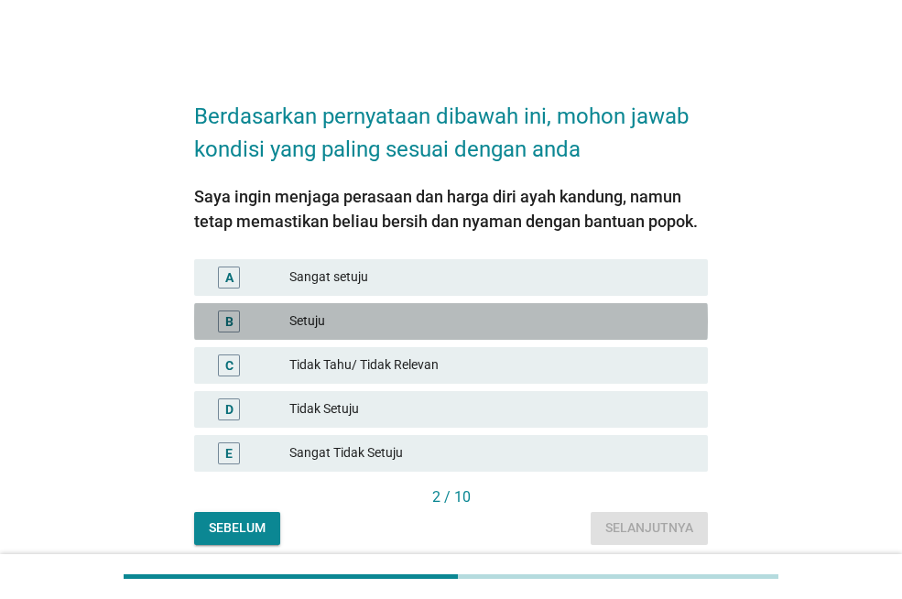
click at [466, 322] on div "Setuju" at bounding box center [491, 321] width 404 height 22
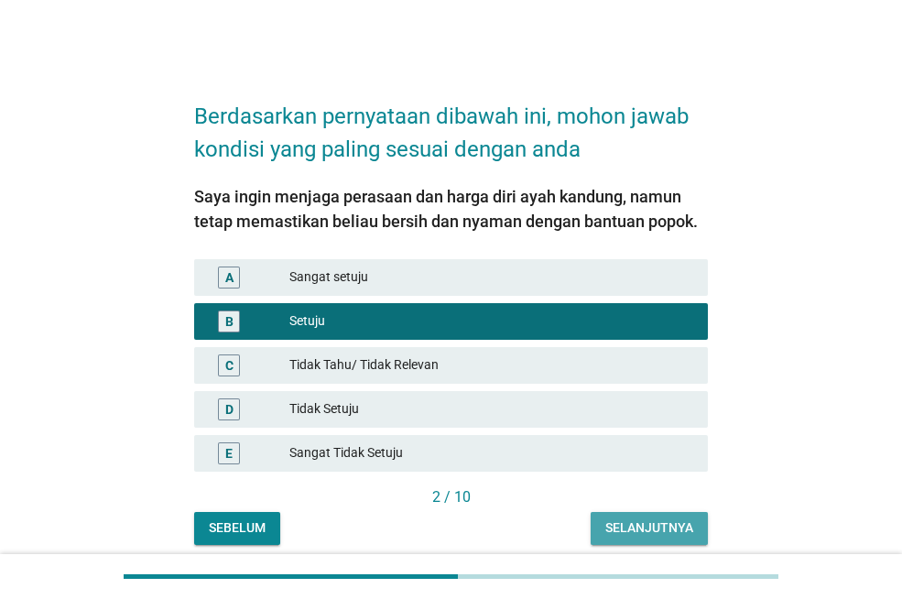
click at [635, 528] on div "Selanjutnya" at bounding box center [649, 527] width 88 height 19
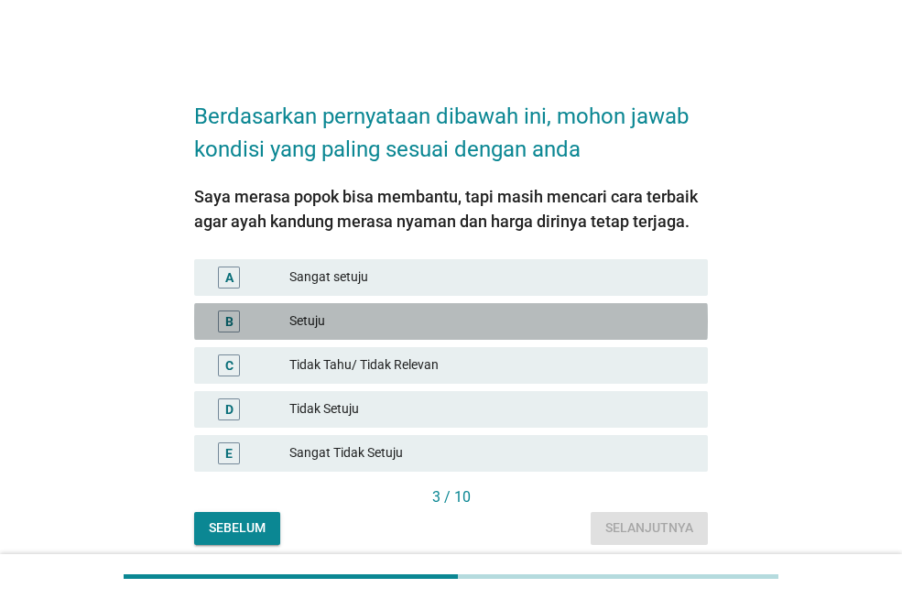
click at [481, 311] on div "Setuju" at bounding box center [491, 321] width 404 height 22
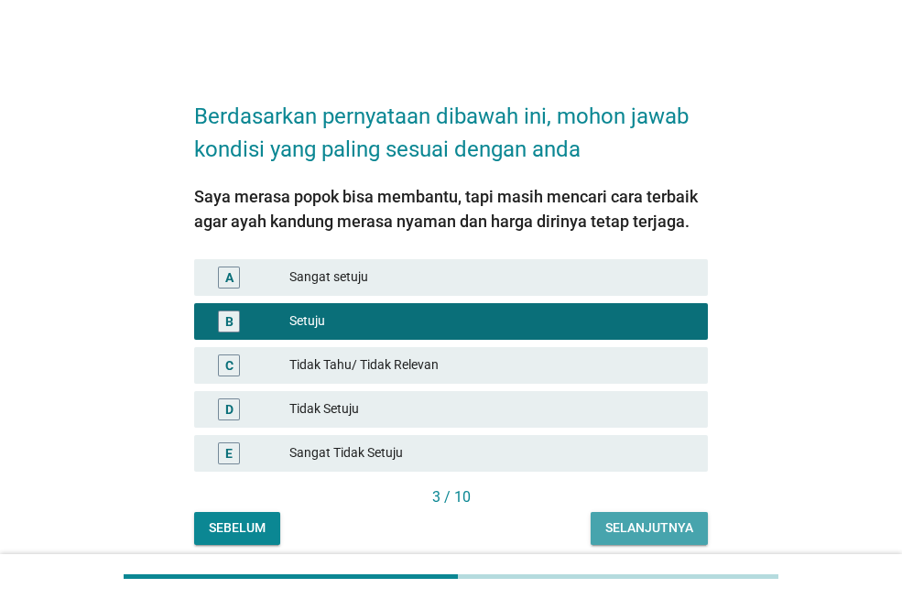
click at [610, 526] on div "Selanjutnya" at bounding box center [649, 527] width 88 height 19
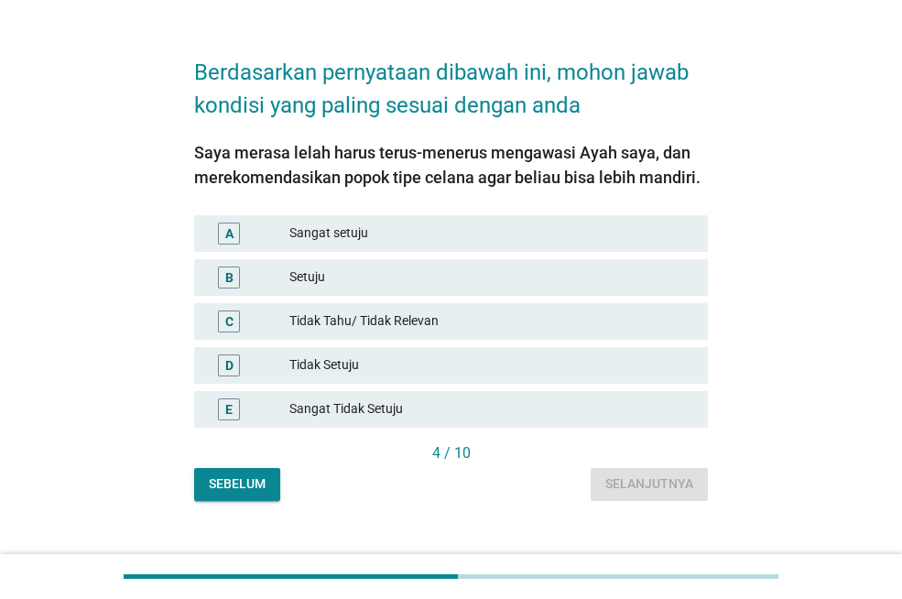
scroll to position [71, 0]
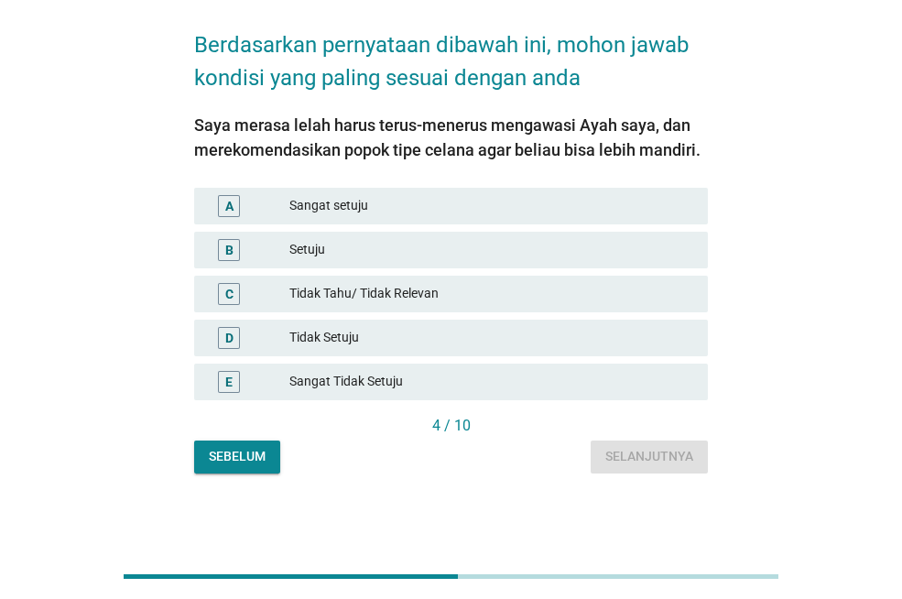
click at [463, 288] on div "Tidak Tahu/ Tidak Relevan" at bounding box center [491, 294] width 404 height 22
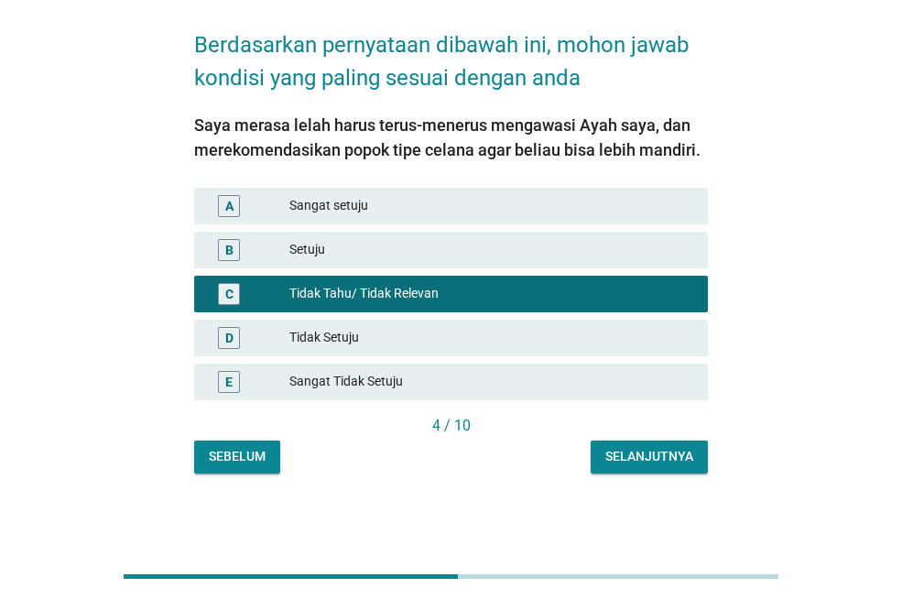
click at [604, 454] on button "Selanjutnya" at bounding box center [649, 456] width 117 height 33
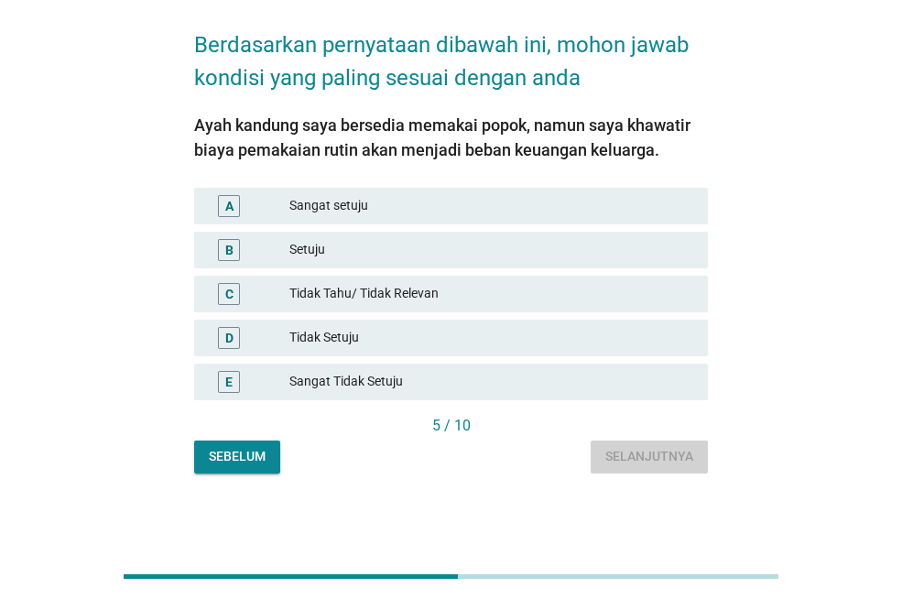
scroll to position [0, 0]
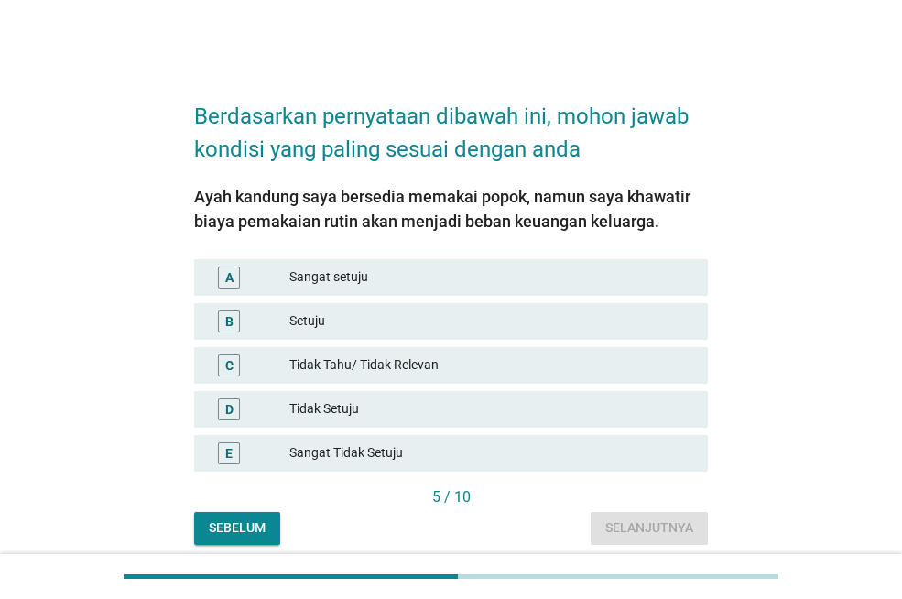
click at [489, 354] on div "Tidak Tahu/ Tidak Relevan" at bounding box center [491, 365] width 404 height 22
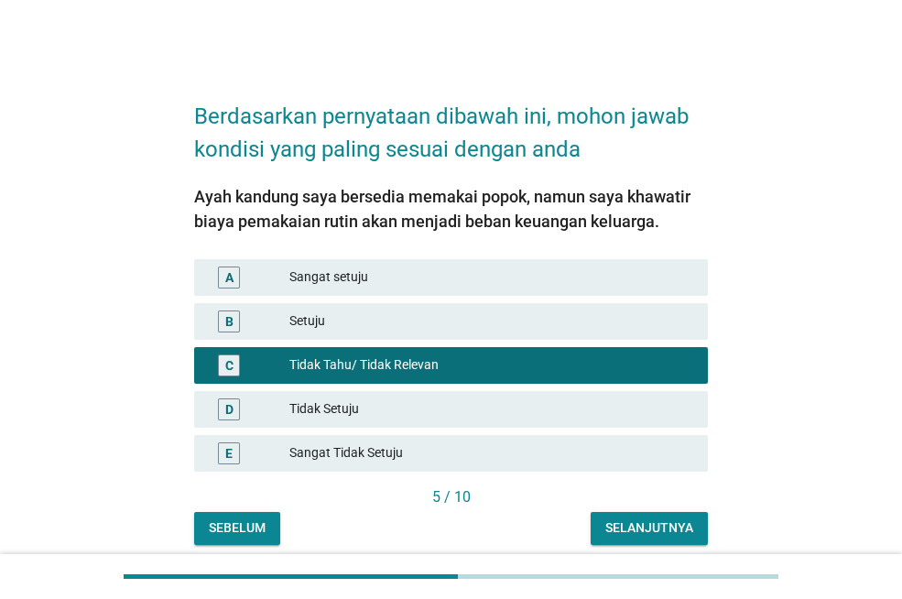
click at [605, 528] on div "Selanjutnya" at bounding box center [649, 527] width 88 height 19
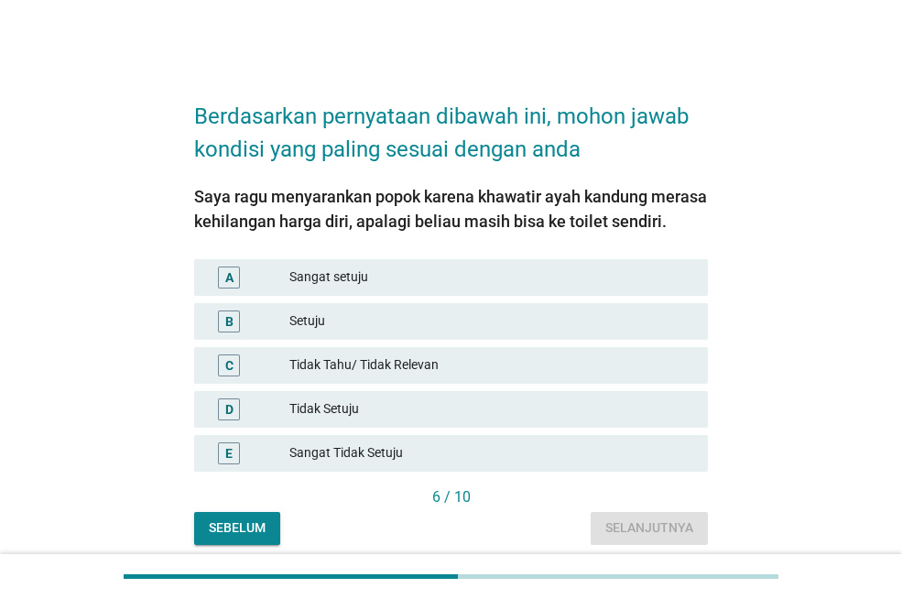
click at [483, 324] on div "Setuju" at bounding box center [491, 321] width 404 height 22
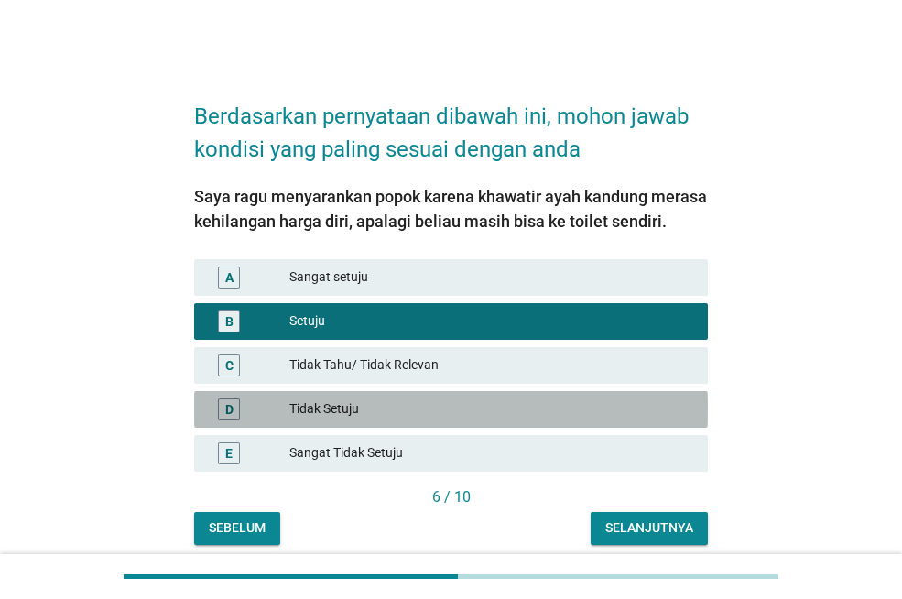
click at [506, 408] on div "Tidak Setuju" at bounding box center [491, 409] width 404 height 22
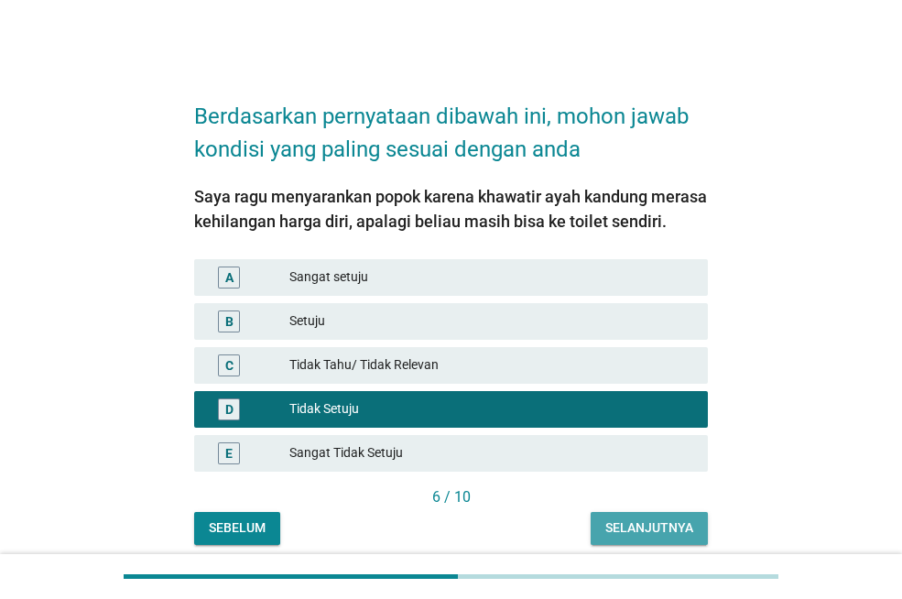
click at [634, 532] on div "Selanjutnya" at bounding box center [649, 527] width 88 height 19
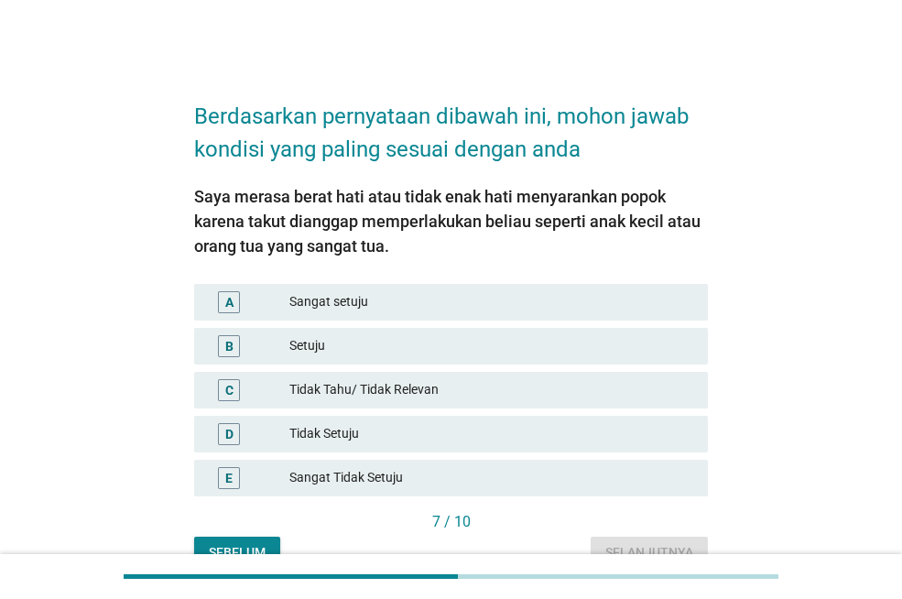
click at [522, 427] on div "Tidak Setuju" at bounding box center [491, 434] width 404 height 22
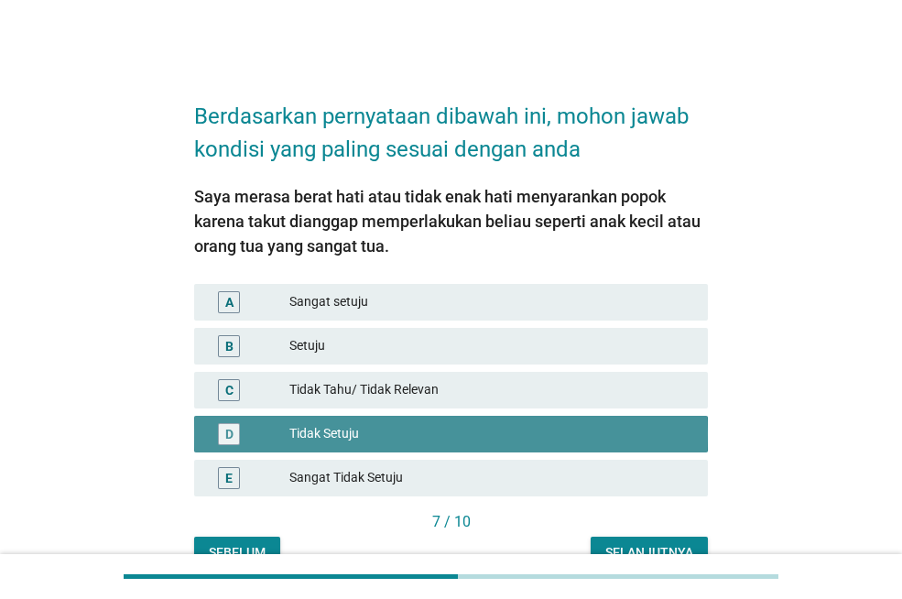
click at [522, 427] on div "Tidak Setuju" at bounding box center [491, 434] width 404 height 22
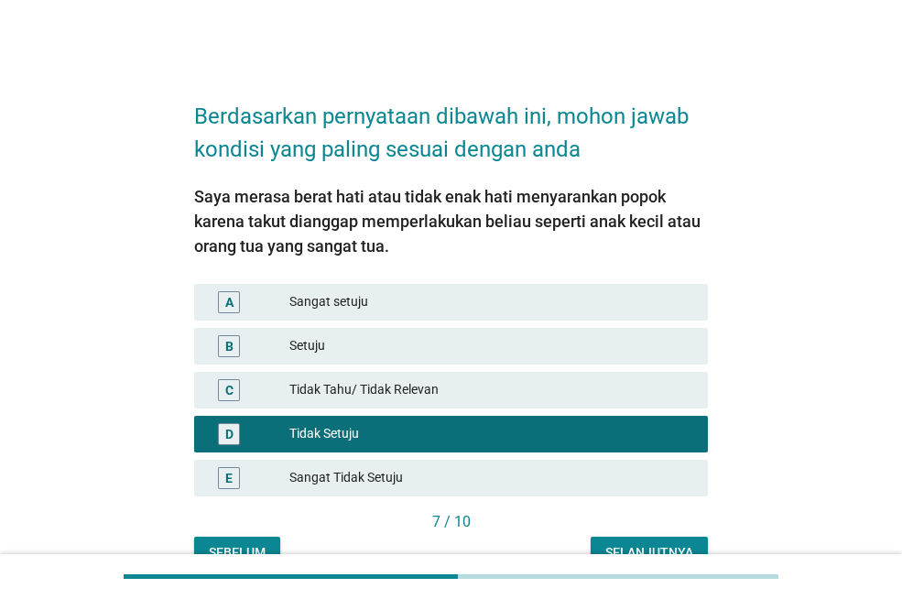
click at [615, 541] on button "Selanjutnya" at bounding box center [649, 553] width 117 height 33
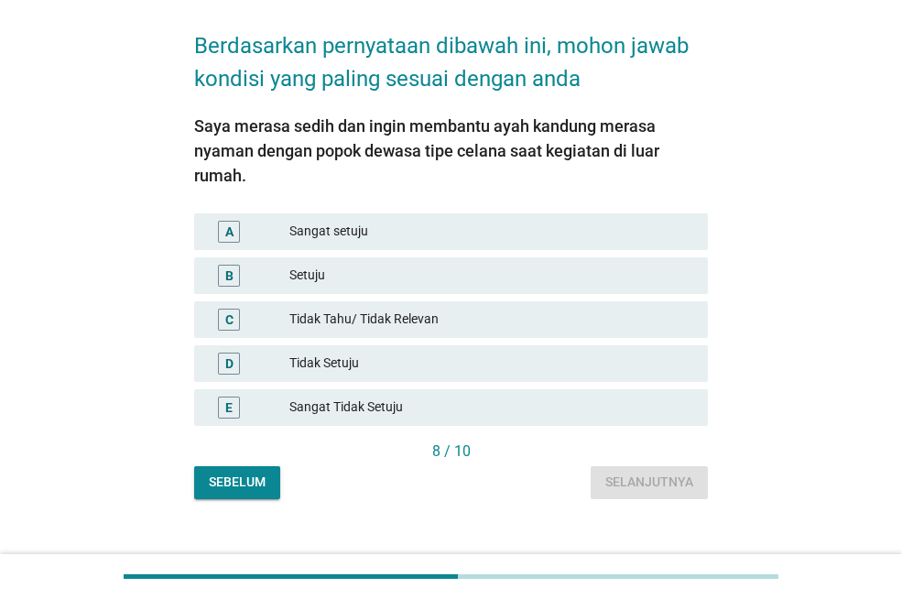
scroll to position [73, 0]
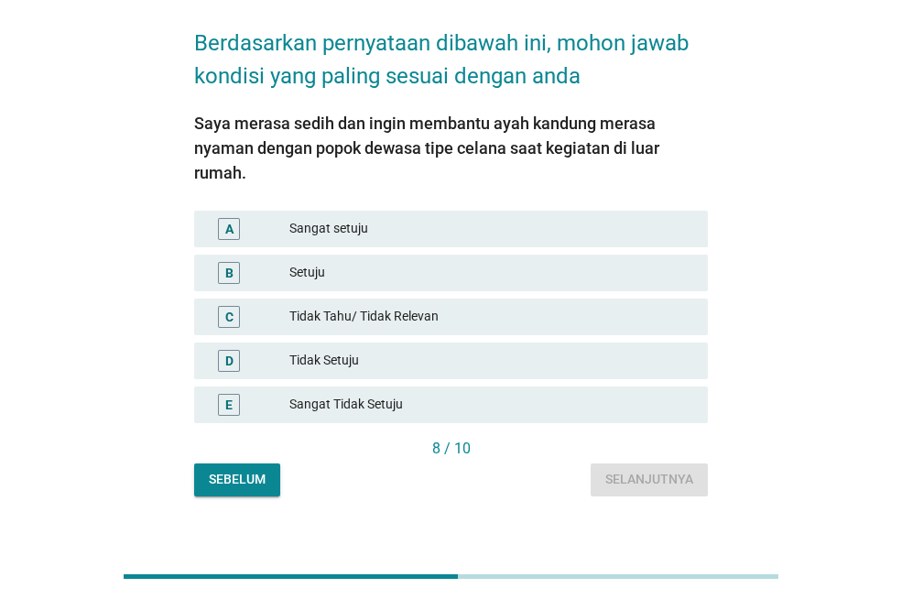
click at [433, 281] on div "Setuju" at bounding box center [491, 273] width 404 height 22
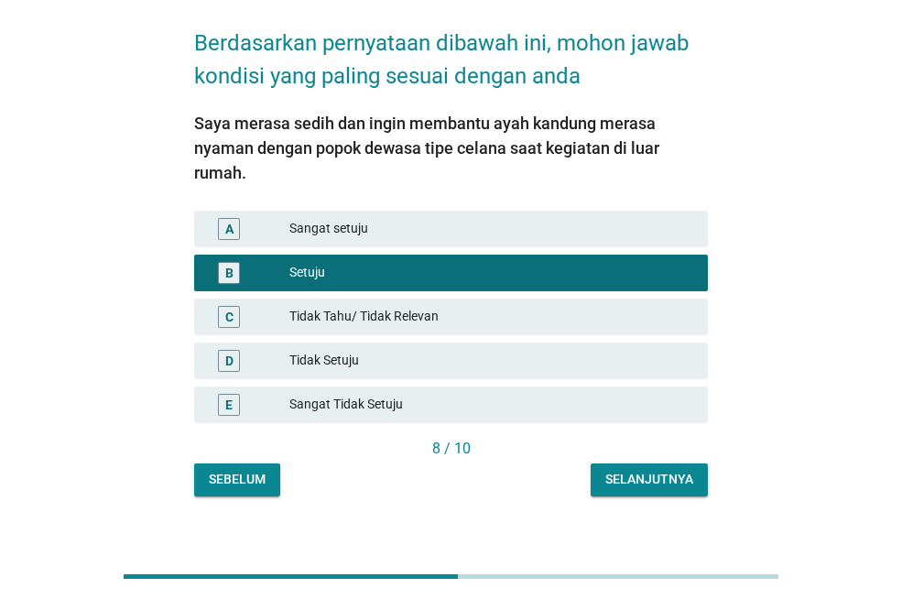
click at [627, 471] on div "Selanjutnya" at bounding box center [649, 479] width 88 height 19
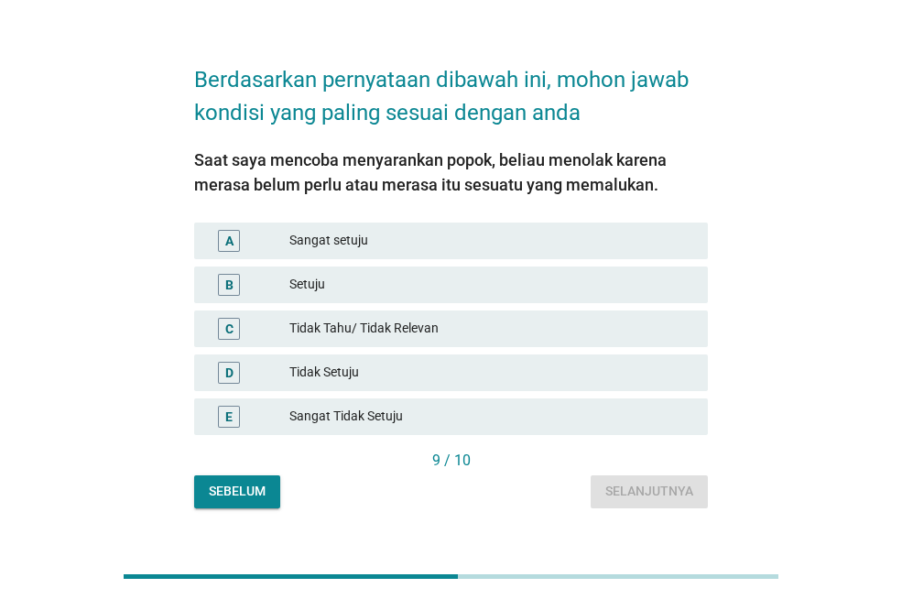
scroll to position [71, 0]
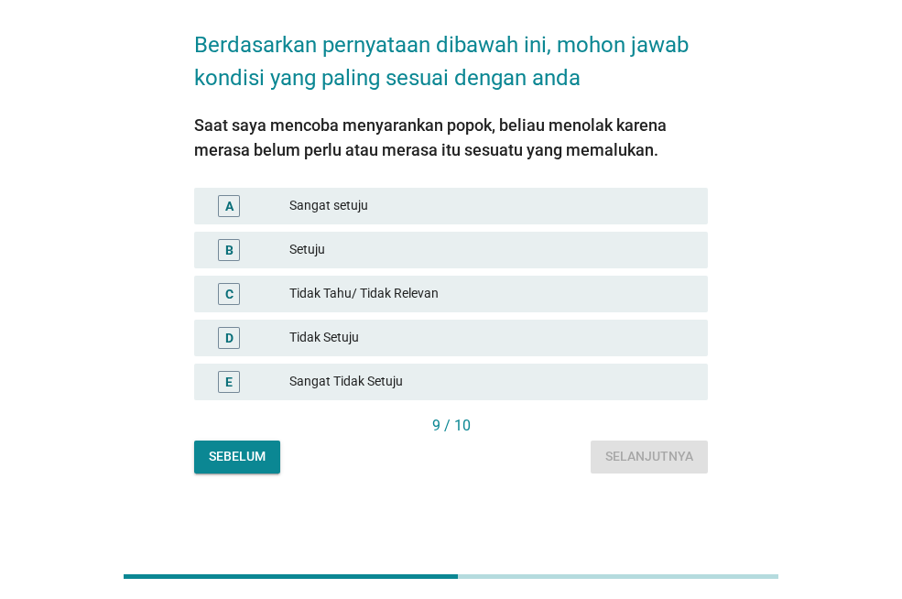
click at [440, 345] on div "Tidak Setuju" at bounding box center [491, 338] width 404 height 22
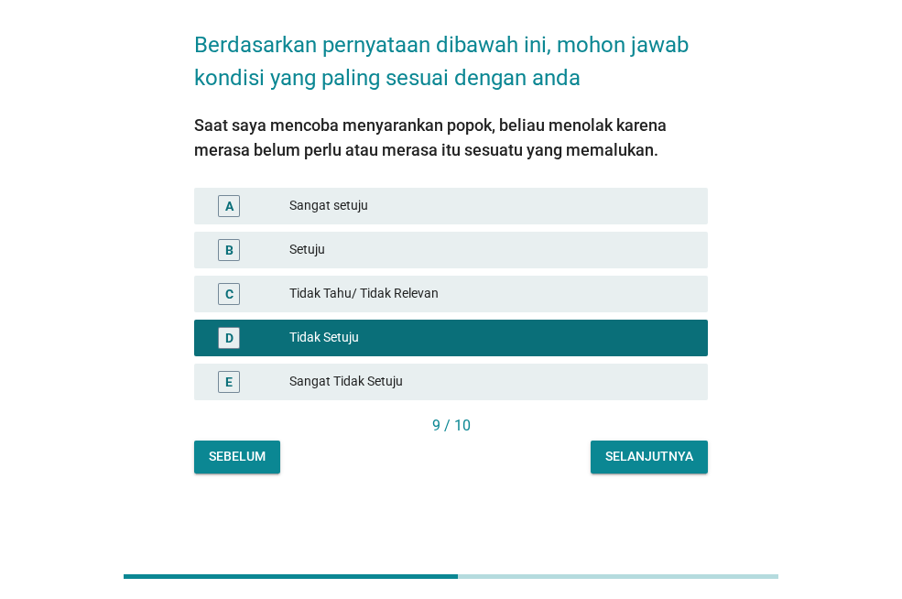
click at [616, 446] on button "Selanjutnya" at bounding box center [649, 456] width 117 height 33
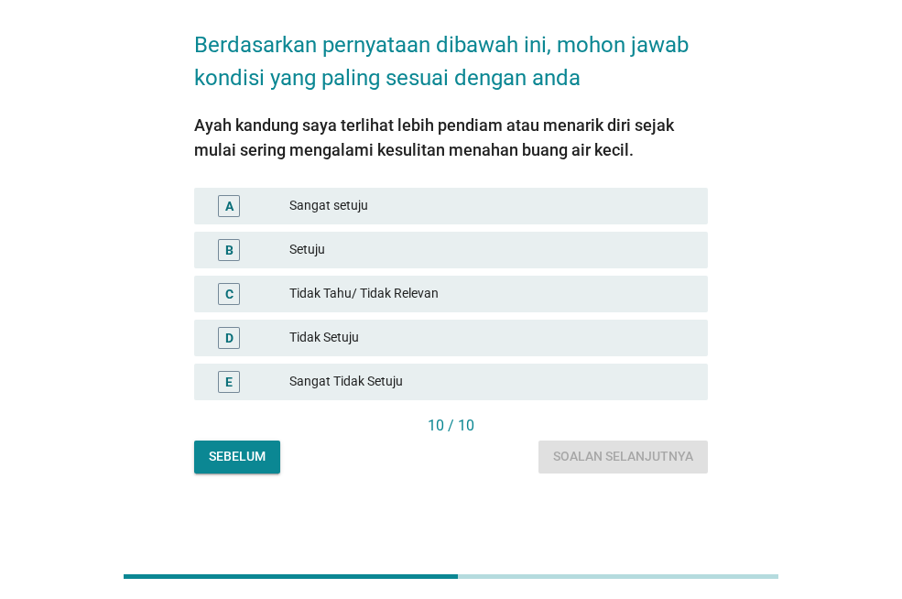
click at [484, 375] on div "Sangat Tidak Setuju" at bounding box center [491, 382] width 404 height 22
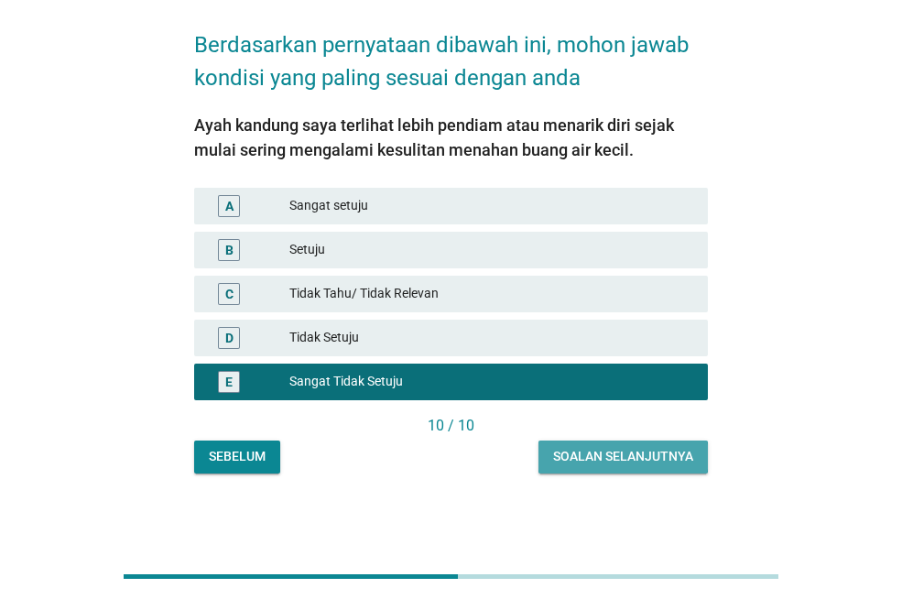
click at [591, 469] on button "Soalan selanjutnya" at bounding box center [622, 456] width 169 height 33
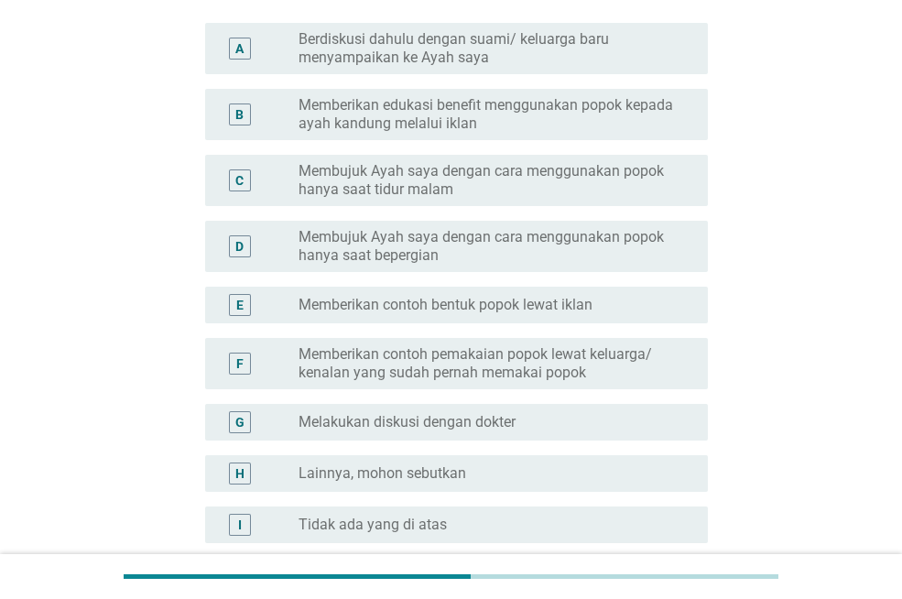
scroll to position [183, 0]
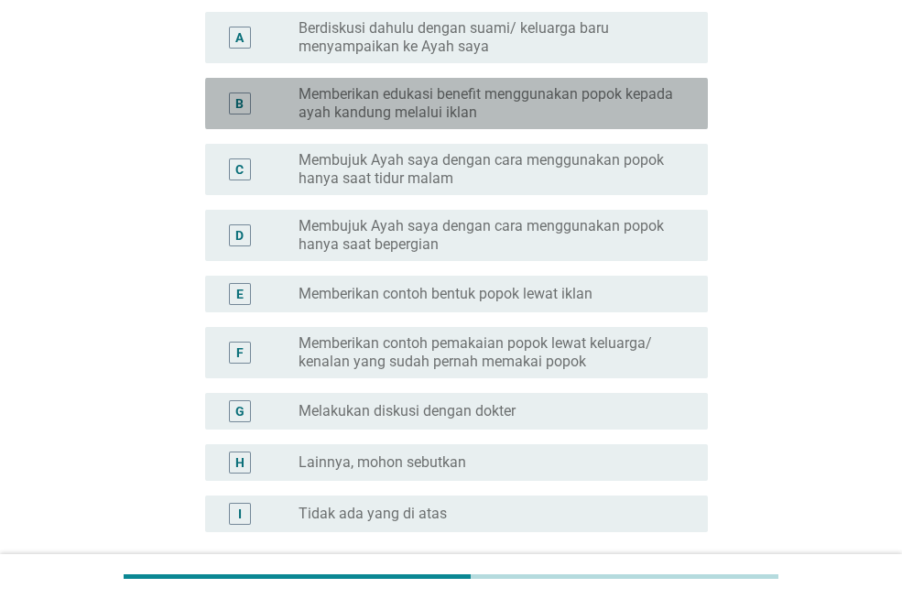
click at [499, 122] on div "B radio_button_unchecked Memberikan edukasi benefit menggunakan popok kepada ay…" at bounding box center [456, 103] width 503 height 51
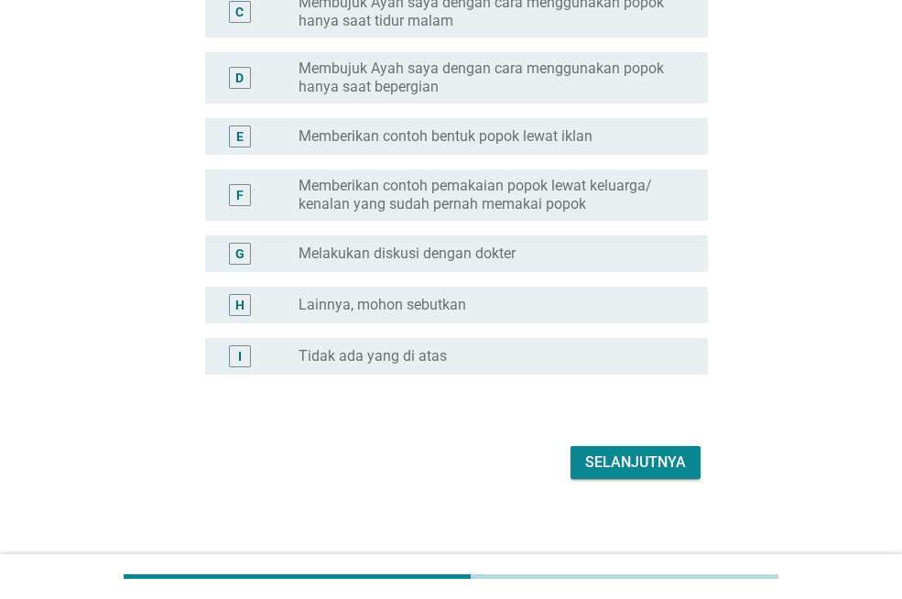
scroll to position [352, 0]
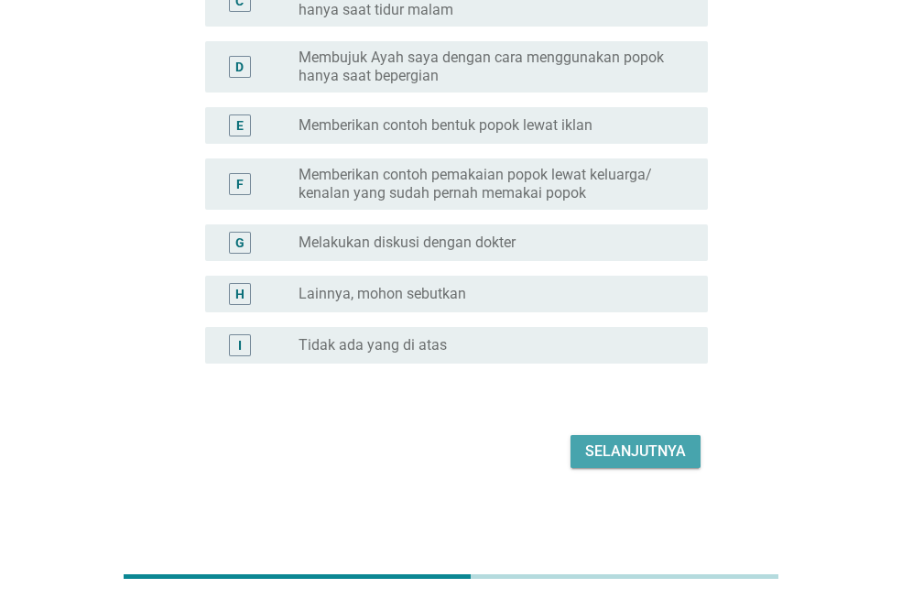
click at [587, 441] on div "Selanjutnya" at bounding box center [635, 451] width 101 height 22
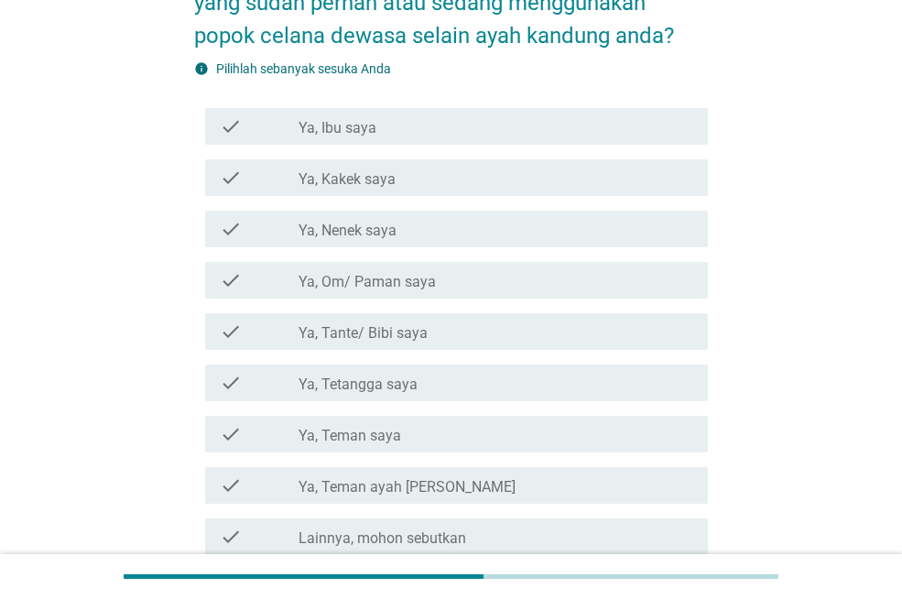
scroll to position [183, 0]
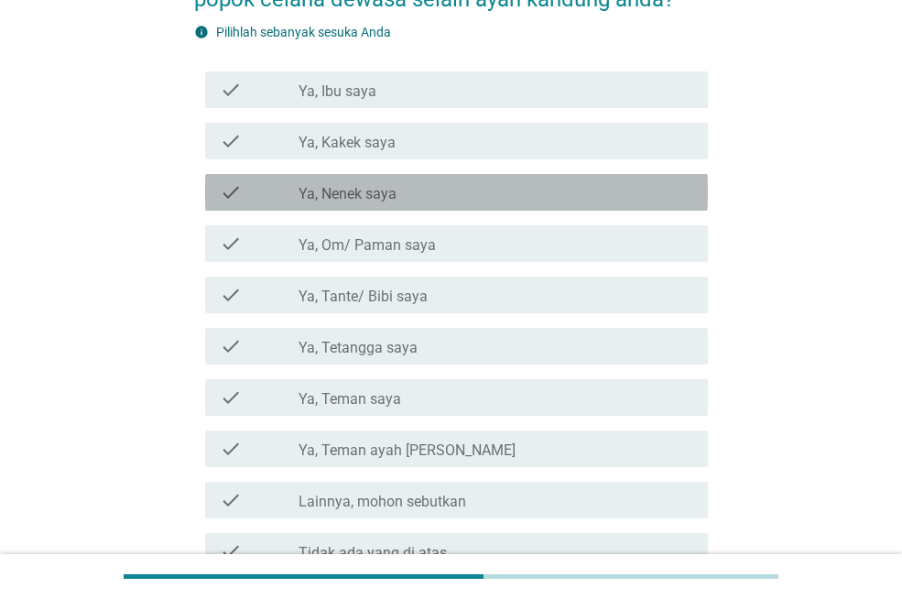
click at [357, 186] on label "Ya, Nenek saya" at bounding box center [347, 194] width 98 height 18
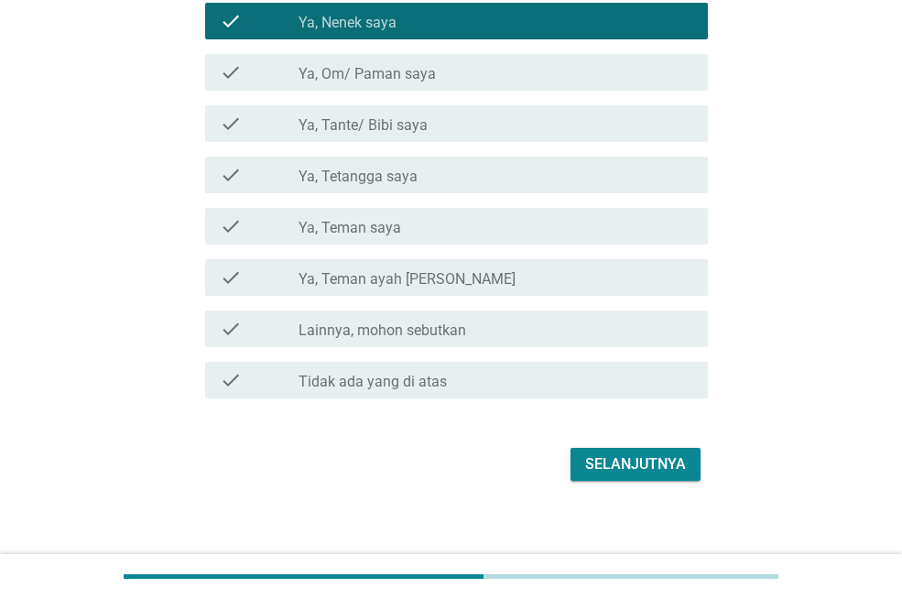
scroll to position [367, 0]
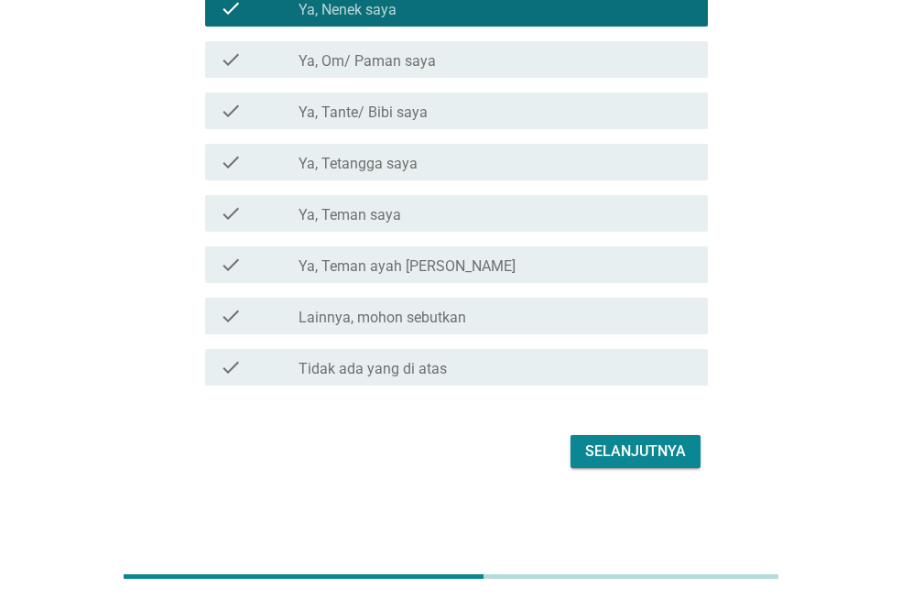
click at [593, 450] on div "Selanjutnya" at bounding box center [635, 451] width 101 height 22
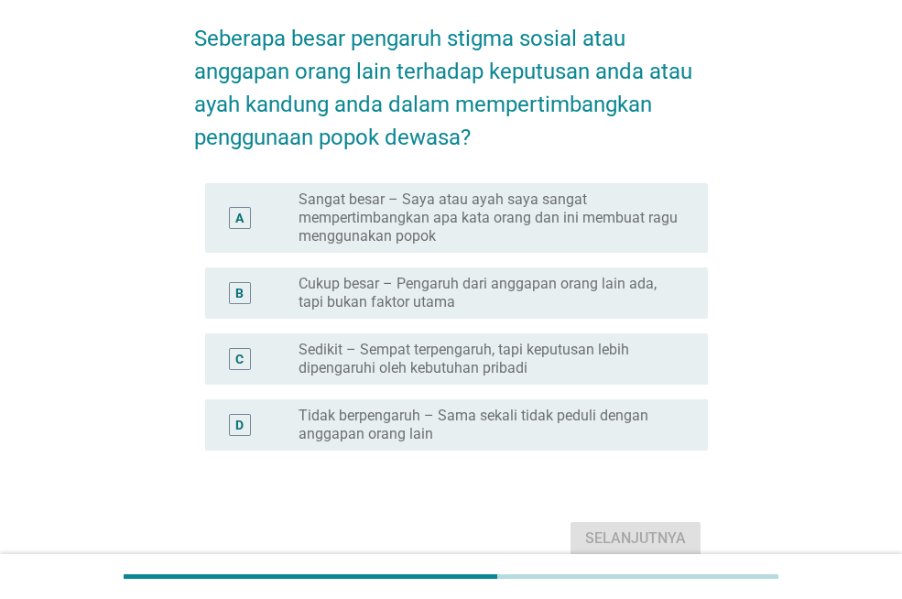
scroll to position [110, 0]
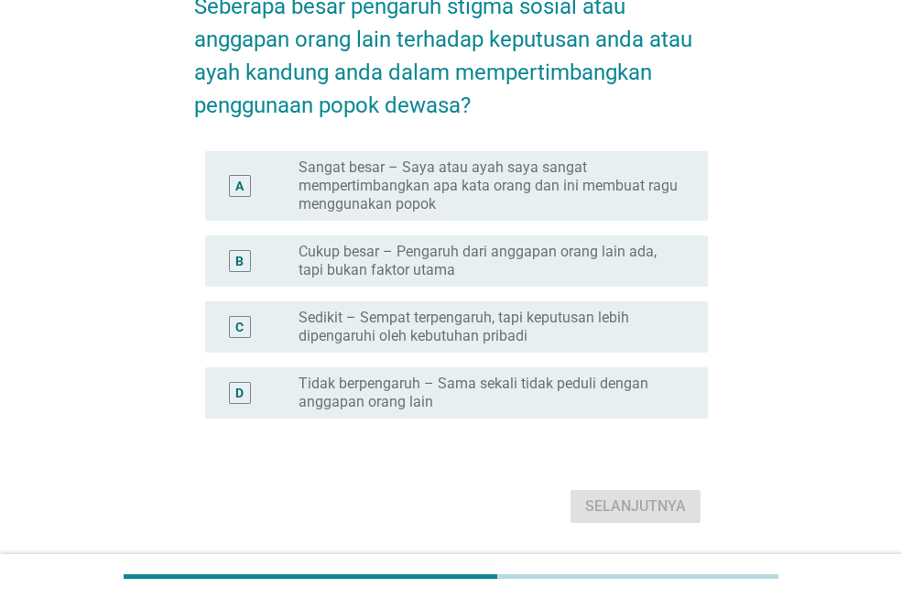
click at [457, 253] on label "Cukup besar – Pengaruh dari anggapan orang lain ada, tapi bukan faktor utama" at bounding box center [488, 261] width 380 height 37
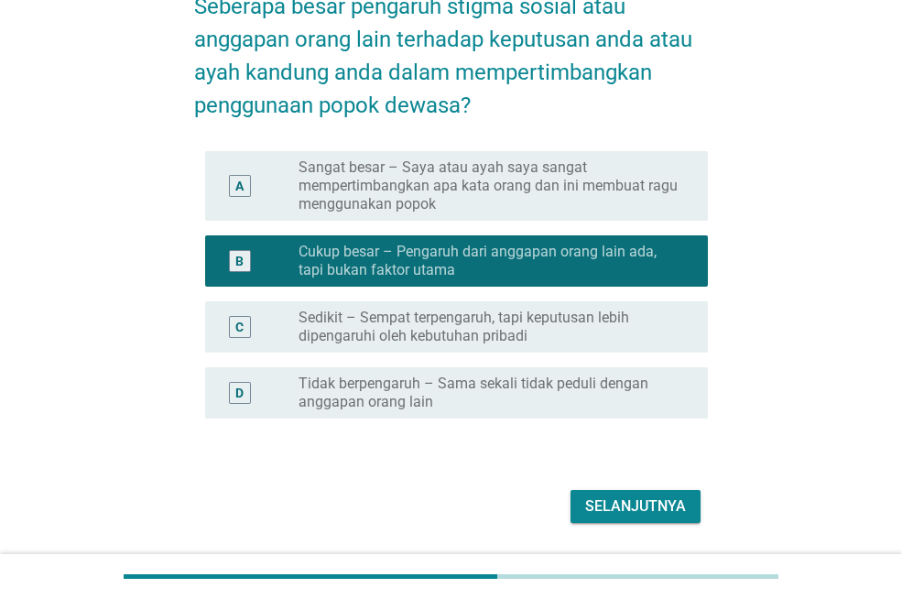
click at [549, 315] on label "Sedikit – Sempat terpengaruh, tapi keputusan lebih dipengaruhi oleh kebutuhan p…" at bounding box center [488, 327] width 380 height 37
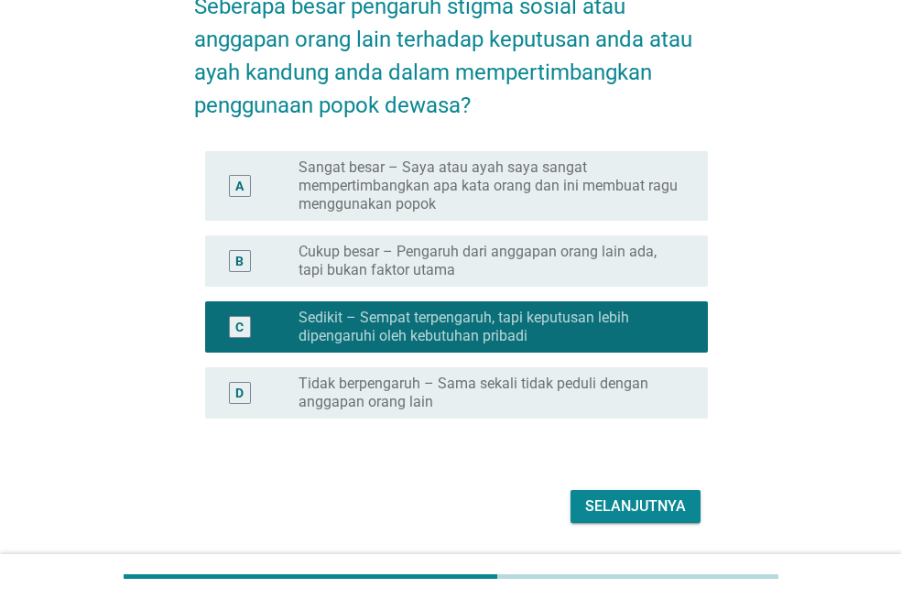
click at [617, 505] on div "Selanjutnya" at bounding box center [635, 506] width 101 height 22
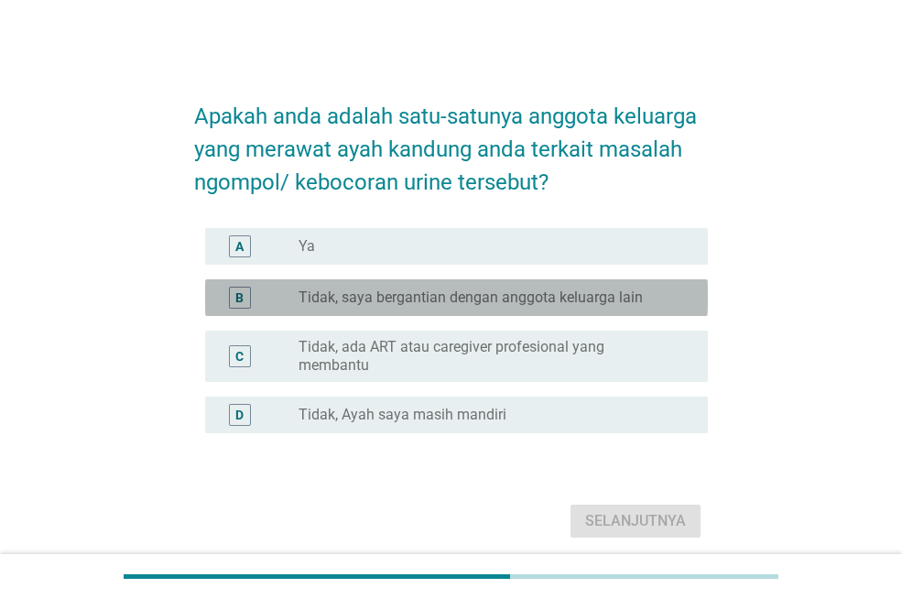
click at [487, 304] on label "Tidak, saya bergantian dengan anggota keluarga lain" at bounding box center [470, 297] width 344 height 18
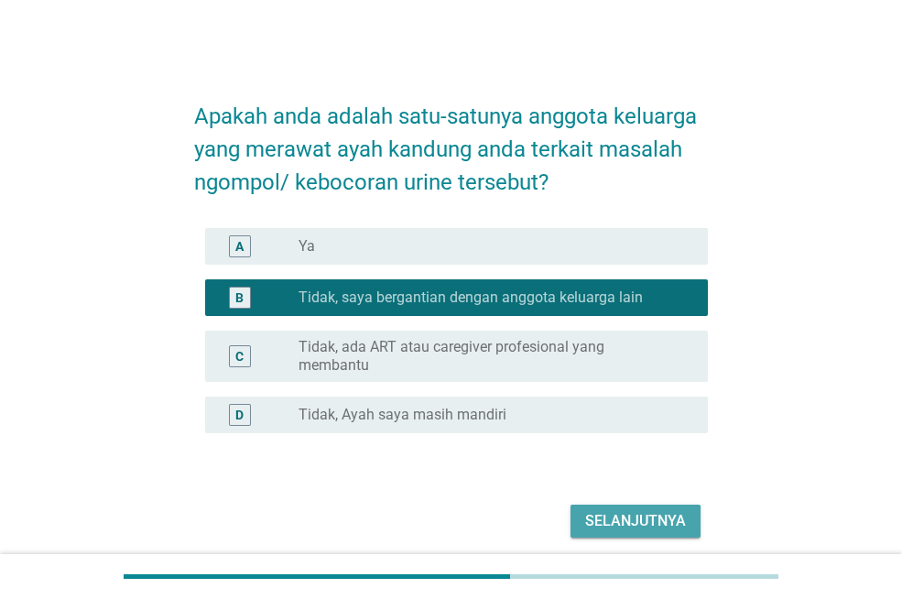
click at [624, 510] on div "Selanjutnya" at bounding box center [635, 521] width 101 height 22
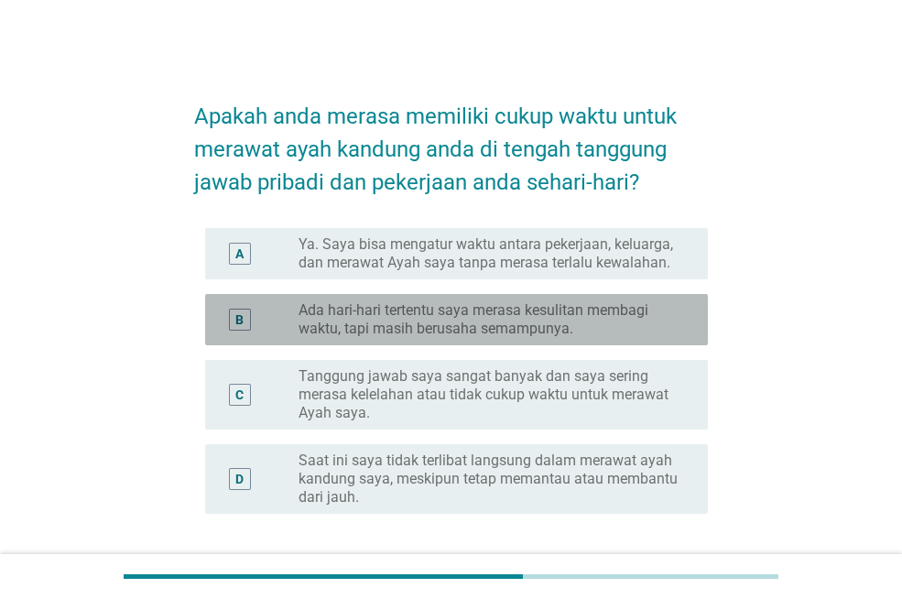
click at [506, 313] on label "Ada hari-hari tertentu saya merasa kesulitan membagi waktu, tapi masih berusaha…" at bounding box center [488, 319] width 380 height 37
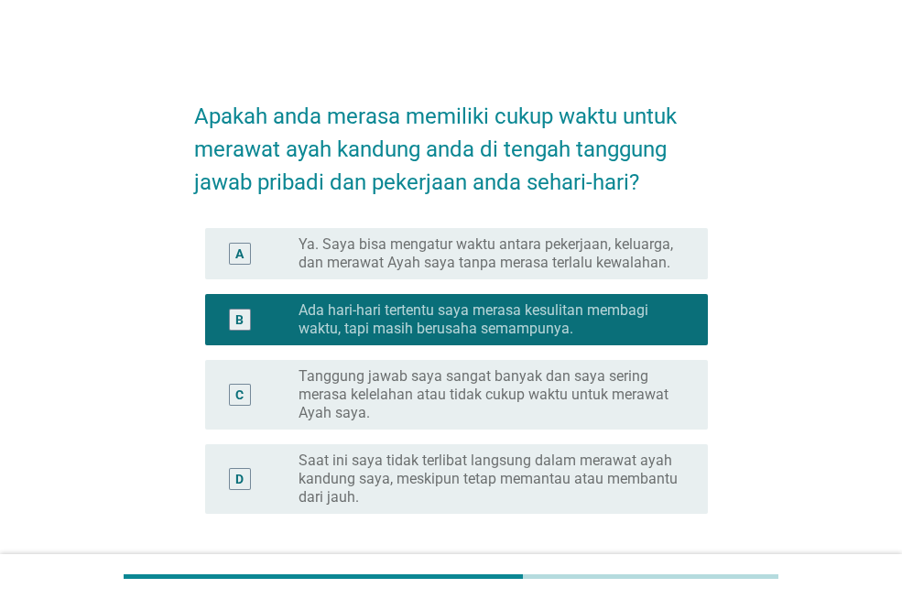
click at [537, 392] on label "Tanggung jawab saya sangat banyak dan saya sering merasa kelelahan atau tidak c…" at bounding box center [488, 394] width 380 height 55
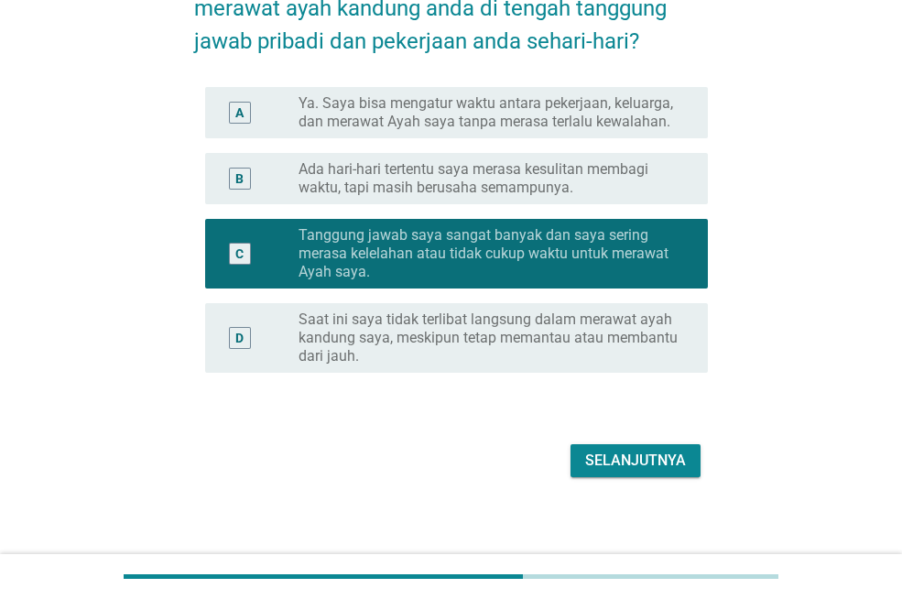
scroll to position [150, 0]
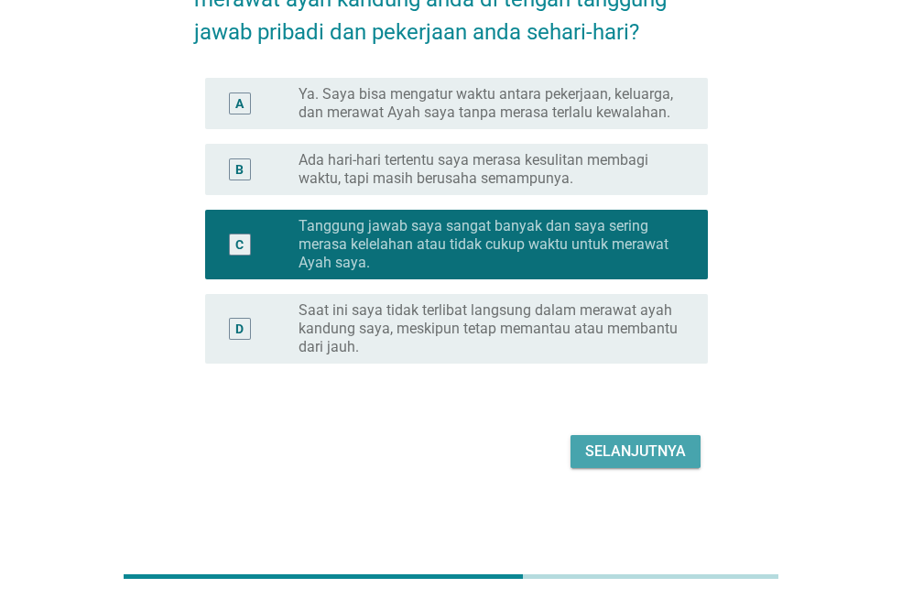
click at [623, 452] on div "Selanjutnya" at bounding box center [635, 451] width 101 height 22
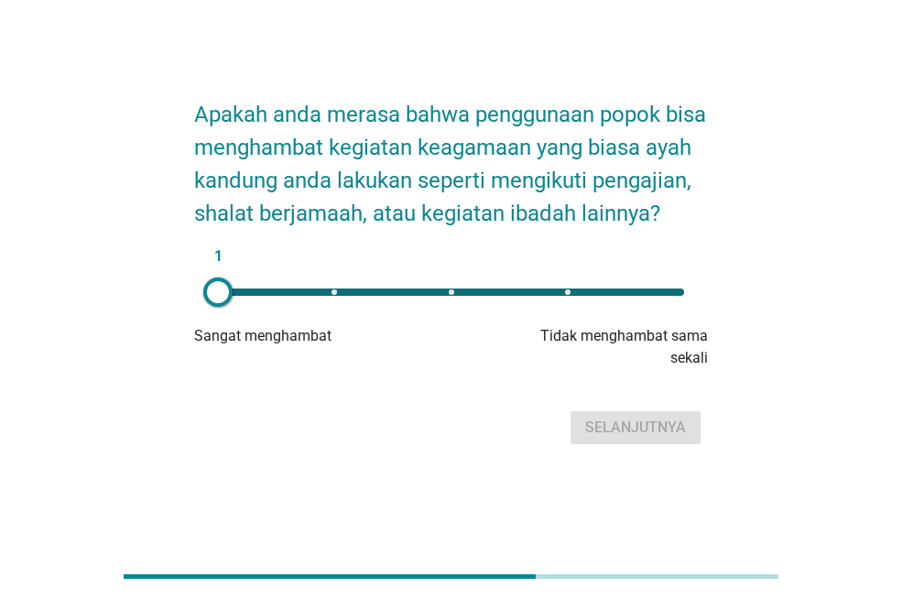
scroll to position [37, 0]
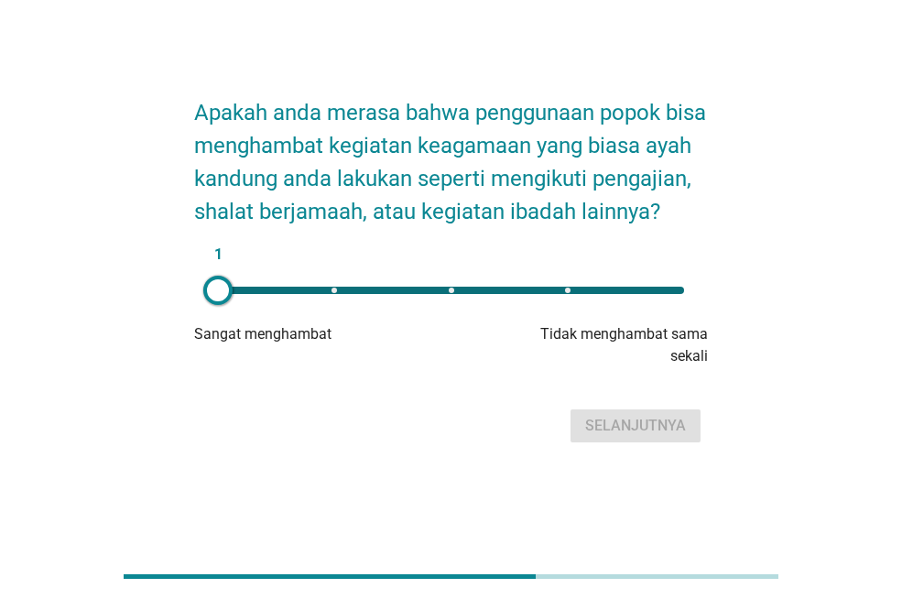
click at [564, 294] on div "1" at bounding box center [451, 290] width 466 height 7
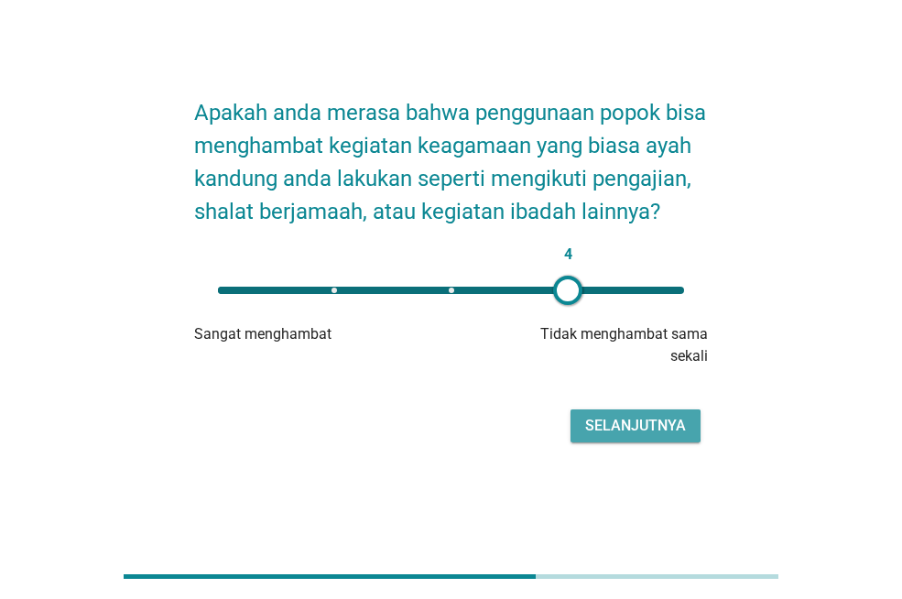
click at [627, 433] on div "Selanjutnya" at bounding box center [635, 426] width 101 height 22
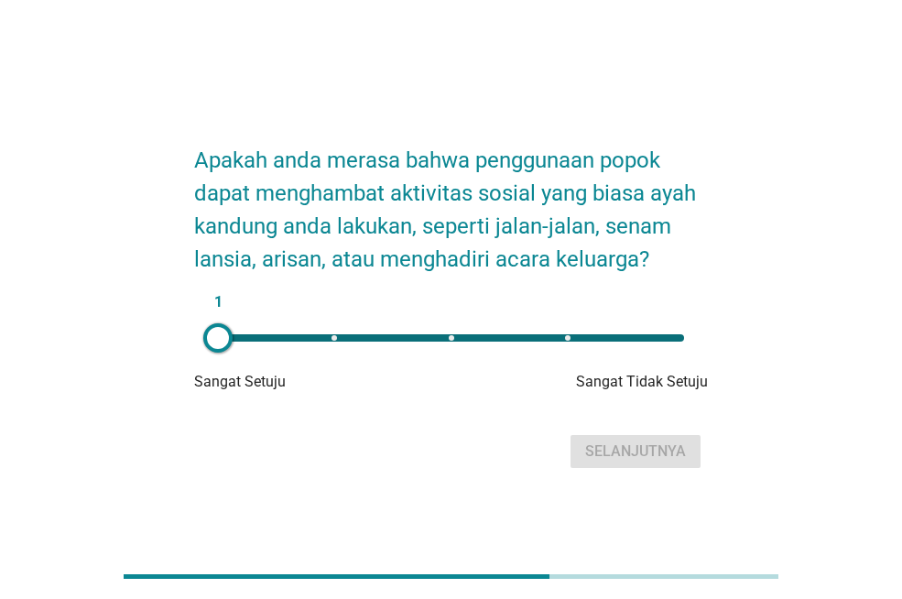
click at [574, 332] on div "1" at bounding box center [450, 338] width 495 height 37
type input "4"
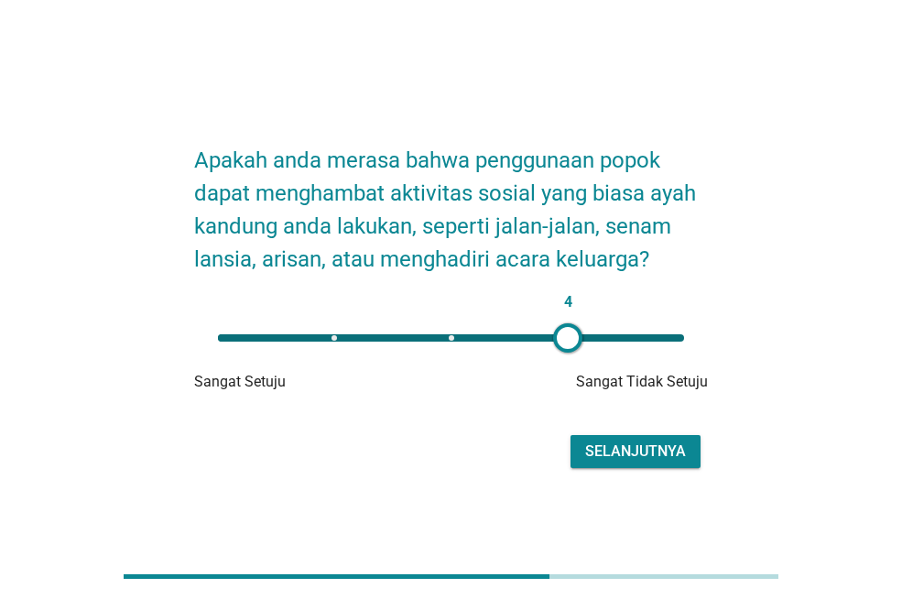
click at [624, 436] on button "Selanjutnya" at bounding box center [635, 451] width 130 height 33
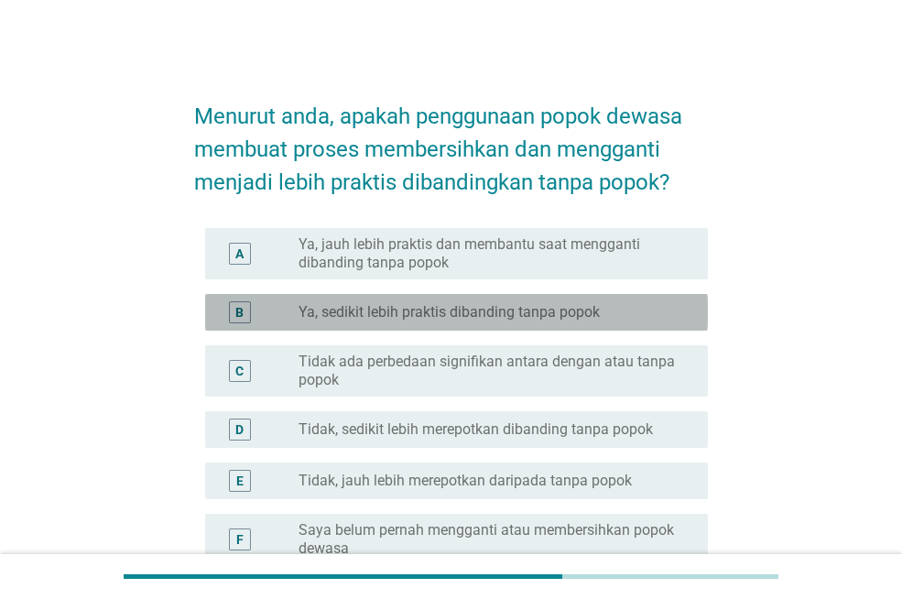
click at [550, 316] on label "Ya, sedikit lebih praktis dibanding tanpa popok" at bounding box center [448, 312] width 301 height 18
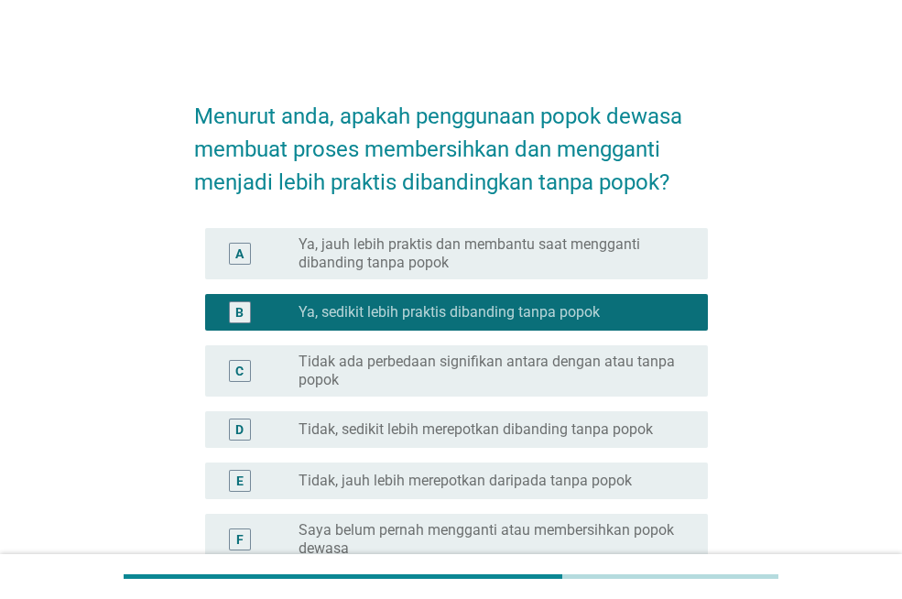
scroll to position [201, 0]
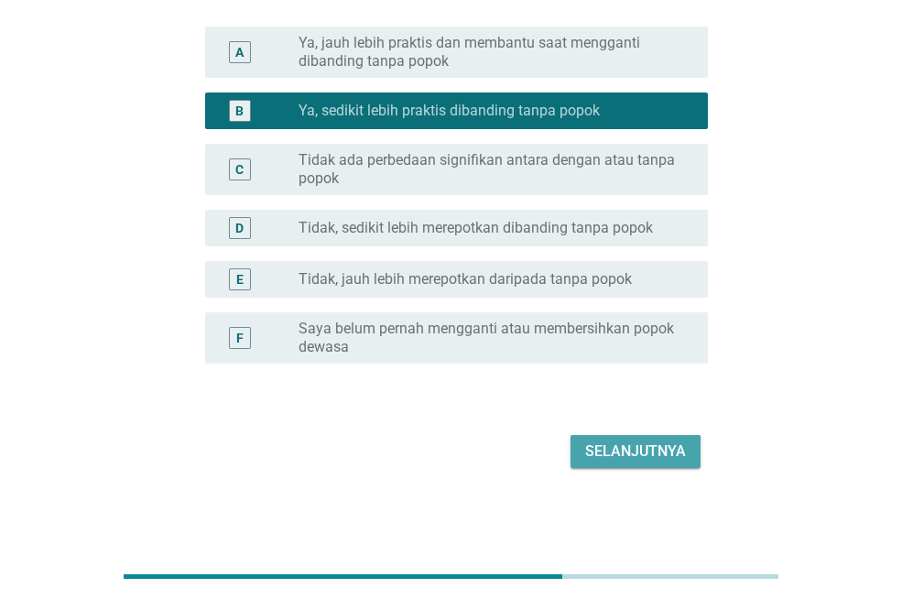
click at [626, 442] on div "Selanjutnya" at bounding box center [635, 451] width 101 height 22
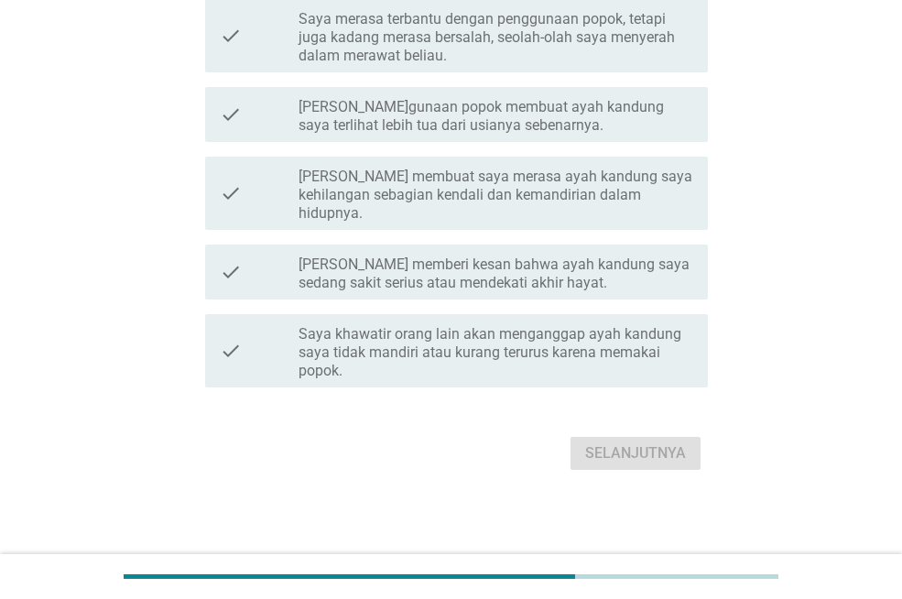
scroll to position [415, 0]
click at [530, 44] on label "Saya merasa terbantu dengan penggunaan popok, tetapi juga kadang merasa bersala…" at bounding box center [495, 35] width 395 height 55
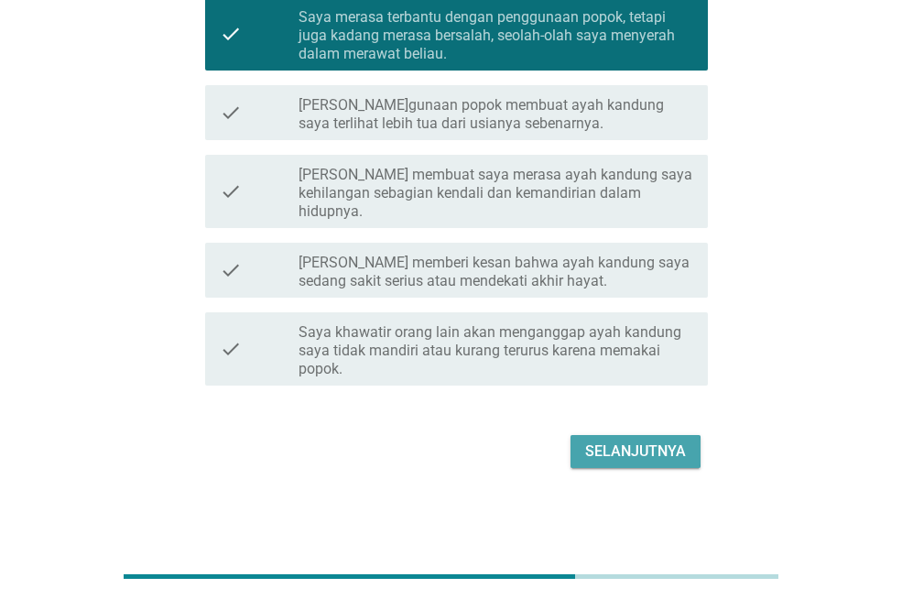
click at [608, 443] on div "Selanjutnya" at bounding box center [635, 451] width 101 height 22
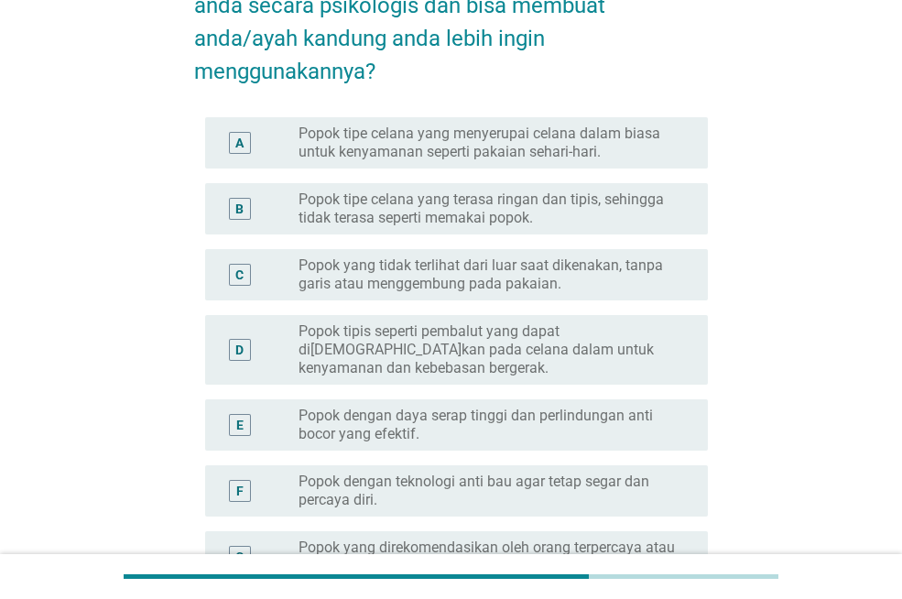
scroll to position [256, 0]
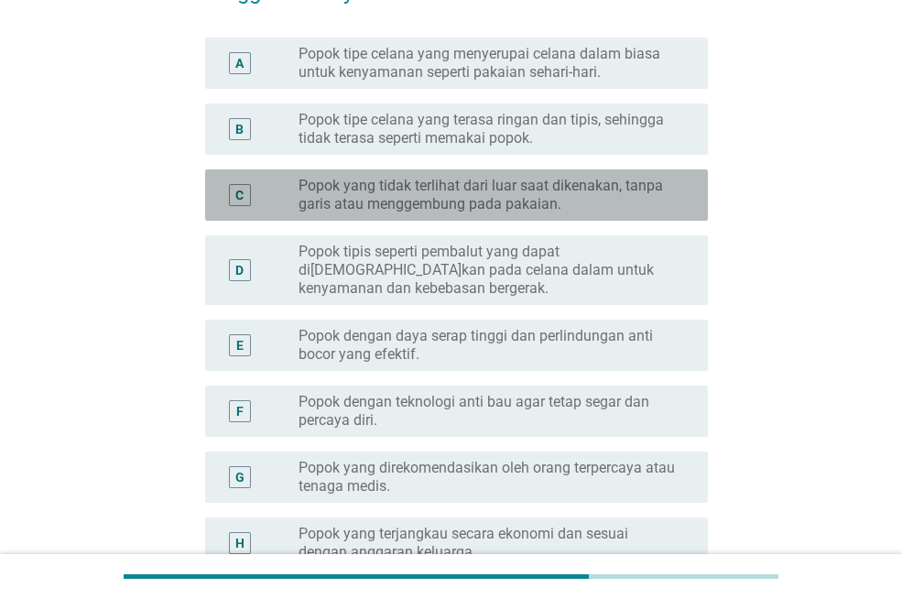
click at [460, 171] on div "C radio_button_unchecked Popok yang tidak terlihat dari luar saat dikenakan, ta…" at bounding box center [456, 194] width 503 height 51
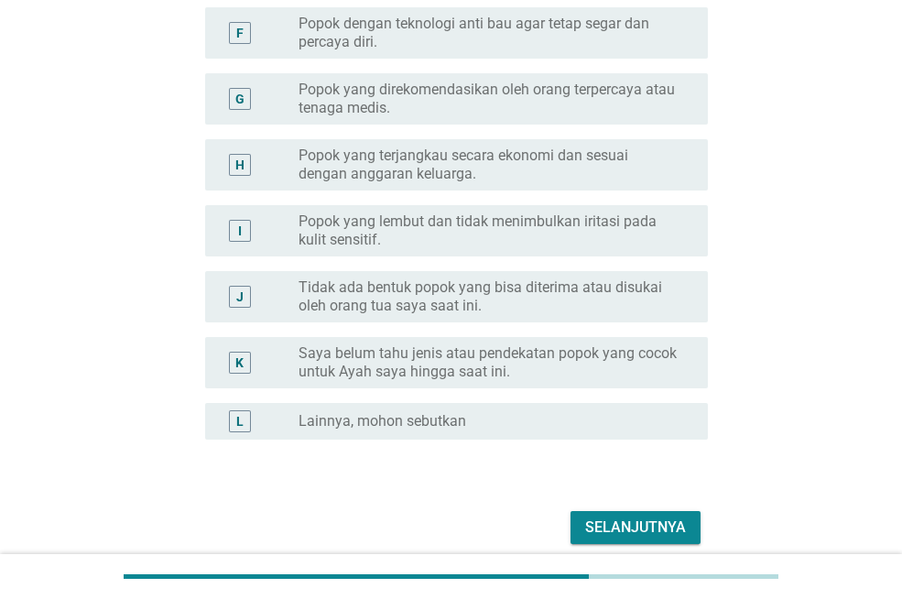
scroll to position [711, 0]
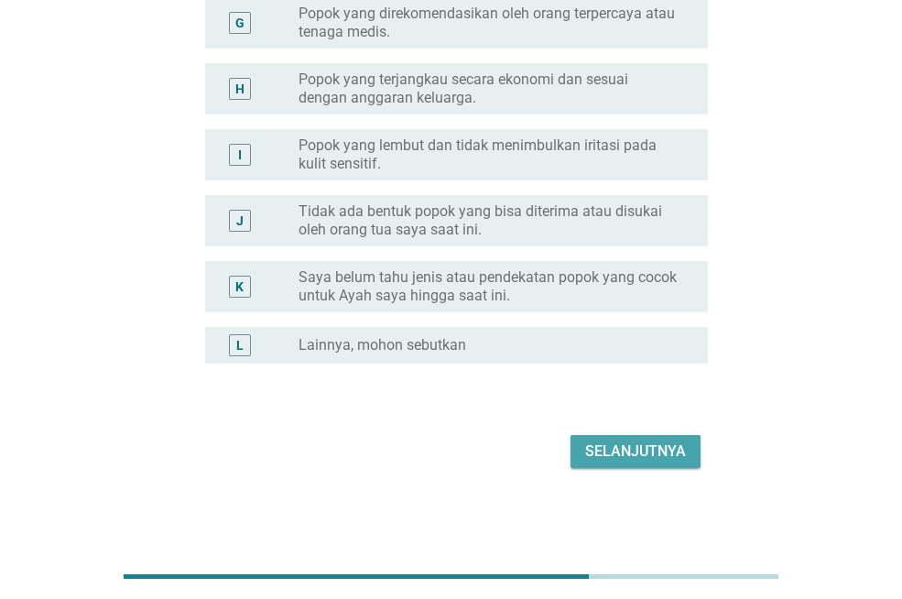
click at [601, 435] on button "Selanjutnya" at bounding box center [635, 451] width 130 height 33
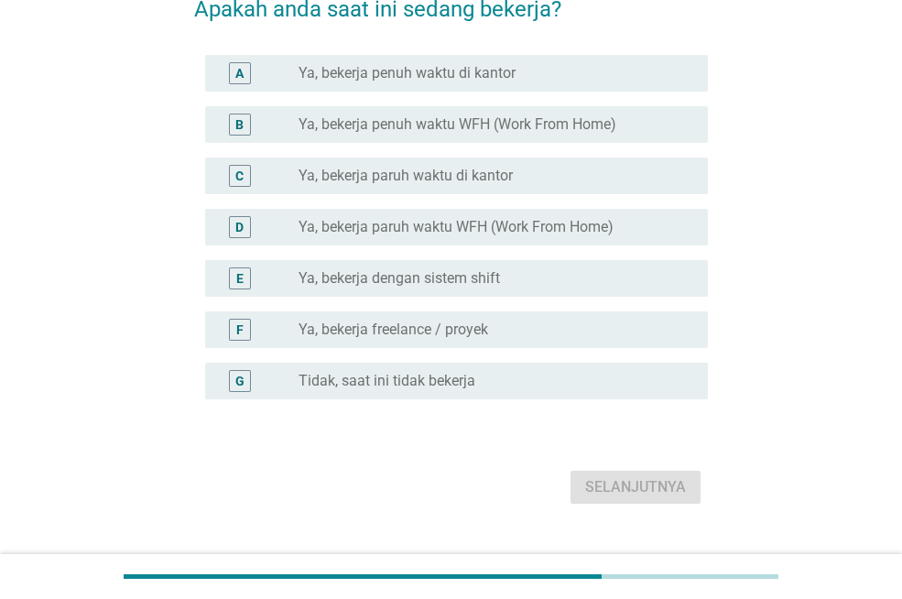
scroll to position [110, 0]
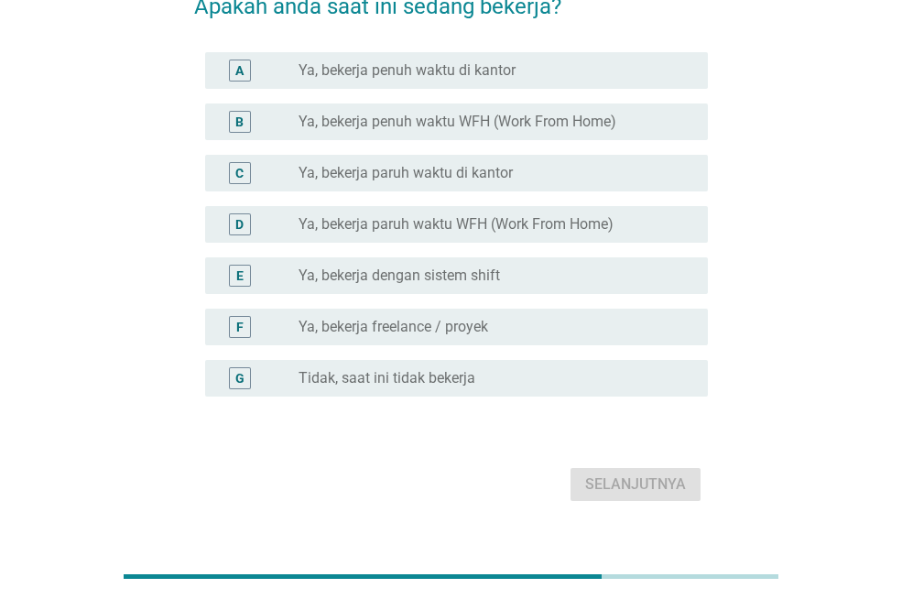
click at [444, 121] on label "Ya, bekerja penuh waktu WFH (Work From Home)" at bounding box center [457, 122] width 318 height 18
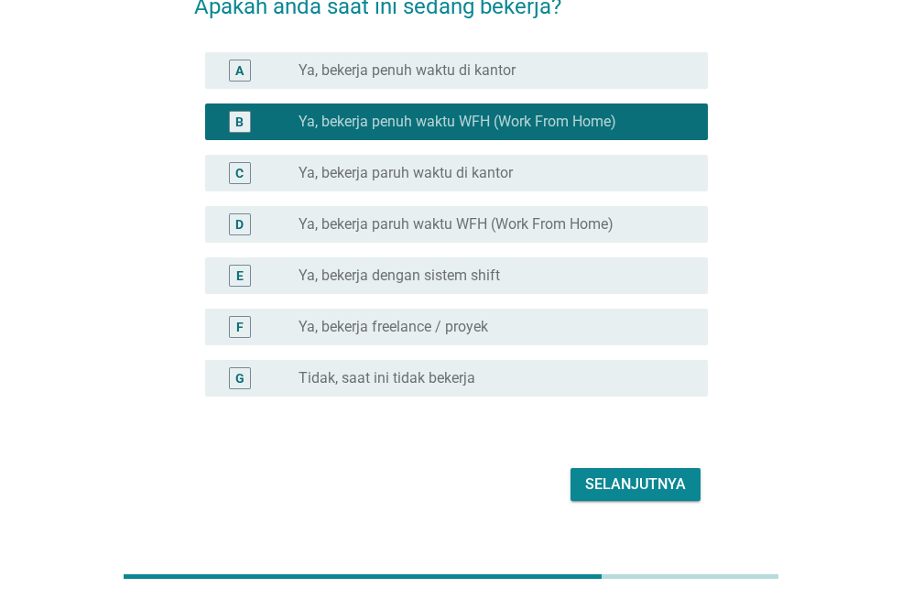
click at [483, 48] on div "A radio_button_unchecked Ya, bekerja penuh waktu di kantor" at bounding box center [451, 70] width 514 height 51
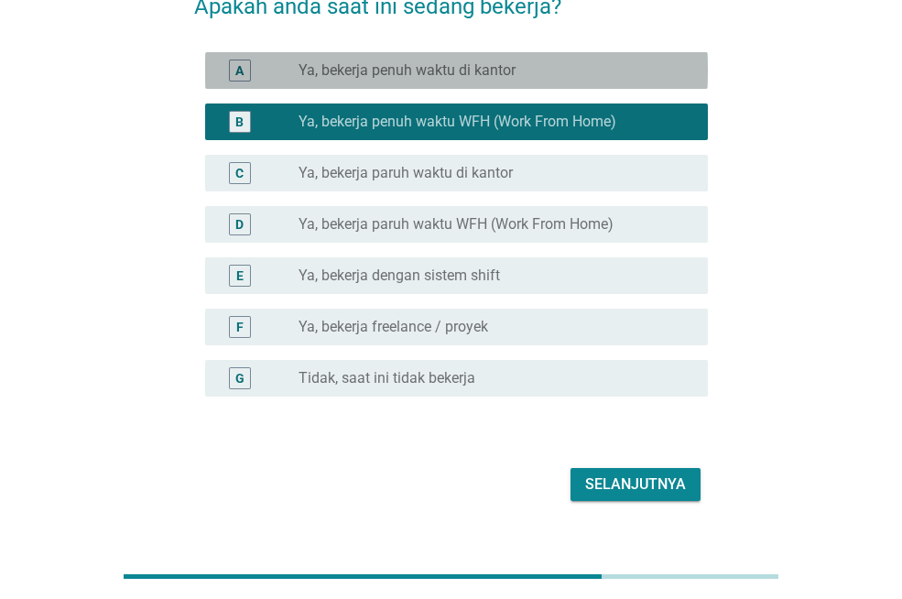
click at [459, 70] on label "Ya, bekerja penuh waktu di kantor" at bounding box center [406, 70] width 217 height 18
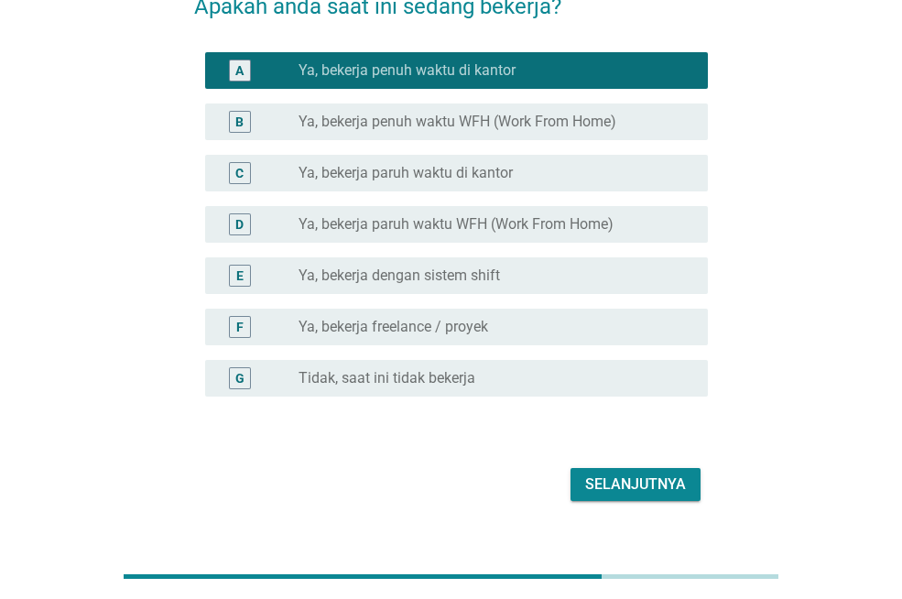
click at [639, 487] on div "Selanjutnya" at bounding box center [635, 484] width 101 height 22
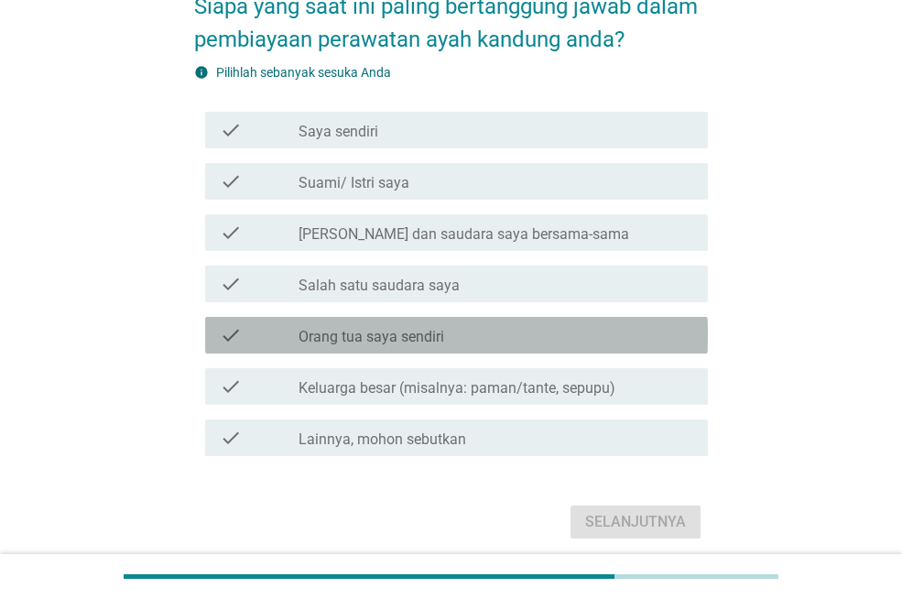
click at [432, 337] on label "Orang tua saya sendiri" at bounding box center [371, 337] width 146 height 18
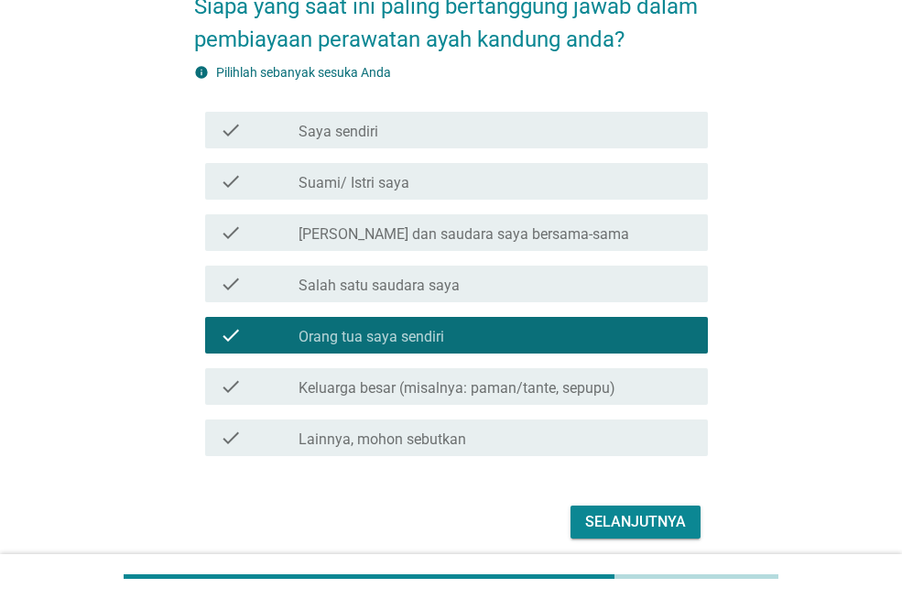
click at [646, 526] on div "Selanjutnya" at bounding box center [635, 522] width 101 height 22
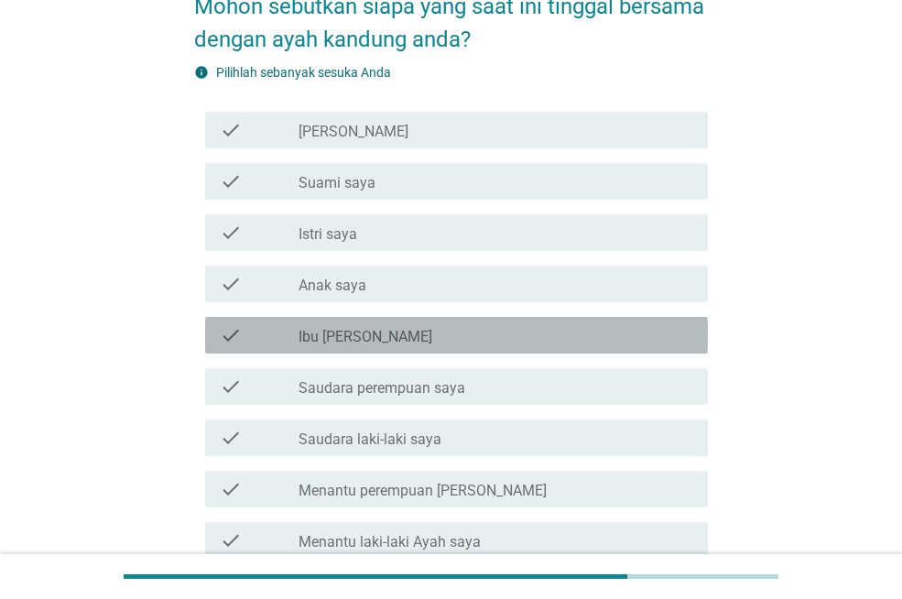
click at [377, 330] on div "check_box_outline_blank Ibu [PERSON_NAME]" at bounding box center [495, 335] width 395 height 22
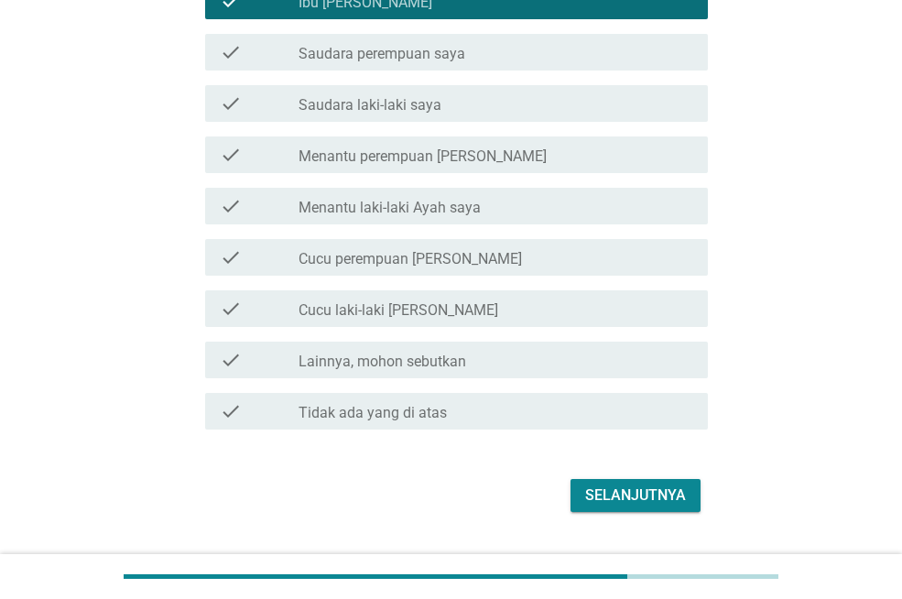
scroll to position [488, 0]
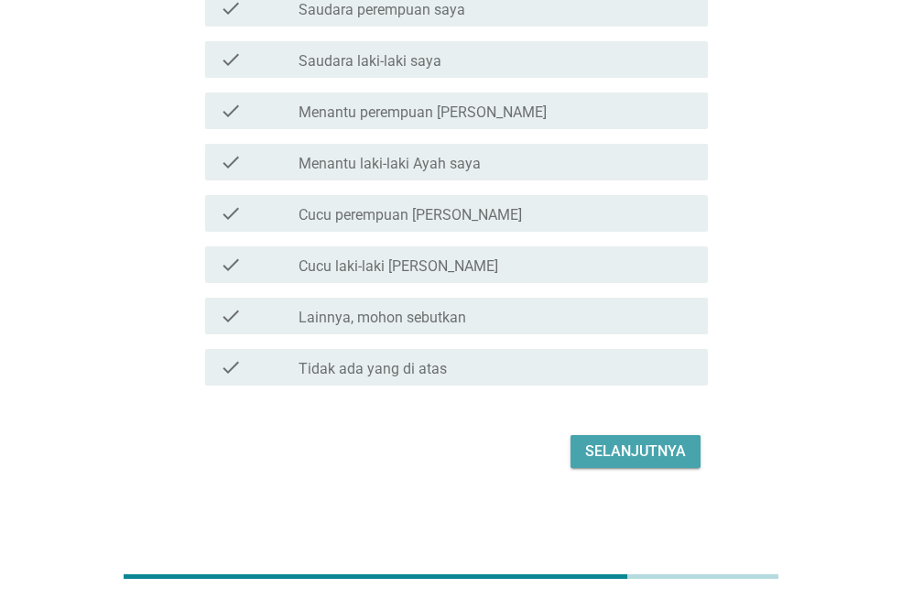
click at [603, 440] on div "Selanjutnya" at bounding box center [635, 451] width 101 height 22
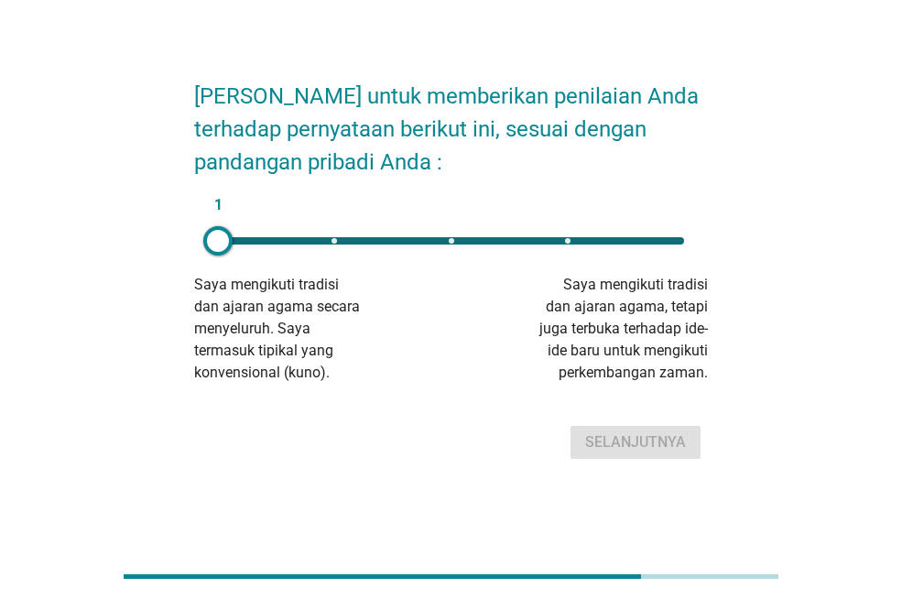
scroll to position [45, 0]
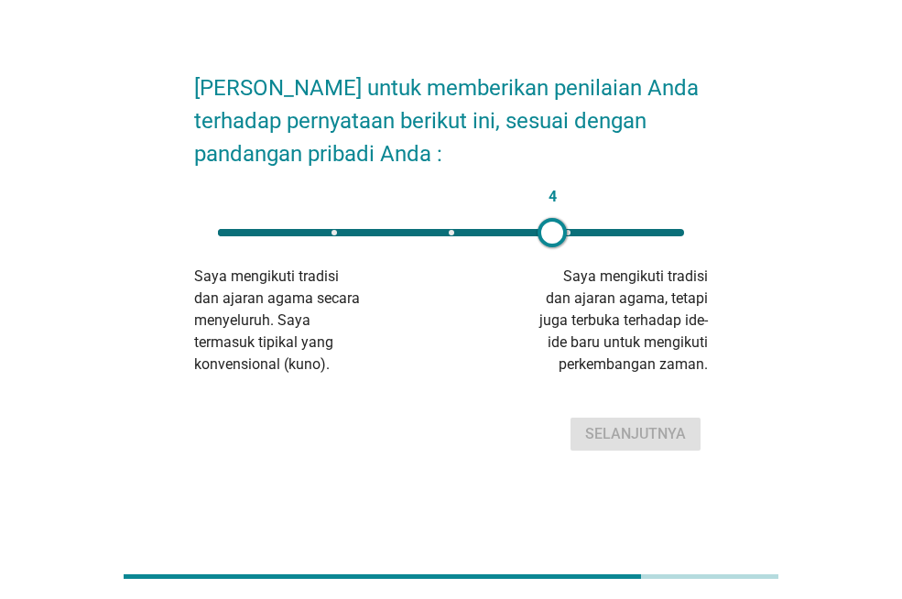
drag, startPoint x: 214, startPoint y: 229, endPoint x: 564, endPoint y: 266, distance: 351.7
click at [564, 266] on div "4 Saya mengikuti tradisi dan ajaran agama secara menyeluruh. Saya termasuk tipi…" at bounding box center [451, 294] width 514 height 161
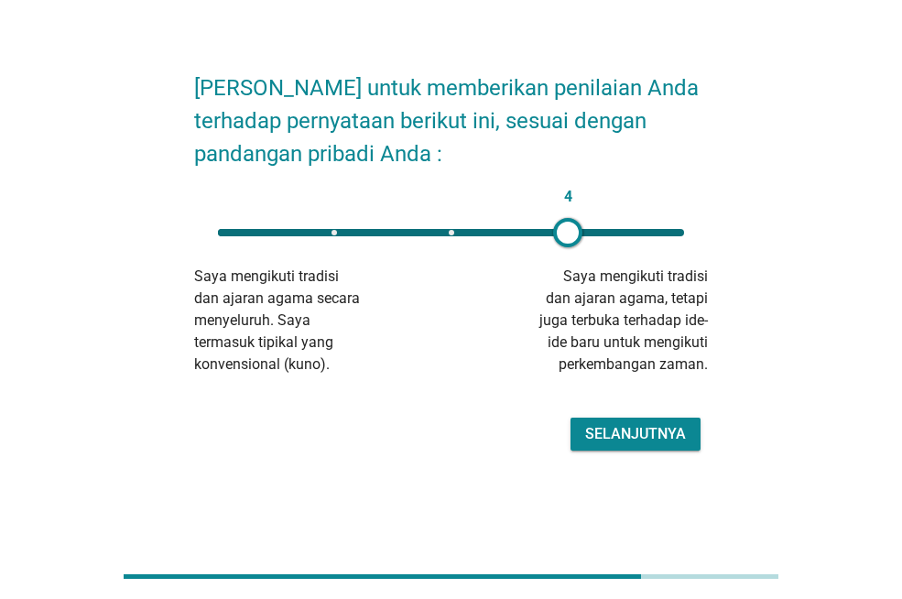
click at [607, 440] on div "Selanjutnya" at bounding box center [635, 434] width 101 height 22
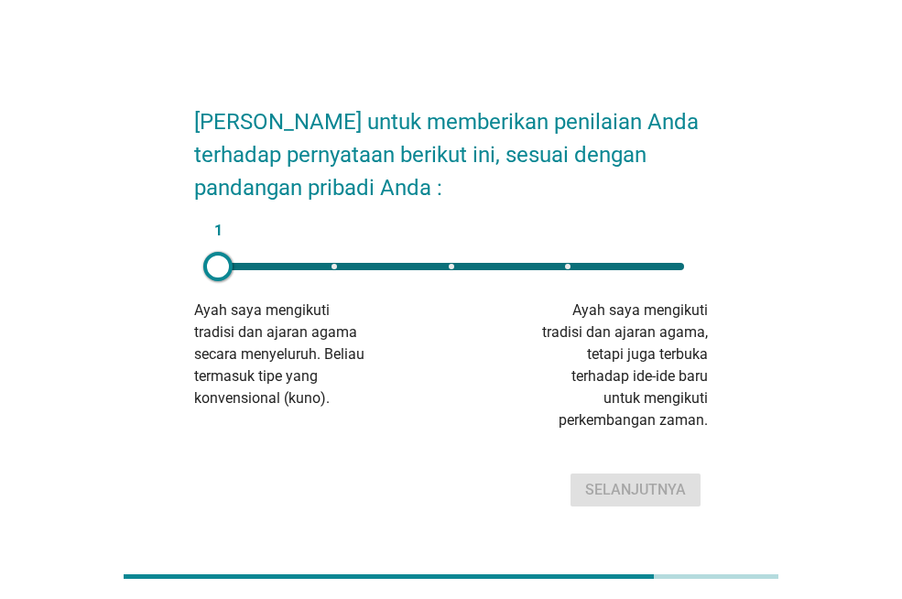
drag, startPoint x: 277, startPoint y: 270, endPoint x: 454, endPoint y: 287, distance: 177.5
click at [565, 317] on div "1 Ayah saya mengikuti tradisi dan ajaran agama secara menyeluruh. Beliau termas…" at bounding box center [451, 339] width 514 height 183
type input "4"
drag, startPoint x: 218, startPoint y: 265, endPoint x: 608, endPoint y: 315, distance: 393.3
click at [608, 315] on div "4 Ayah saya mengikuti tradisi dan ajaran agama secara menyeluruh. Beliau termas…" at bounding box center [451, 339] width 514 height 183
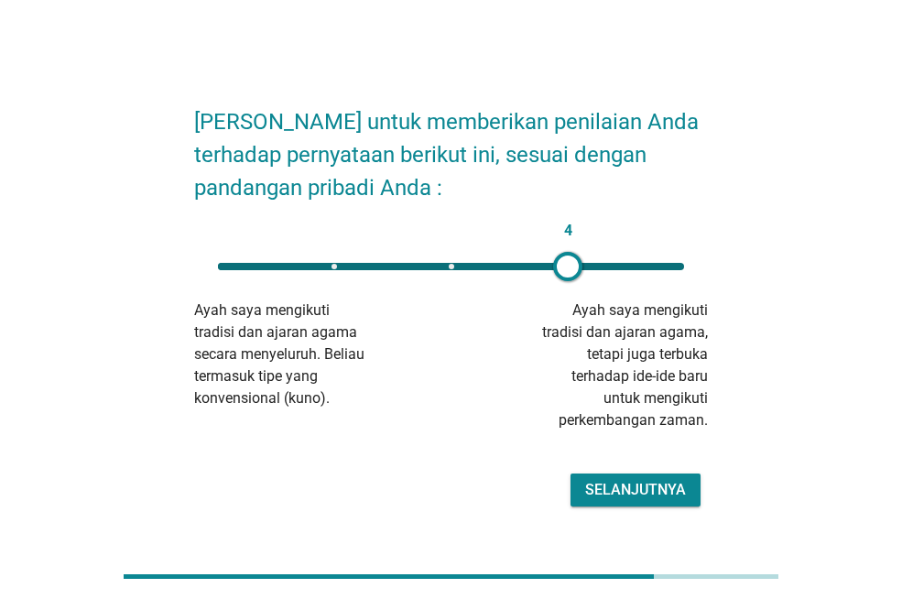
click at [629, 477] on button "Selanjutnya" at bounding box center [635, 489] width 130 height 33
